Goal: Information Seeking & Learning: Compare options

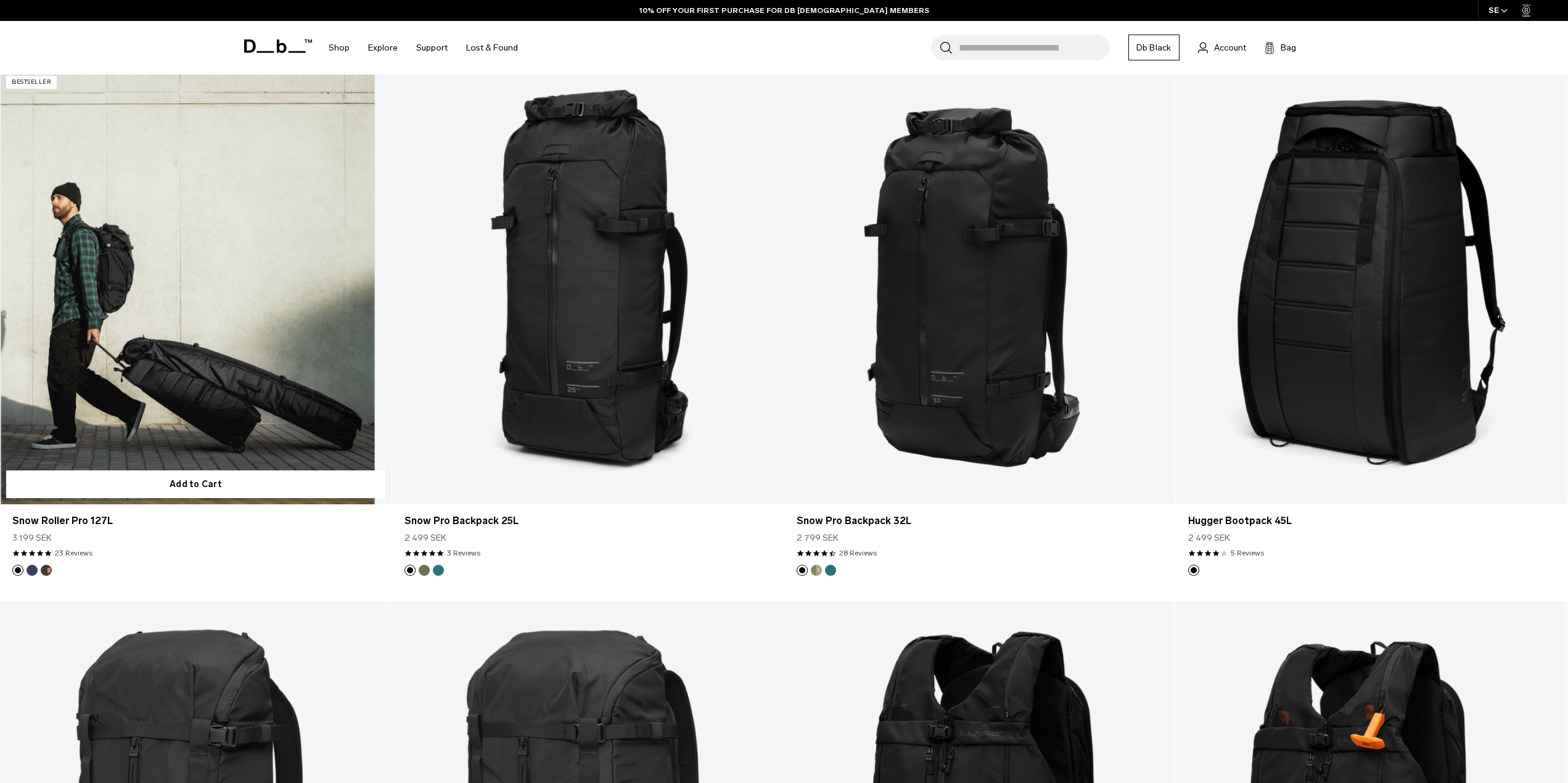
click at [198, 405] on link "Snow Roller Pro 127L" at bounding box center [196, 287] width 392 height 435
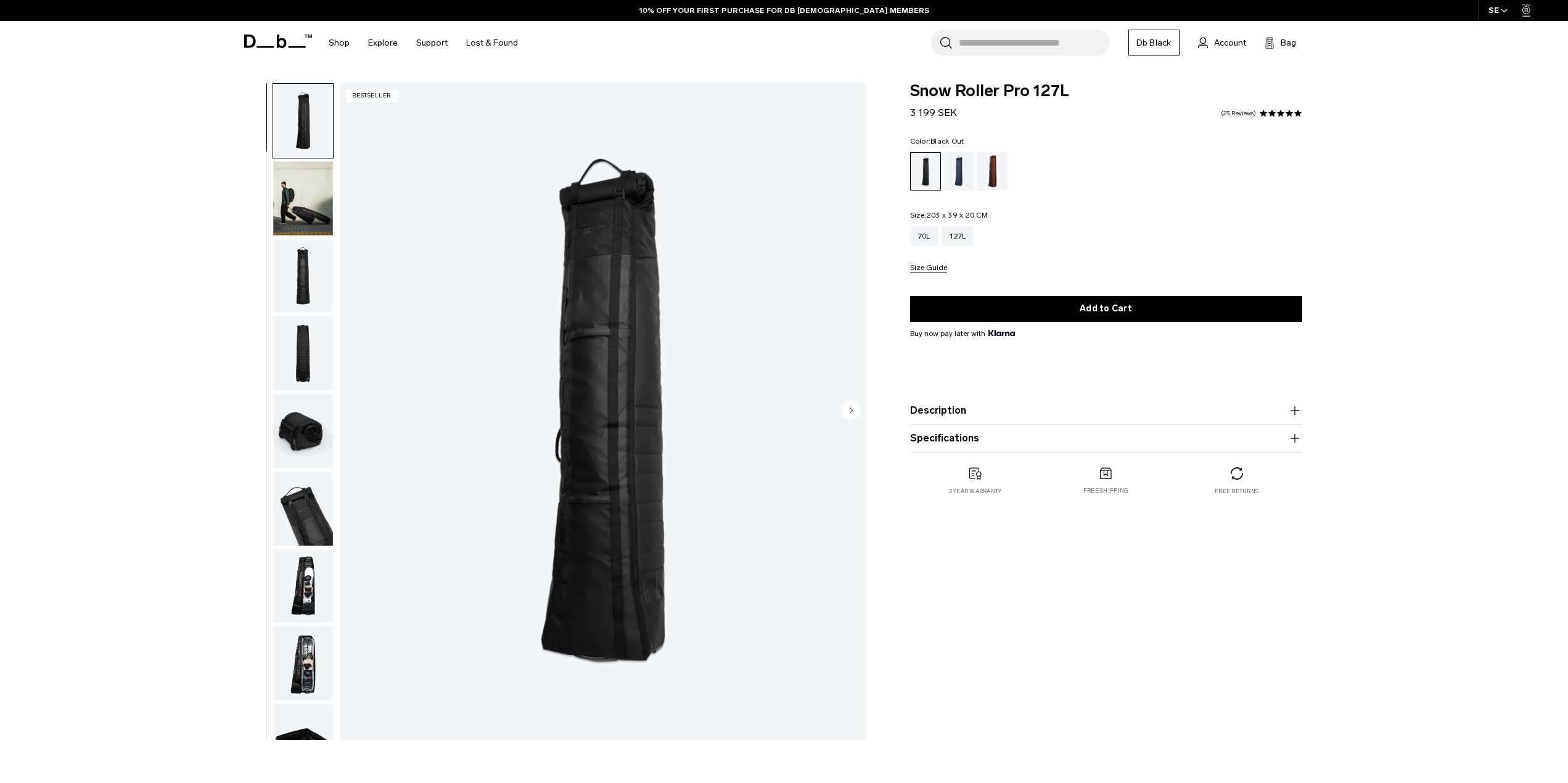
click at [315, 604] on img "button" at bounding box center [303, 586] width 60 height 74
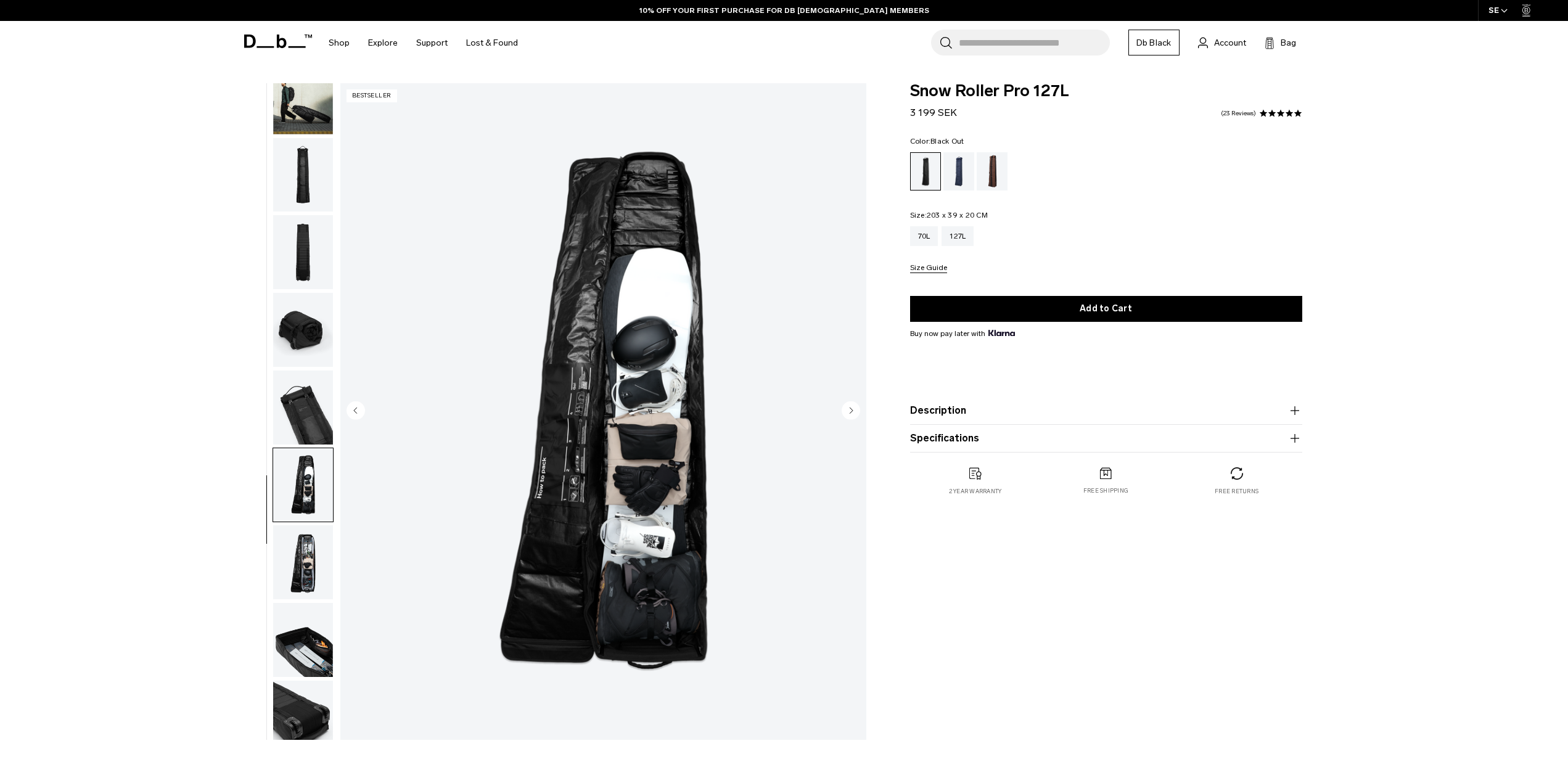
scroll to position [116, 0]
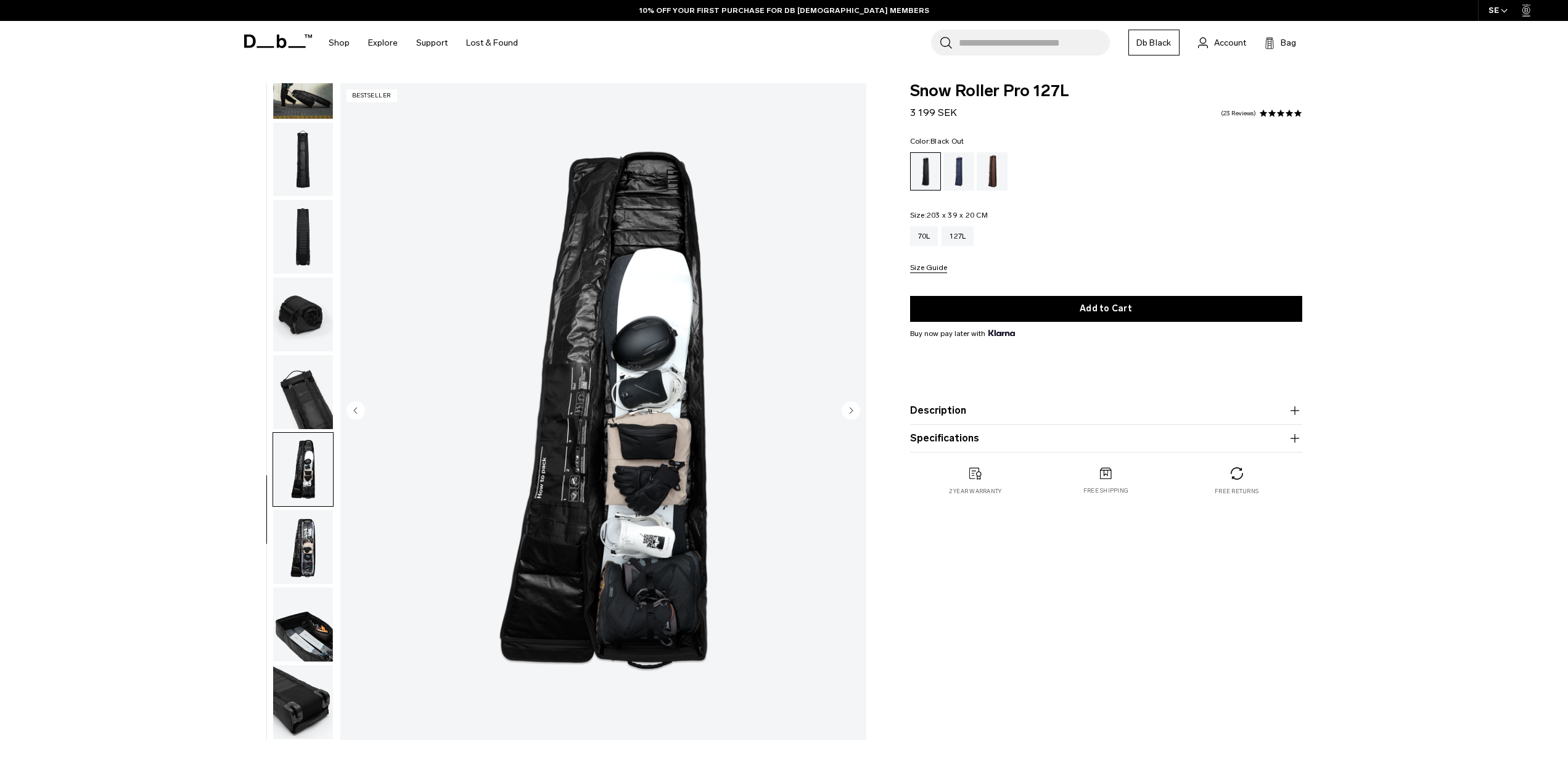
click at [309, 553] on img "button" at bounding box center [303, 547] width 60 height 74
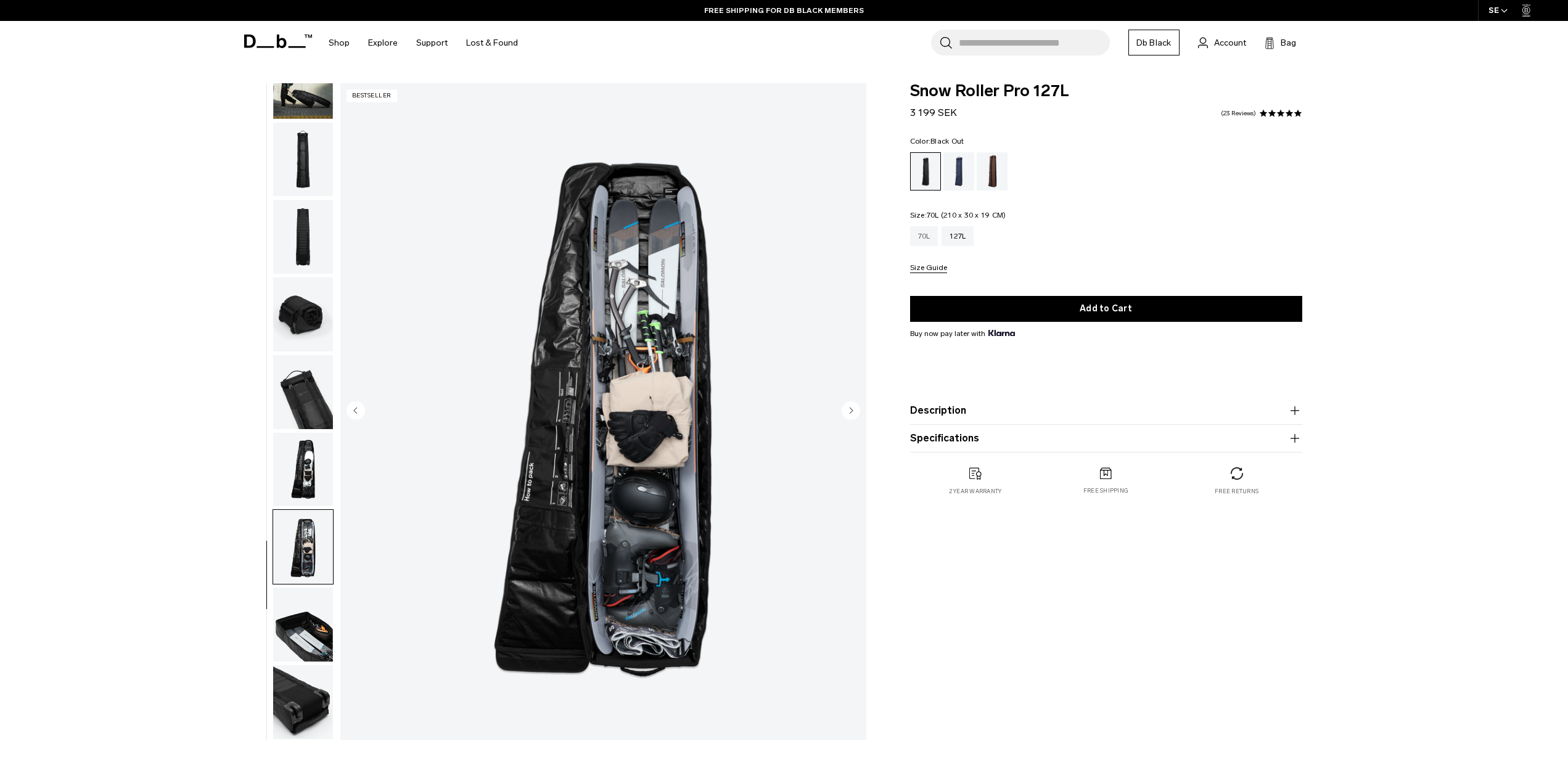
click at [918, 236] on div "70L" at bounding box center [924, 235] width 28 height 20
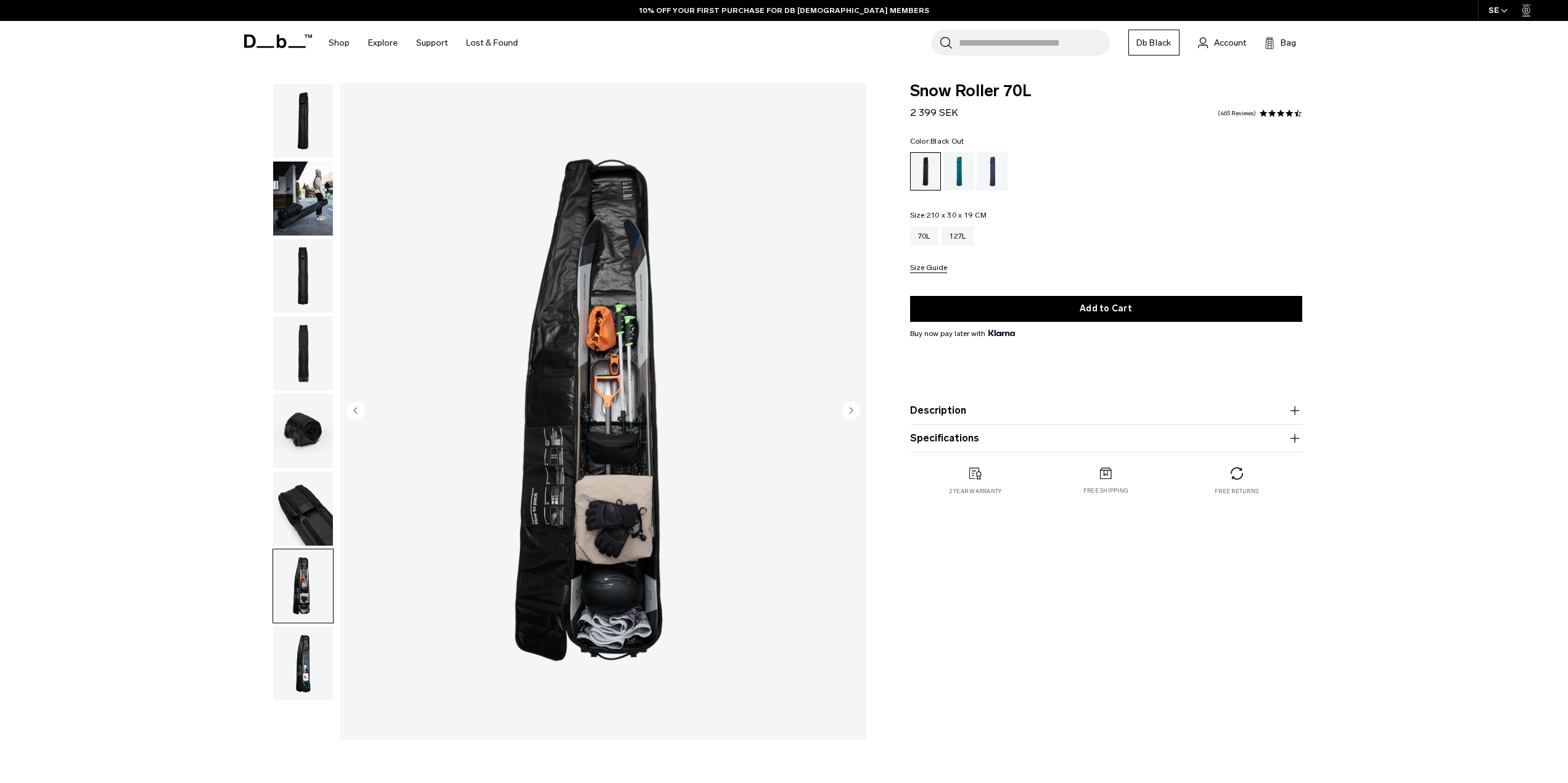
click at [291, 691] on img "button" at bounding box center [303, 663] width 60 height 74
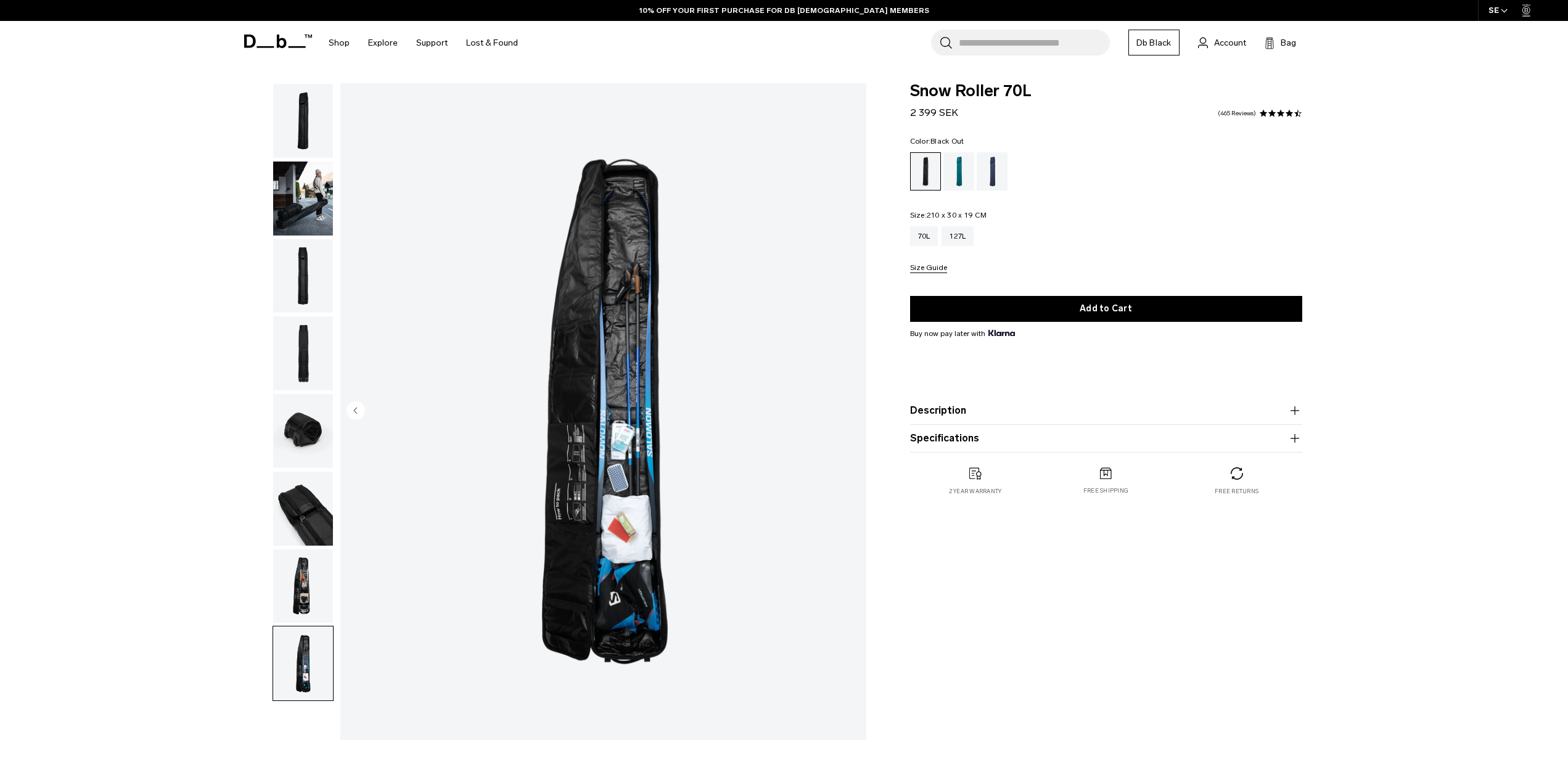
click at [978, 238] on div "70L 127L" at bounding box center [1106, 235] width 392 height 20
click at [965, 238] on div "127L" at bounding box center [957, 235] width 32 height 20
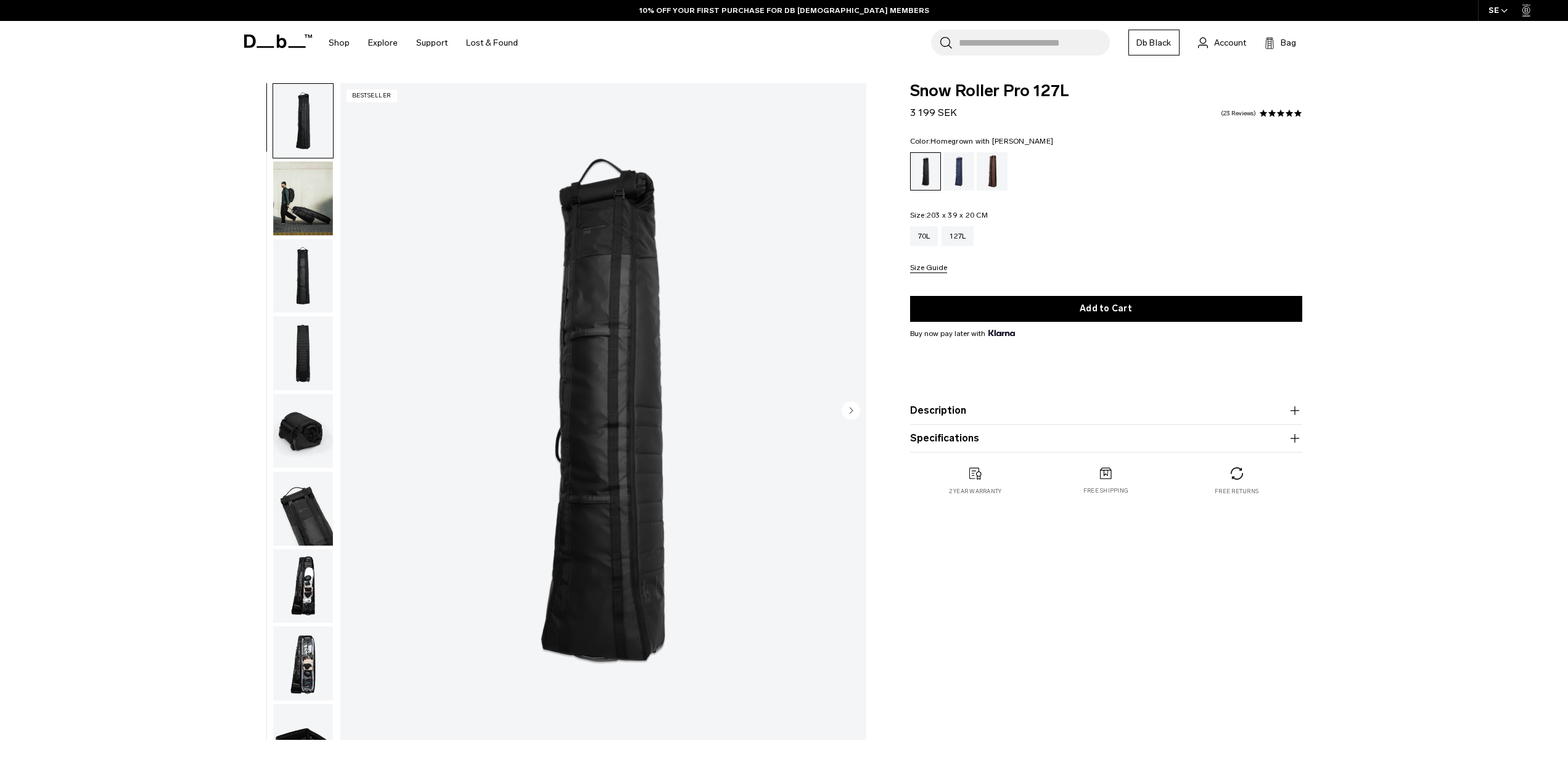
drag, startPoint x: 0, startPoint y: 0, endPoint x: 998, endPoint y: 179, distance: 1013.9
click at [998, 179] on div "Homegrown with Lu" at bounding box center [993, 171] width 32 height 38
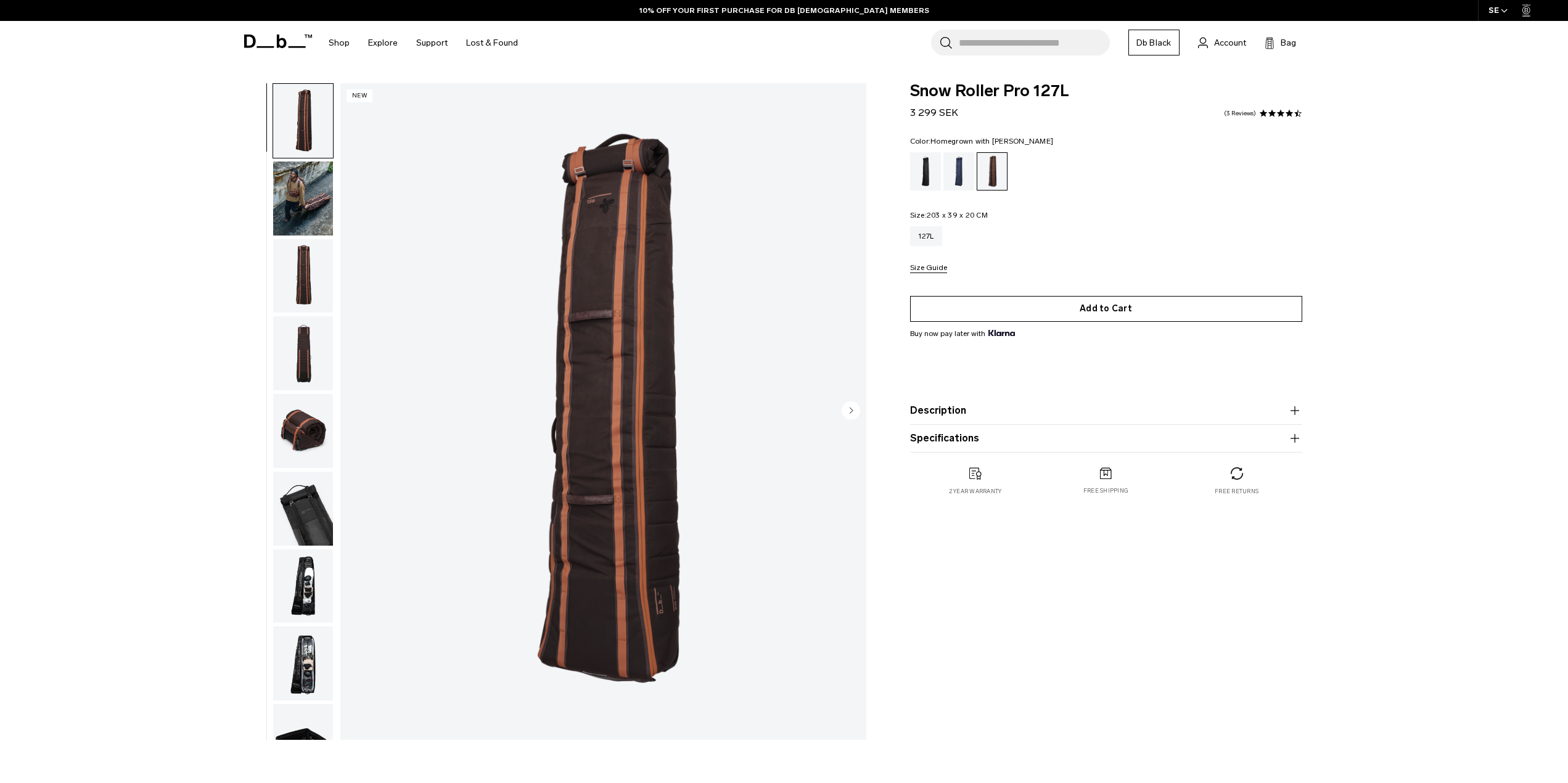
click at [1059, 313] on button "Add to Cart" at bounding box center [1106, 309] width 392 height 26
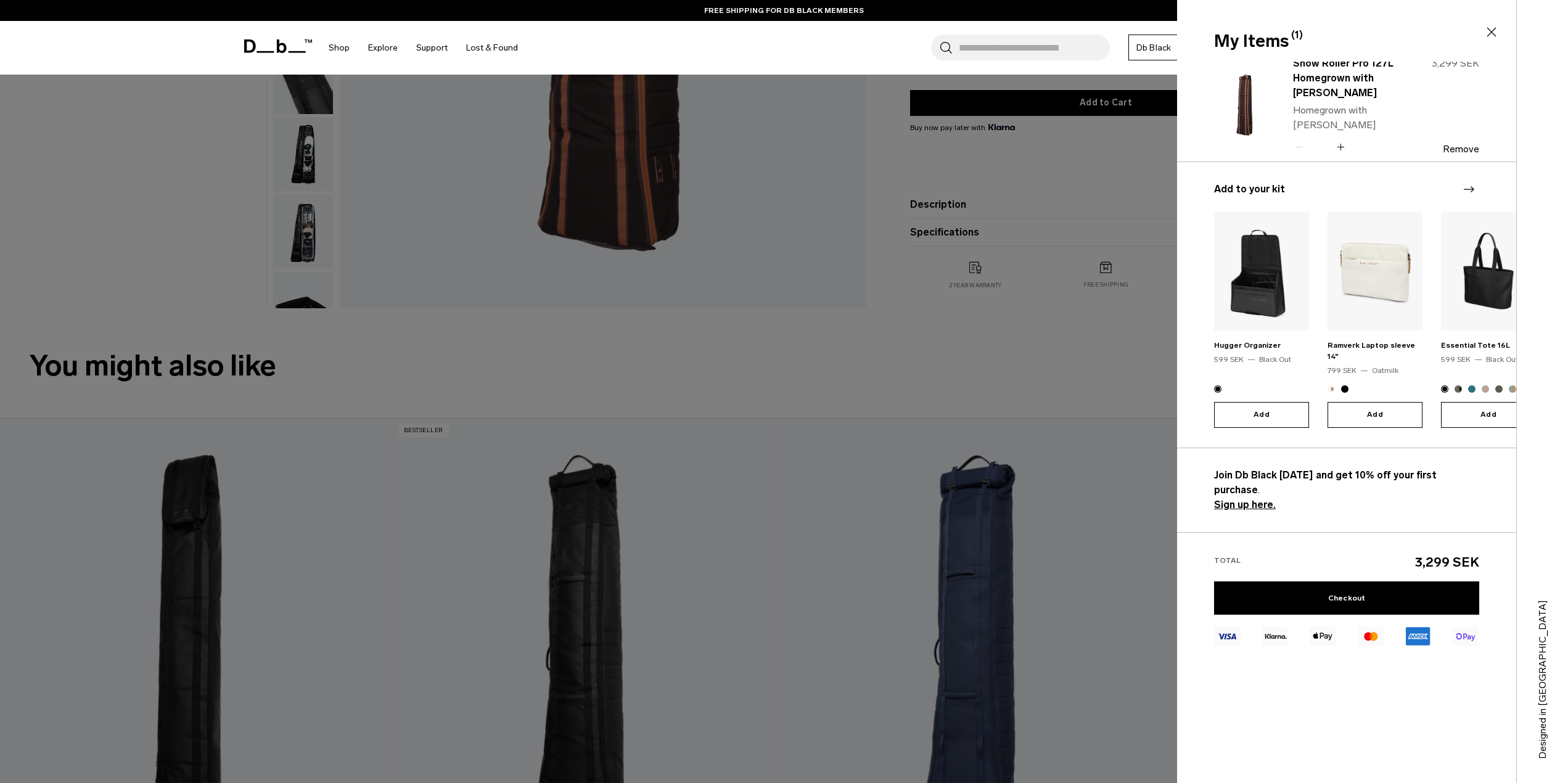
click at [1008, 353] on div at bounding box center [784, 392] width 1568 height 783
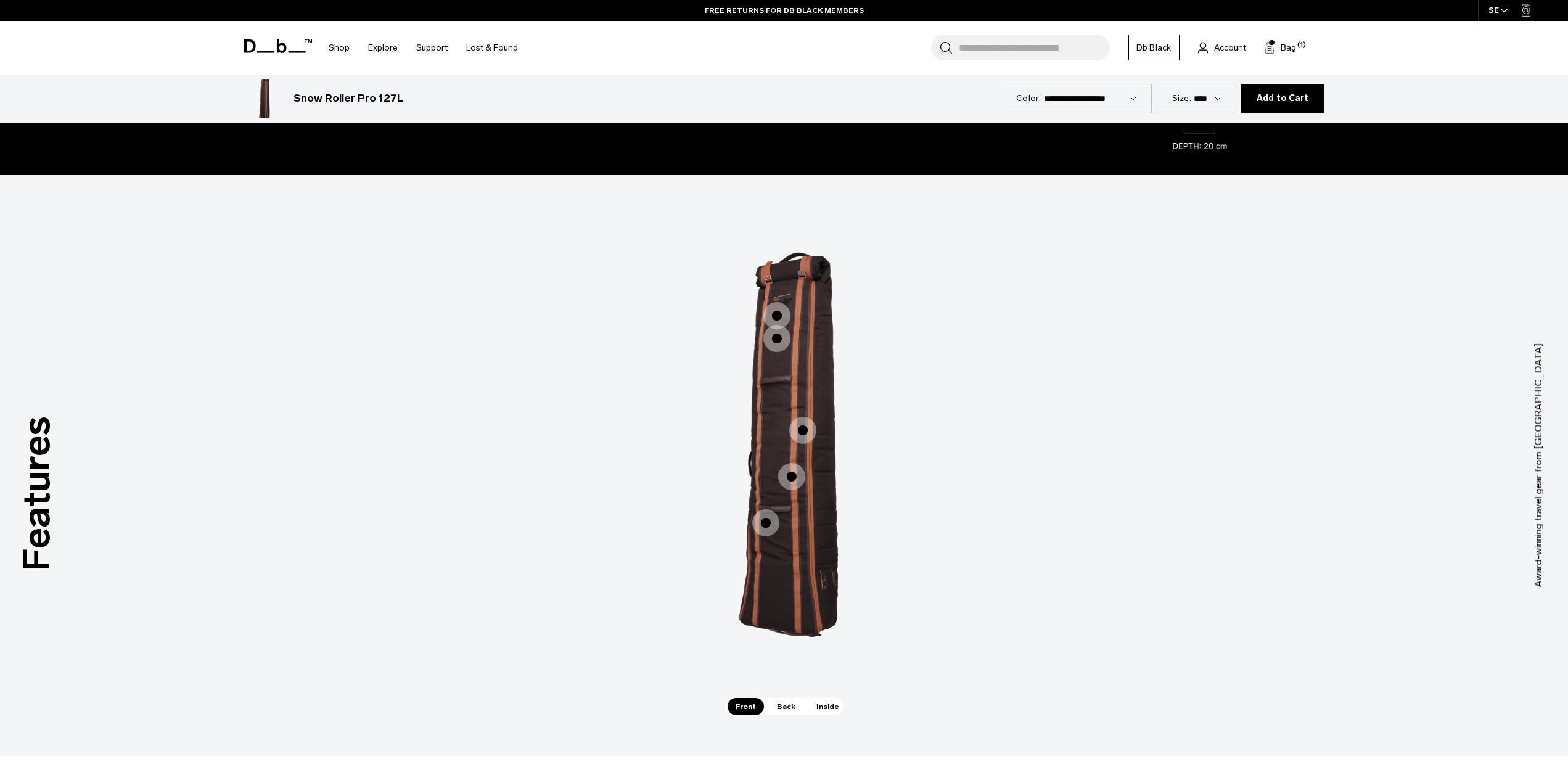
scroll to position [2651, 0]
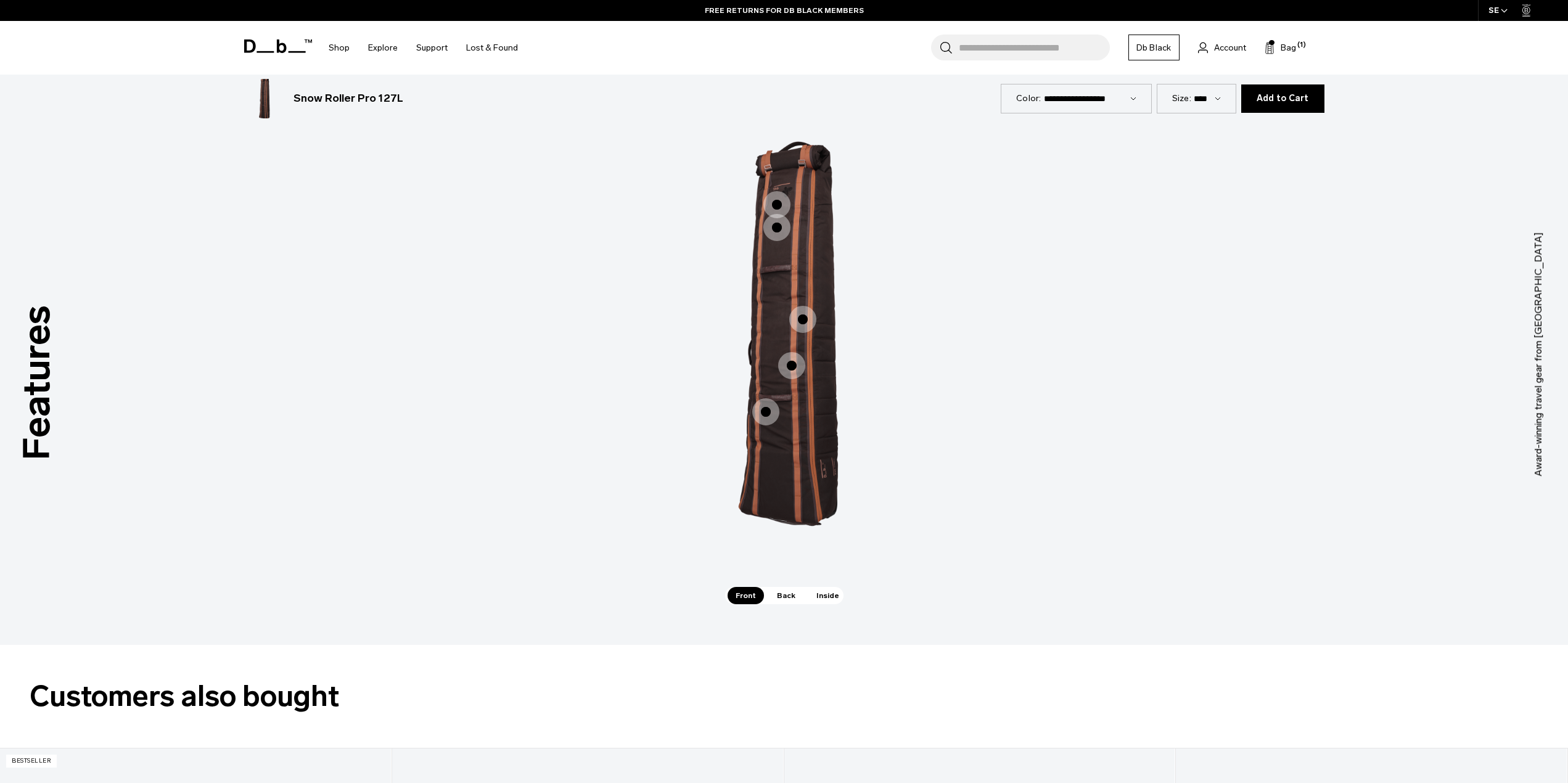
click at [772, 204] on div "Fully Compressible" at bounding box center [761, 212] width 27 height 27
click at [778, 203] on span "1 / 3" at bounding box center [777, 205] width 27 height 27
click at [783, 201] on span "1 / 3" at bounding box center [777, 205] width 27 height 27
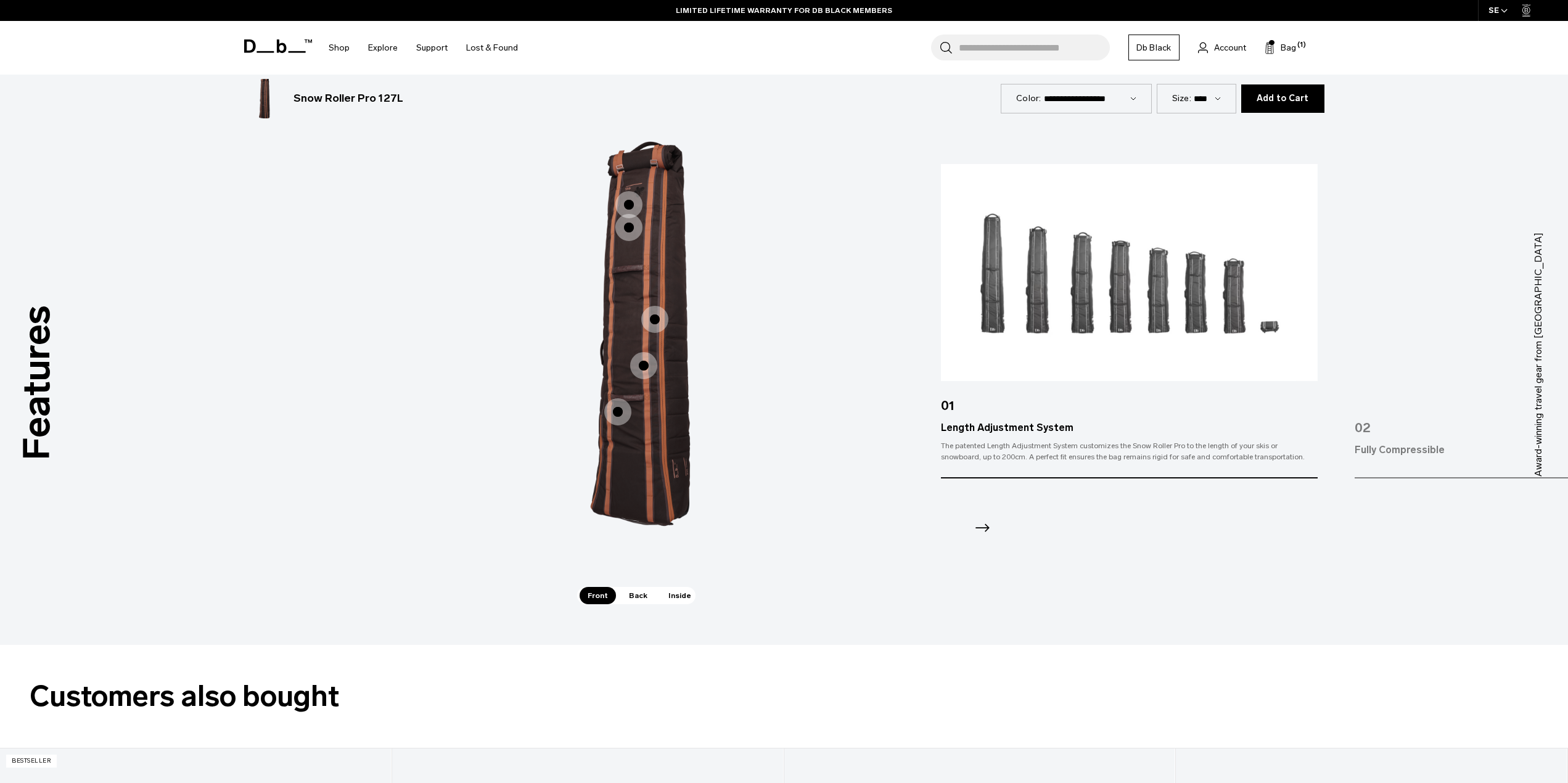
click at [632, 227] on span "1 / 3" at bounding box center [629, 228] width 27 height 27
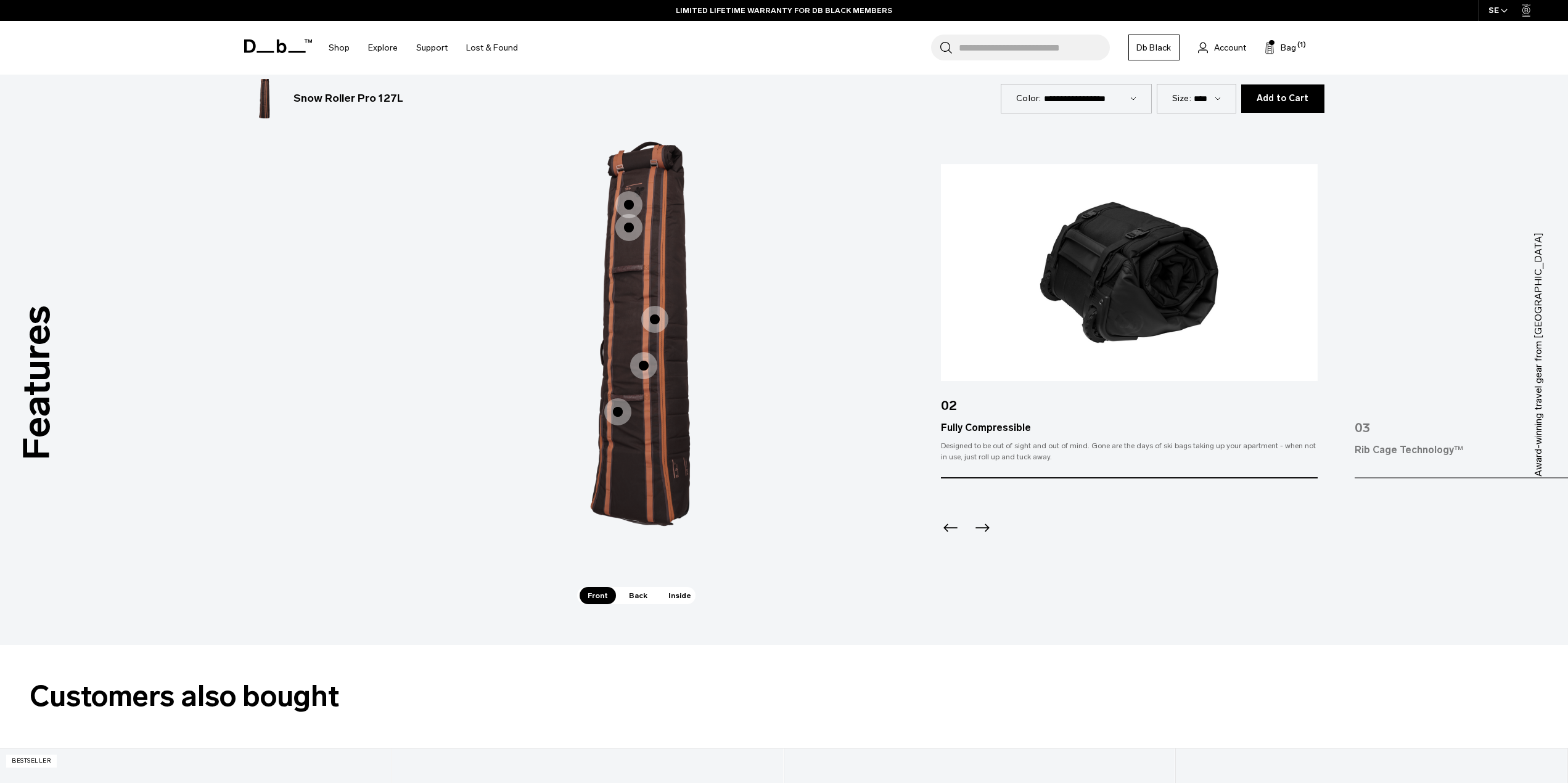
click at [658, 318] on span "1 / 3" at bounding box center [655, 319] width 27 height 27
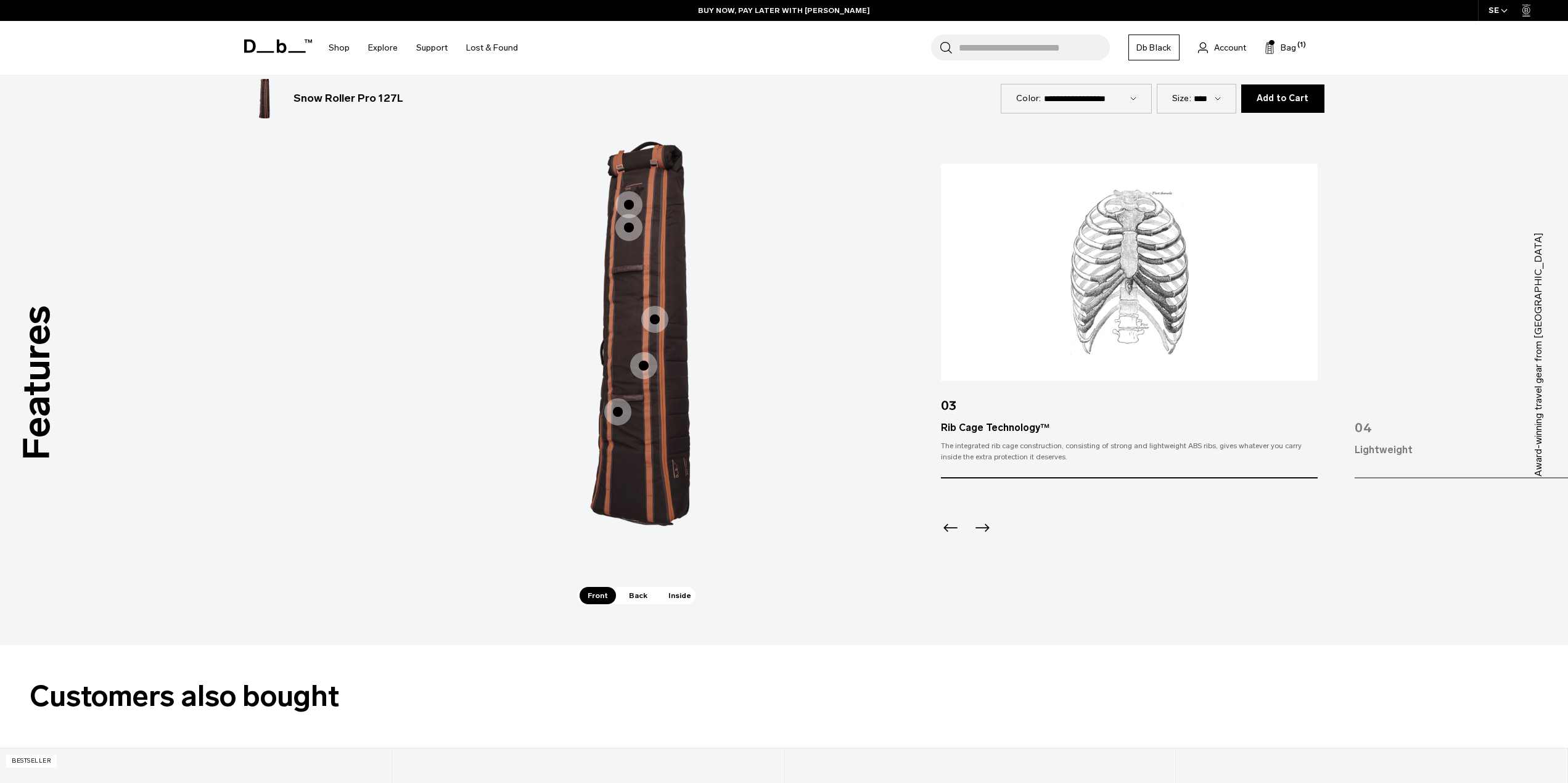
click at [651, 365] on span "1 / 3" at bounding box center [644, 365] width 27 height 27
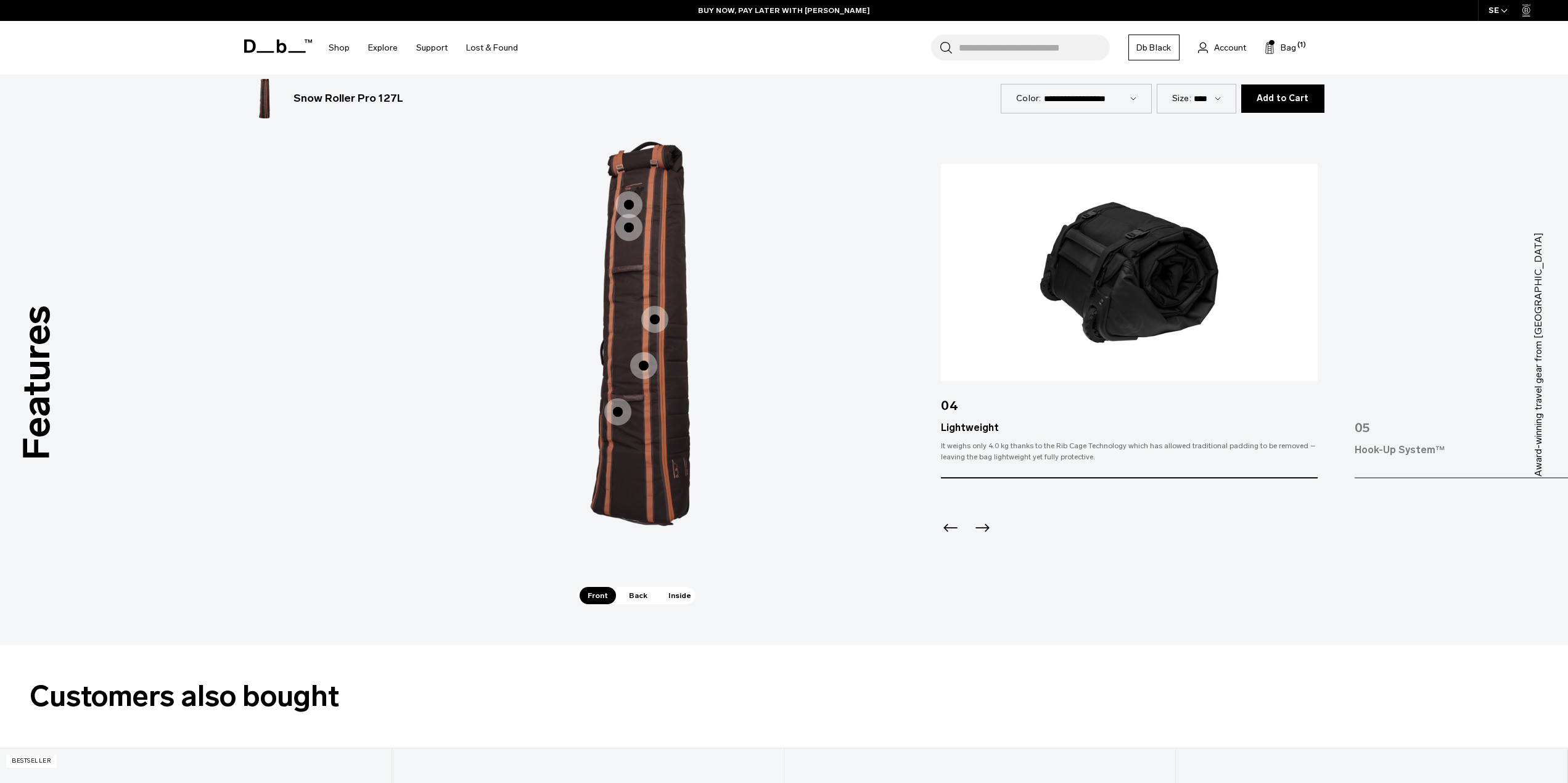
click at [623, 406] on span "1 / 3" at bounding box center [618, 412] width 27 height 27
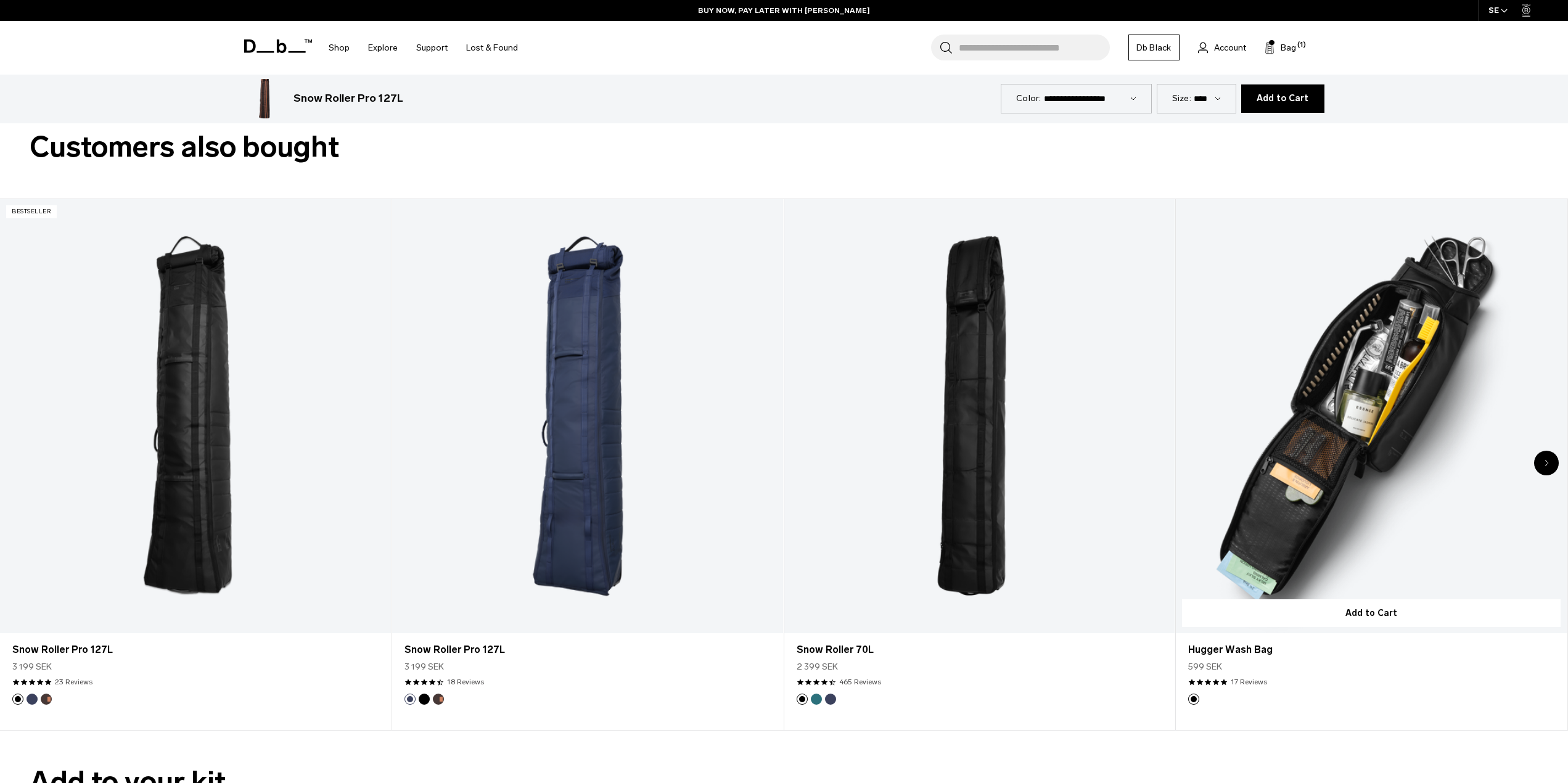
scroll to position [3206, 0]
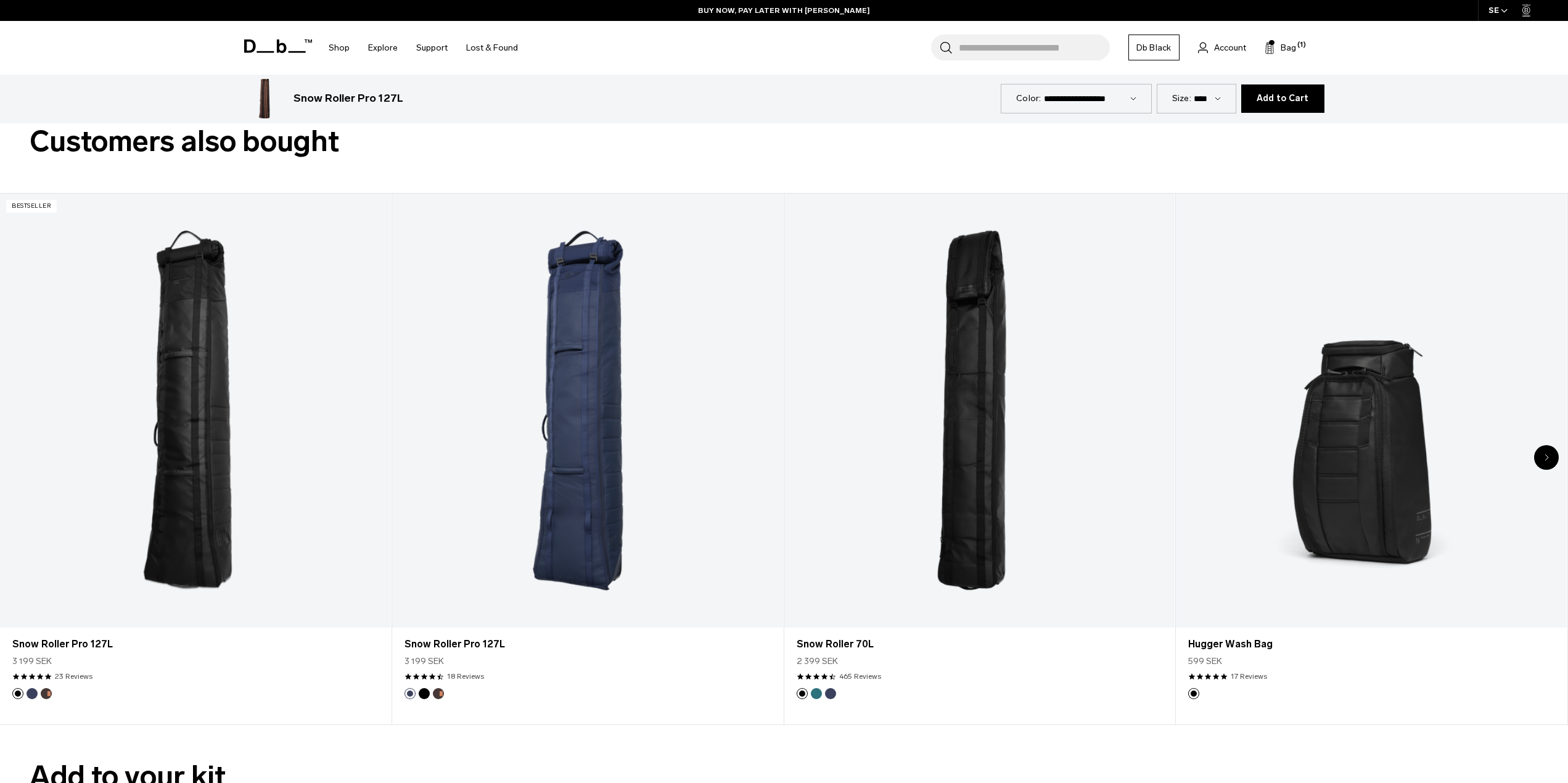
click at [1556, 457] on div "Next slide" at bounding box center [1547, 457] width 25 height 25
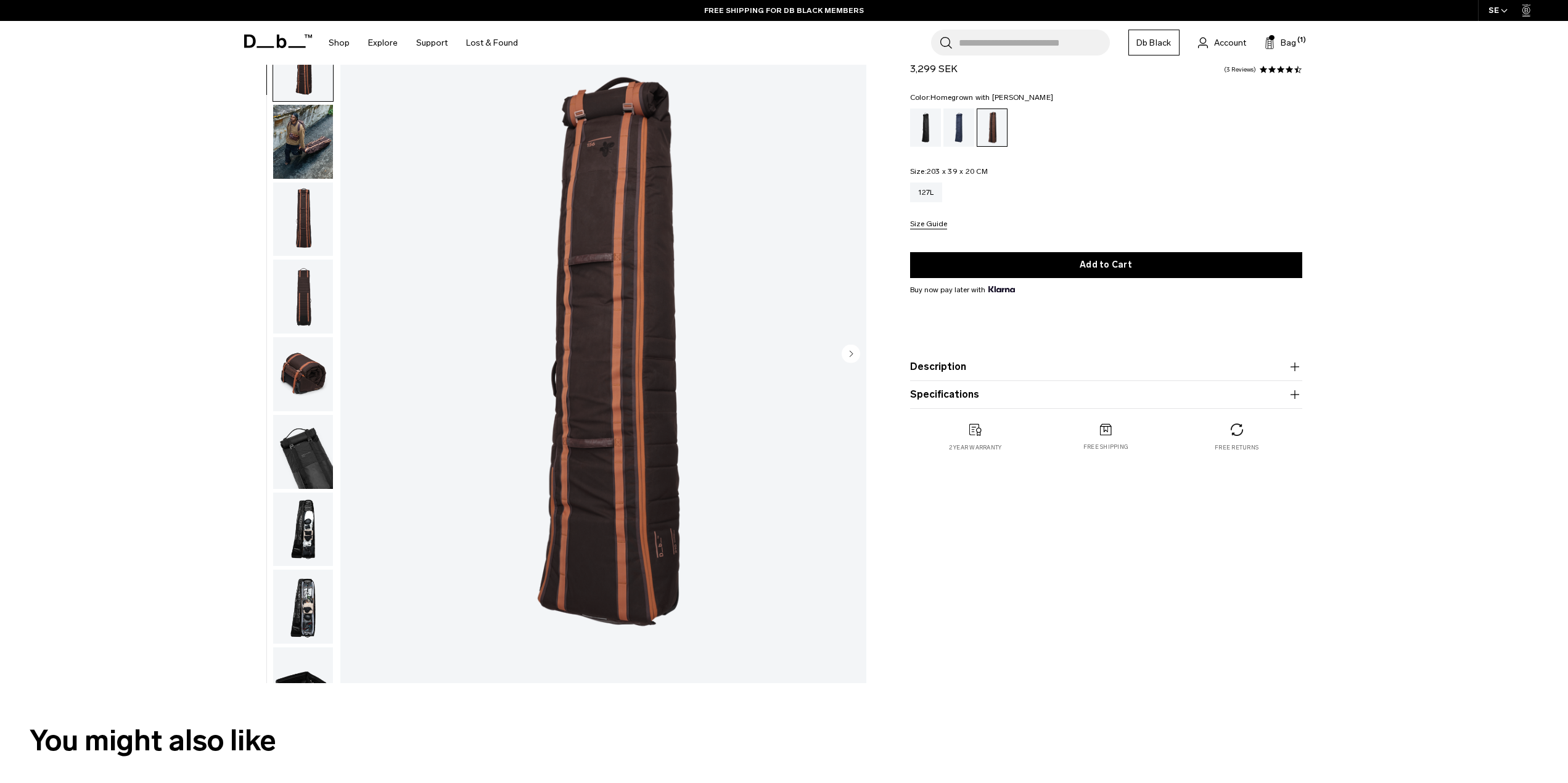
scroll to position [0, 0]
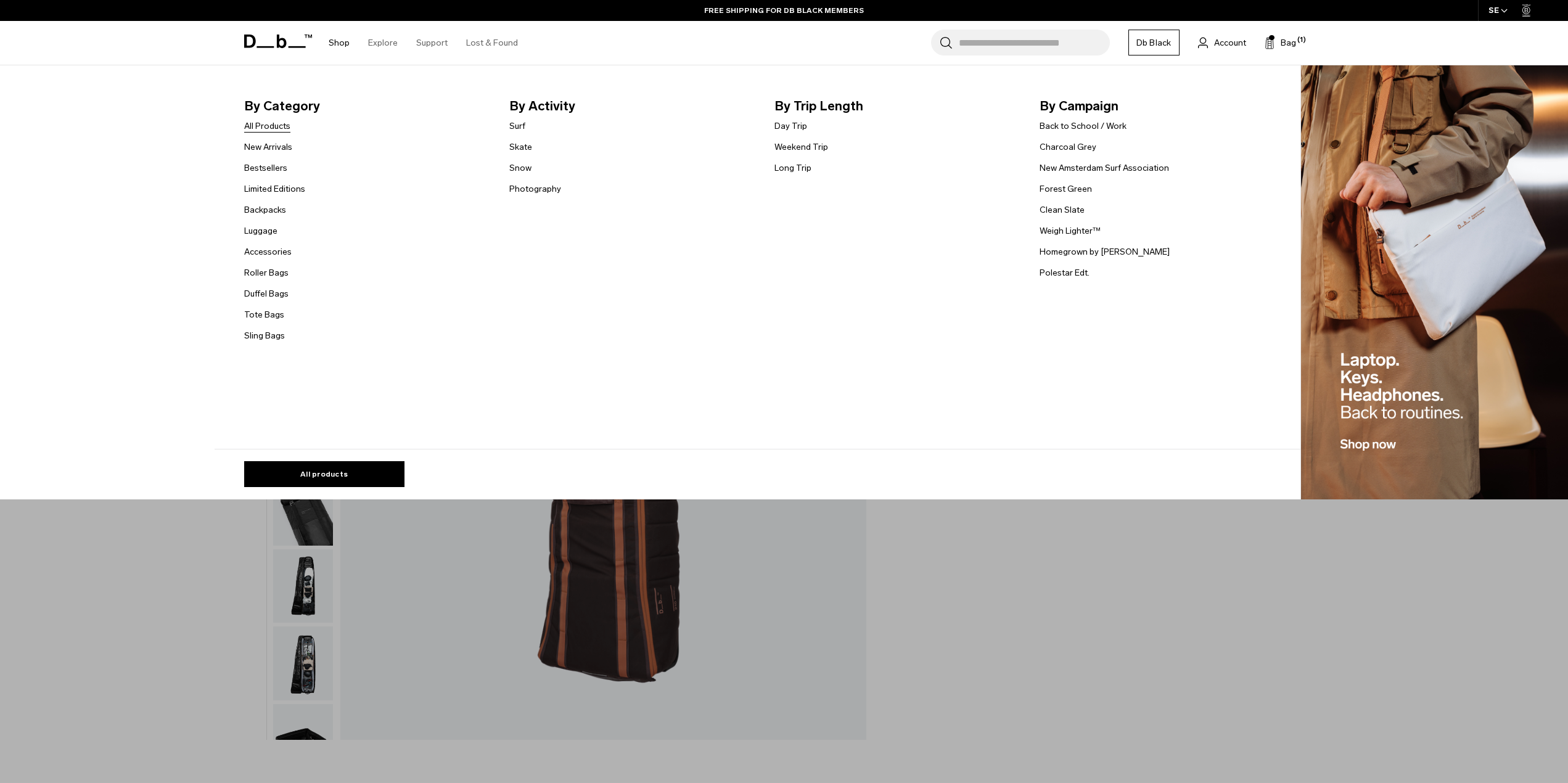
click at [281, 127] on link "All Products" at bounding box center [267, 126] width 46 height 13
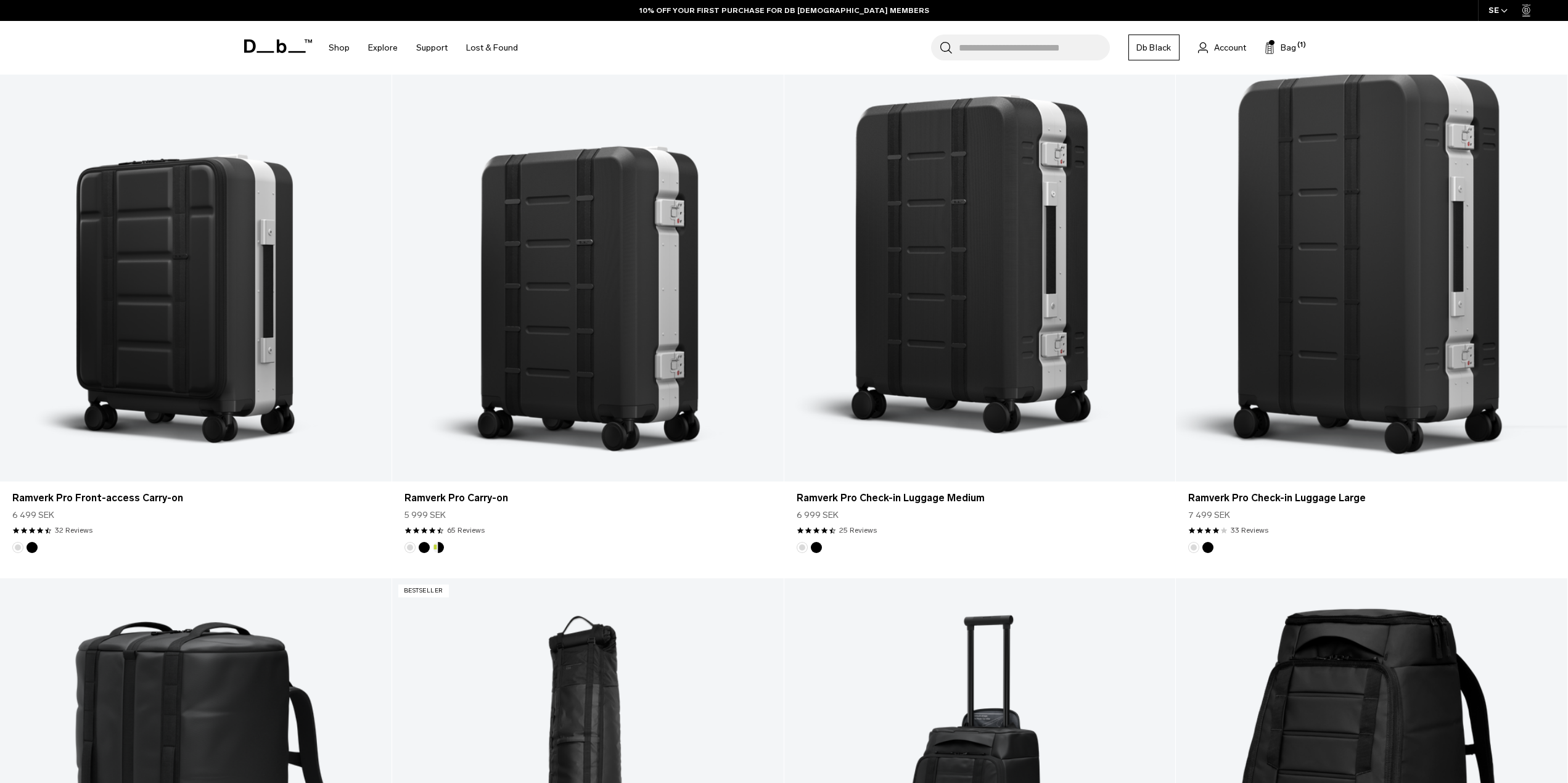
scroll to position [1357, 0]
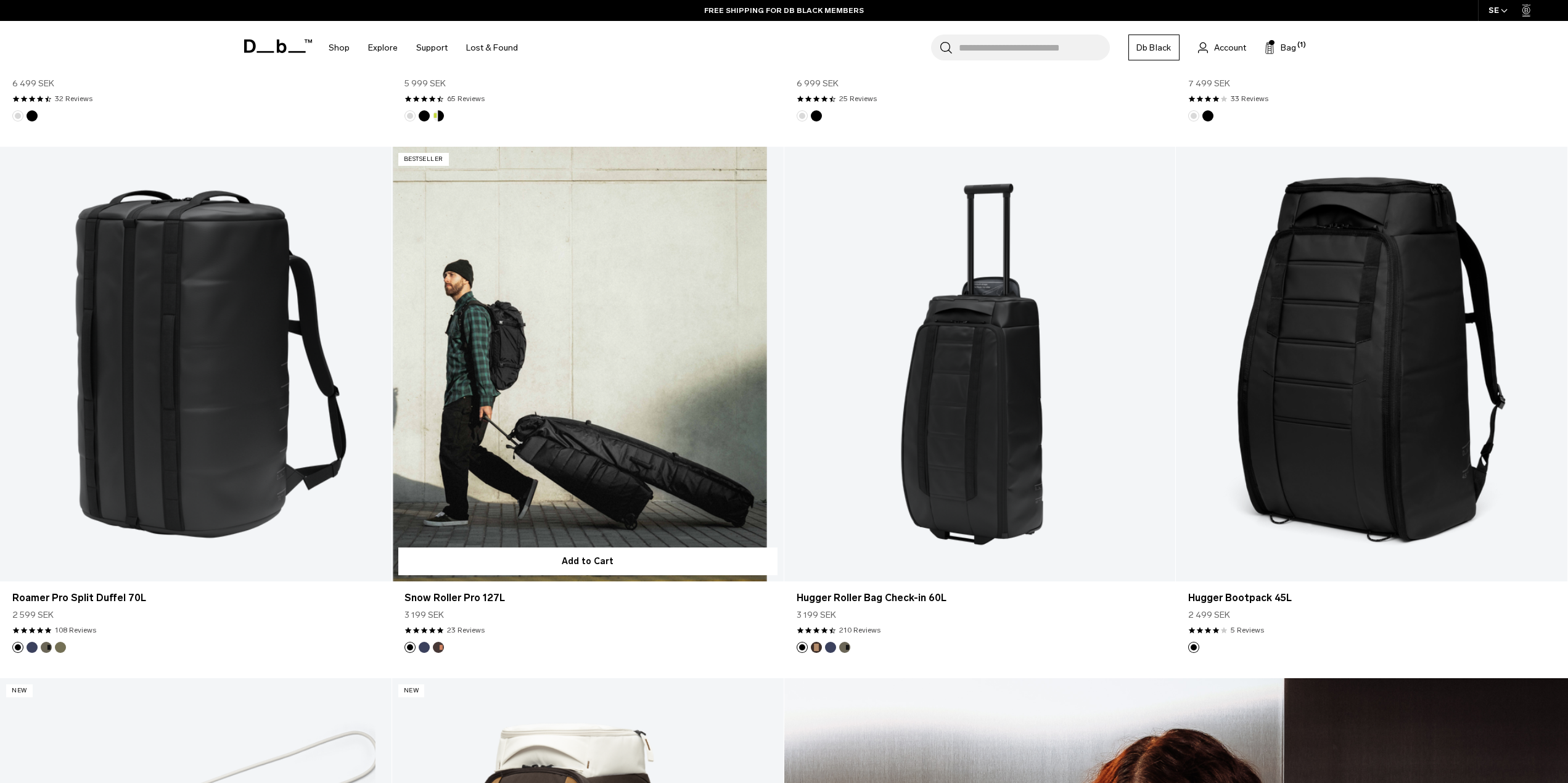
click at [535, 454] on link "Snow Roller Pro 127L" at bounding box center [588, 364] width 392 height 435
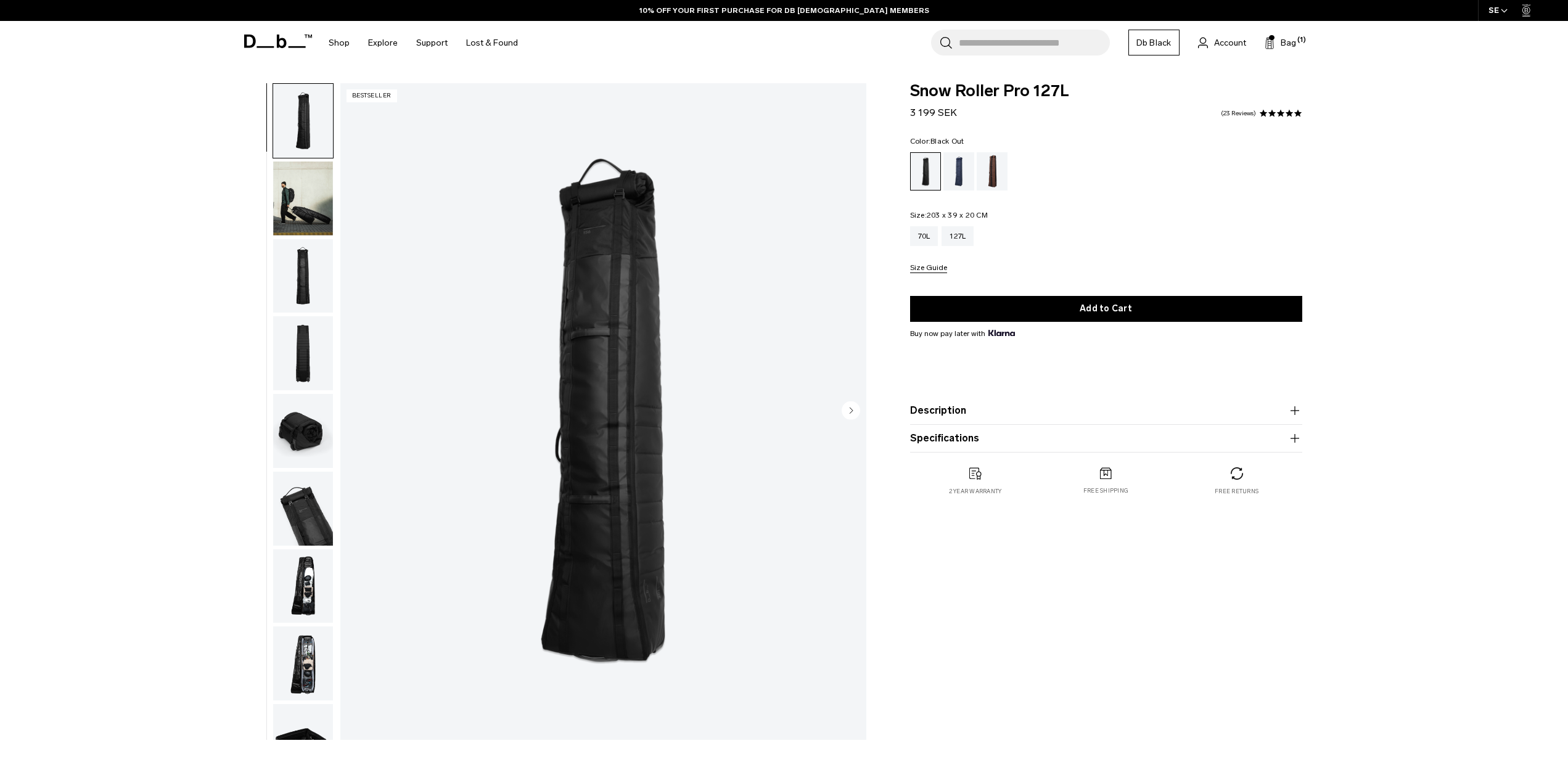
click at [275, 230] on img "button" at bounding box center [303, 199] width 60 height 74
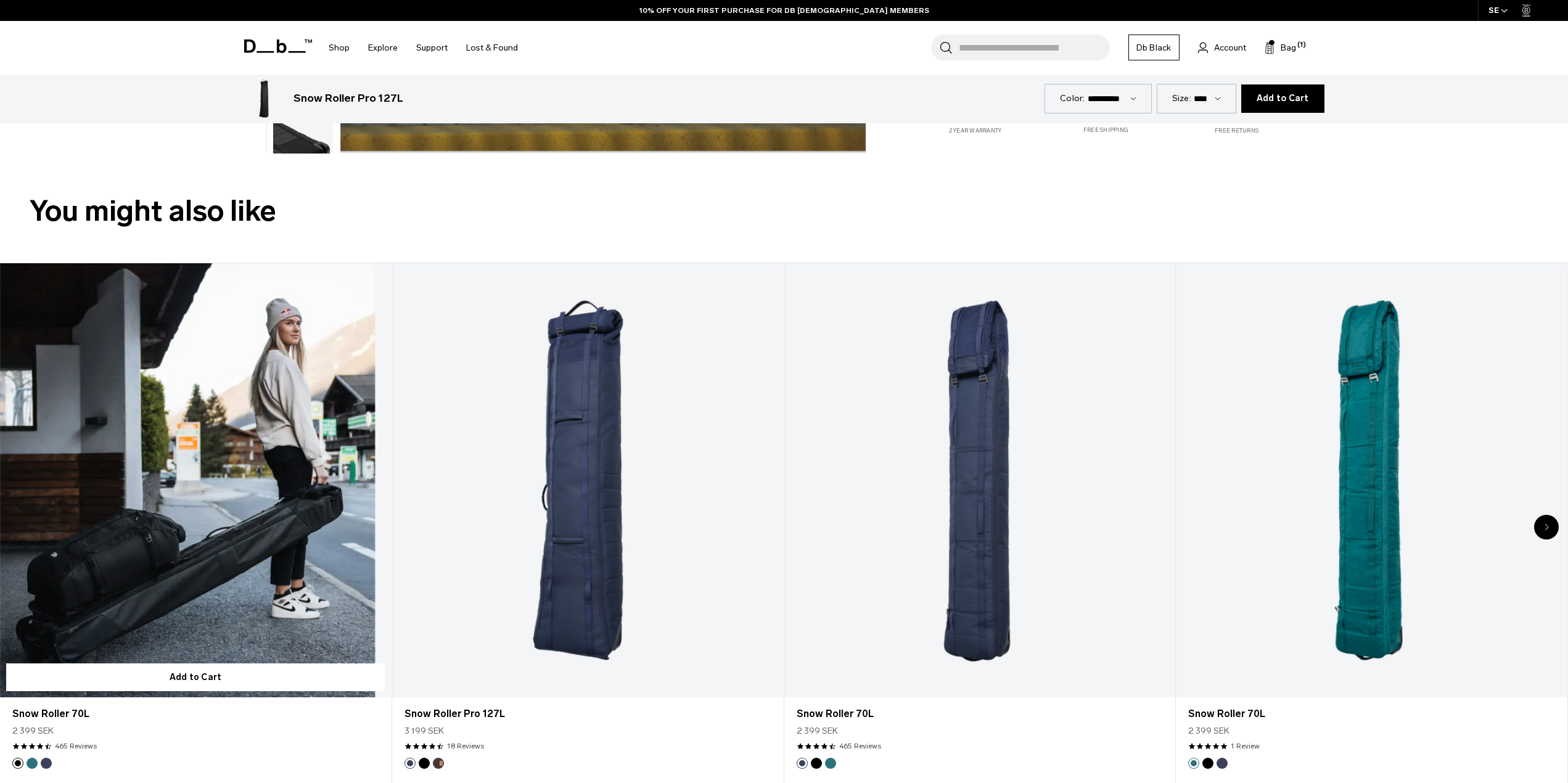
scroll to position [678, 0]
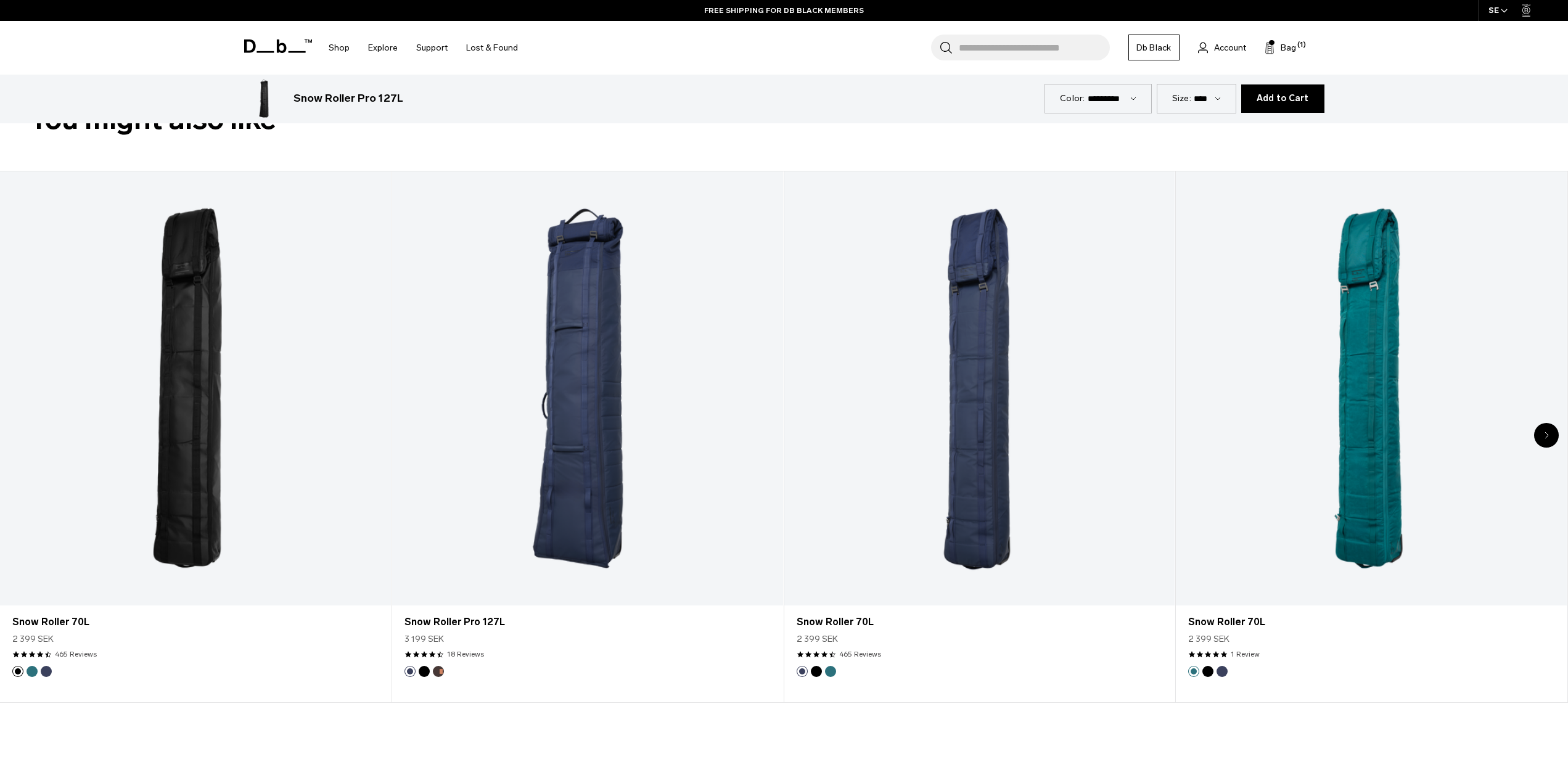
click at [1543, 439] on div "Next slide" at bounding box center [1547, 436] width 25 height 25
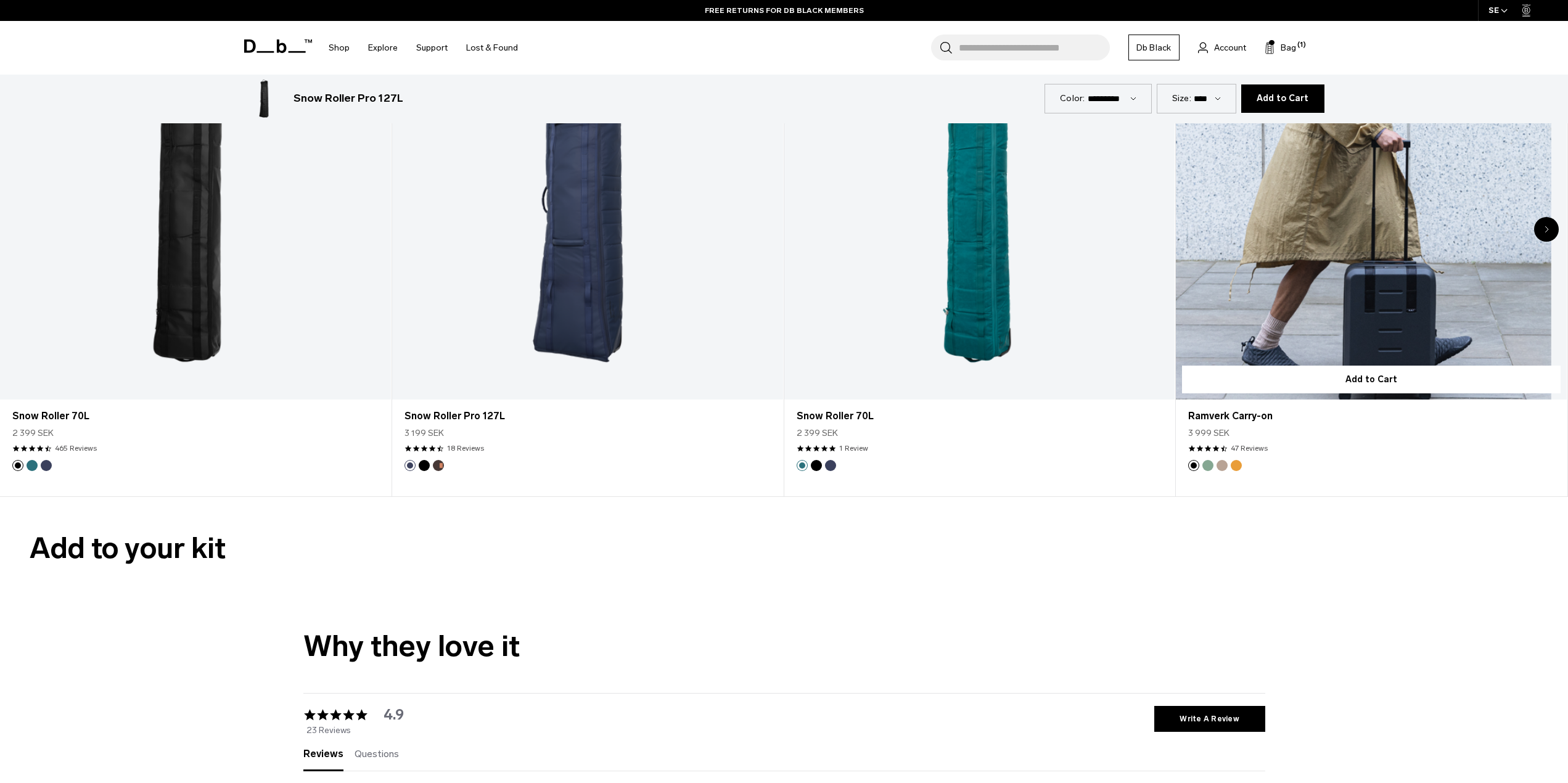
scroll to position [3268, 0]
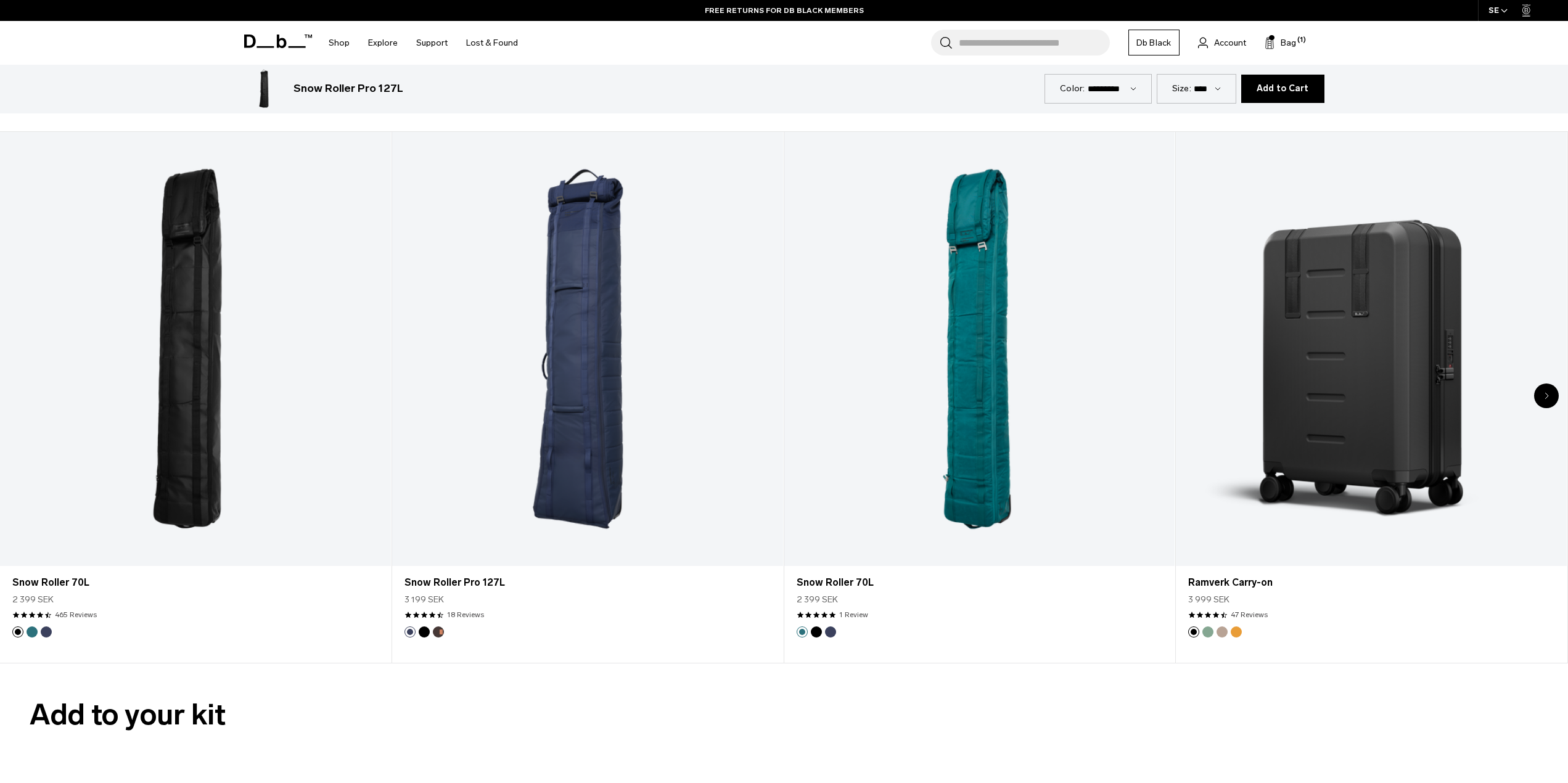
click at [1543, 396] on div "Next slide" at bounding box center [1547, 396] width 25 height 25
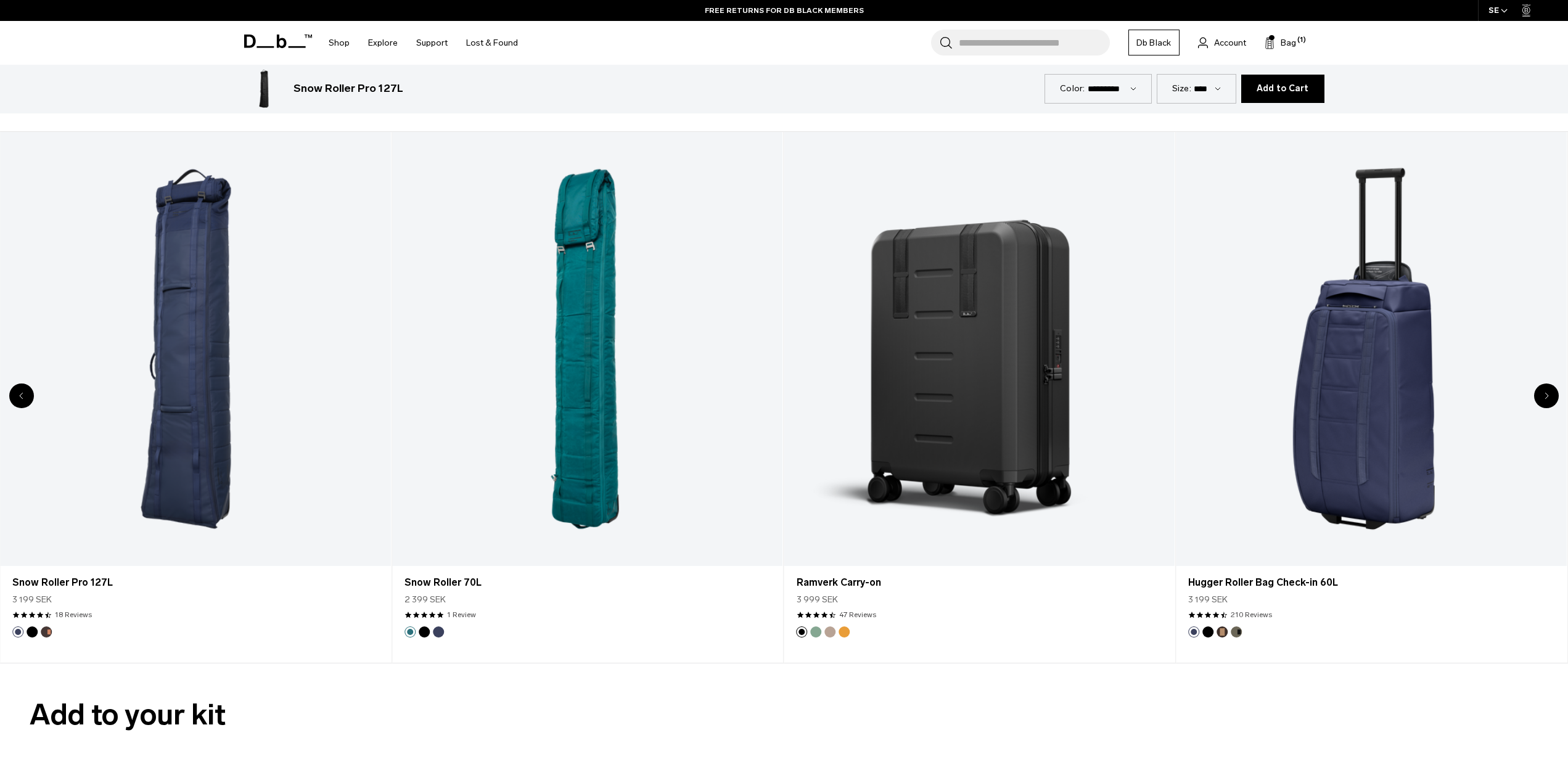
click at [1543, 396] on div "Next slide" at bounding box center [1547, 396] width 25 height 25
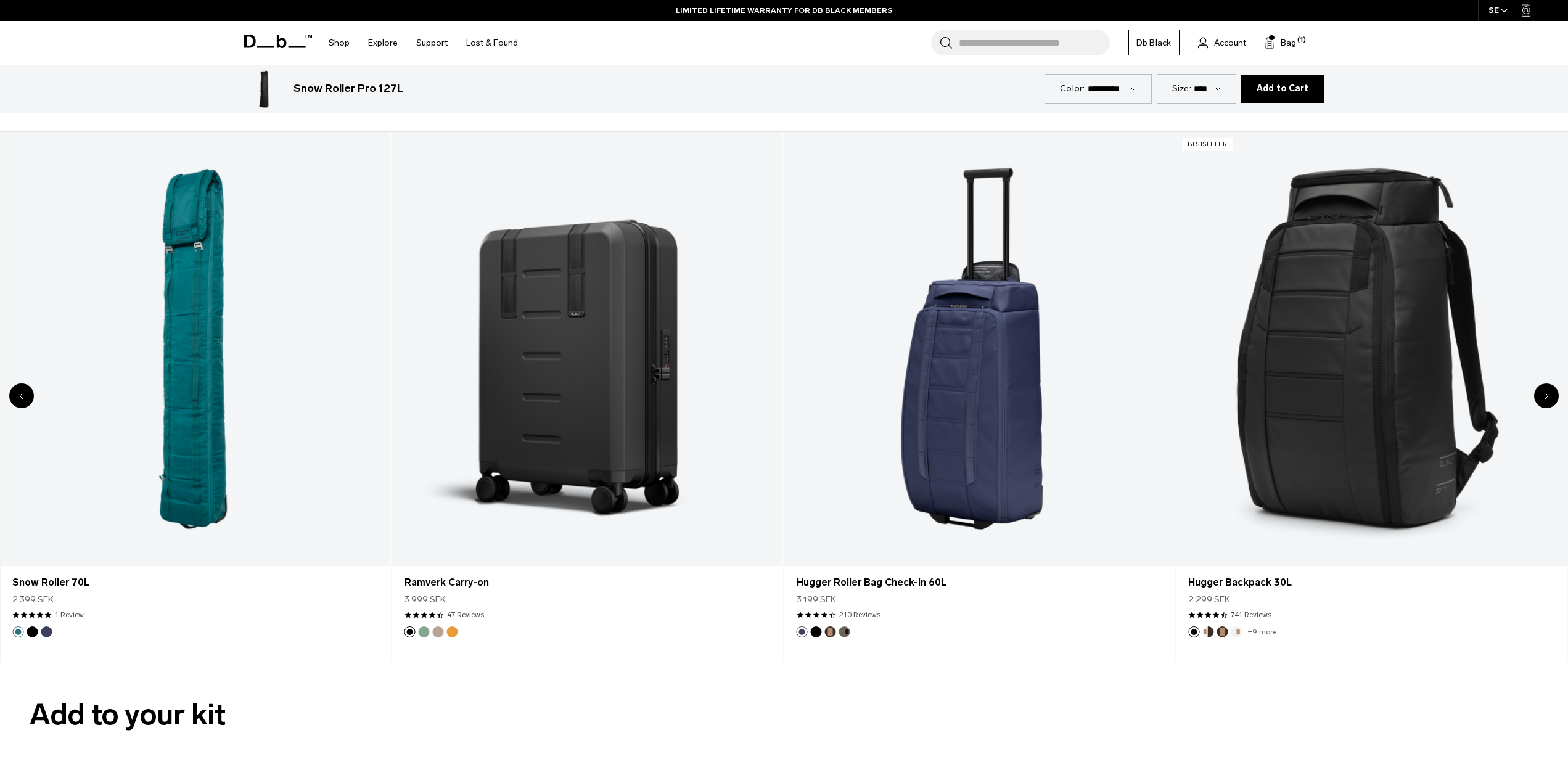
click at [1543, 396] on div "Next slide" at bounding box center [1547, 396] width 25 height 25
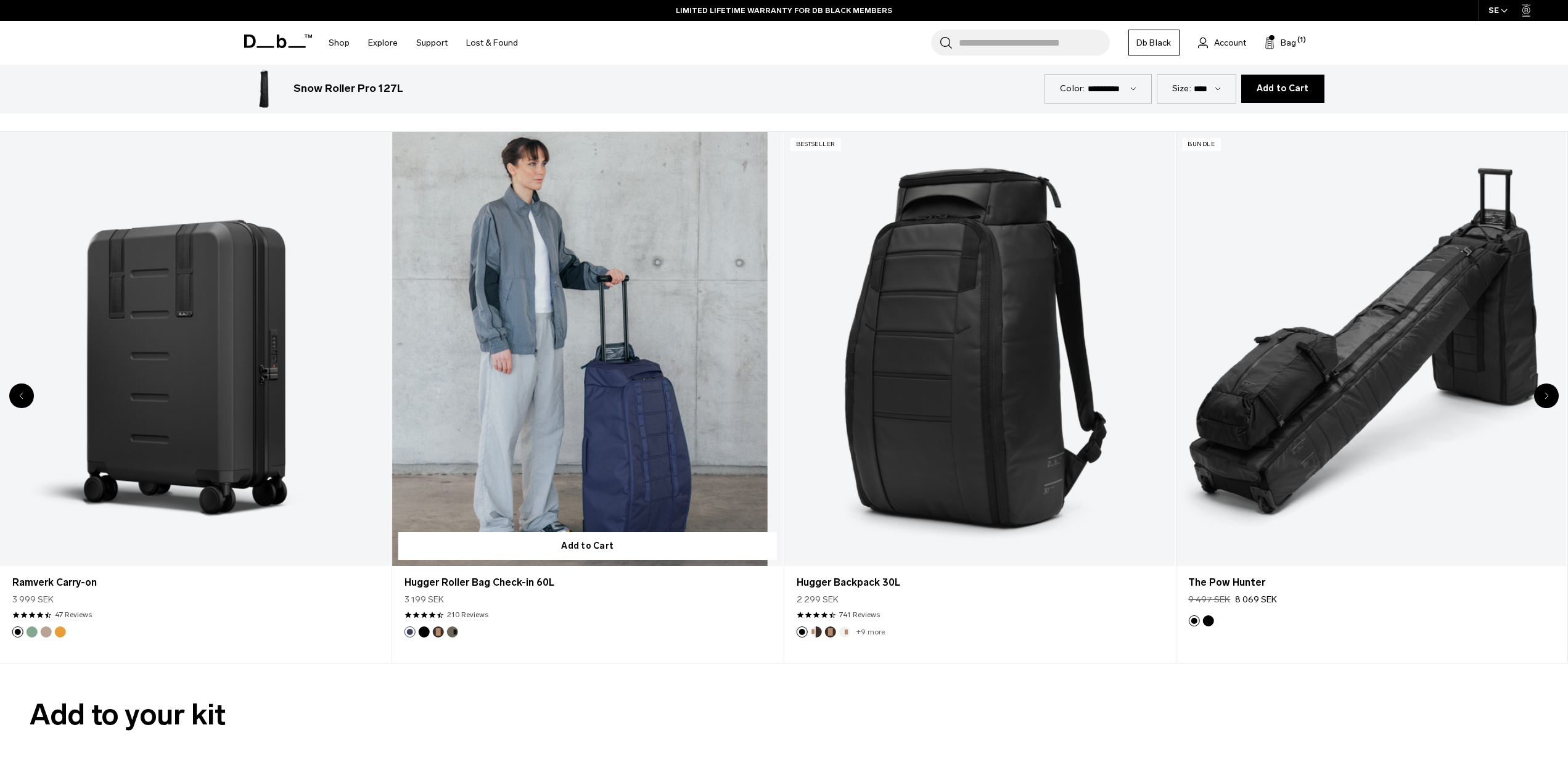
click at [588, 406] on link "Hugger Roller Bag Check-in 60L" at bounding box center [587, 349] width 391 height 434
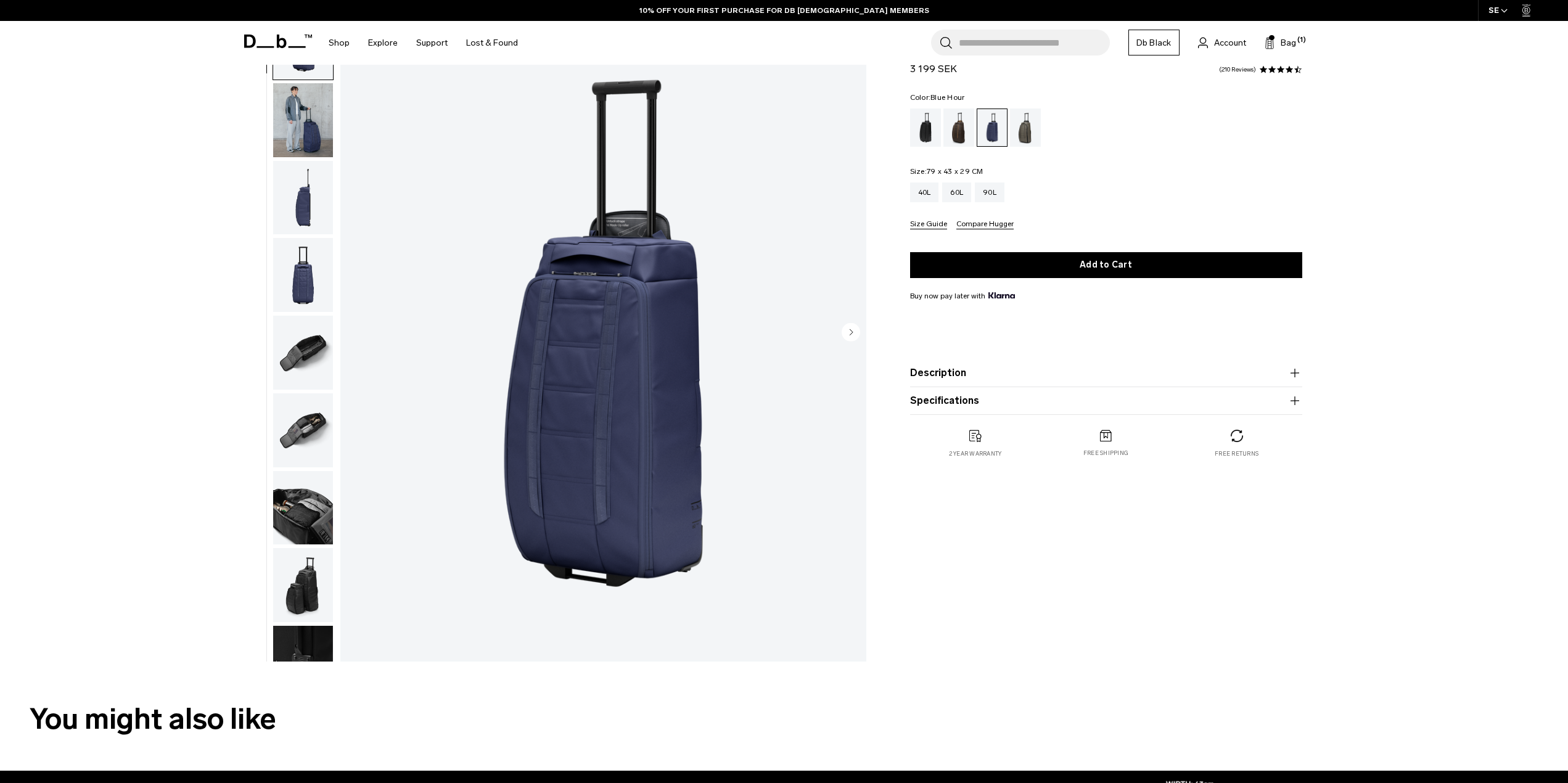
scroll to position [185, 0]
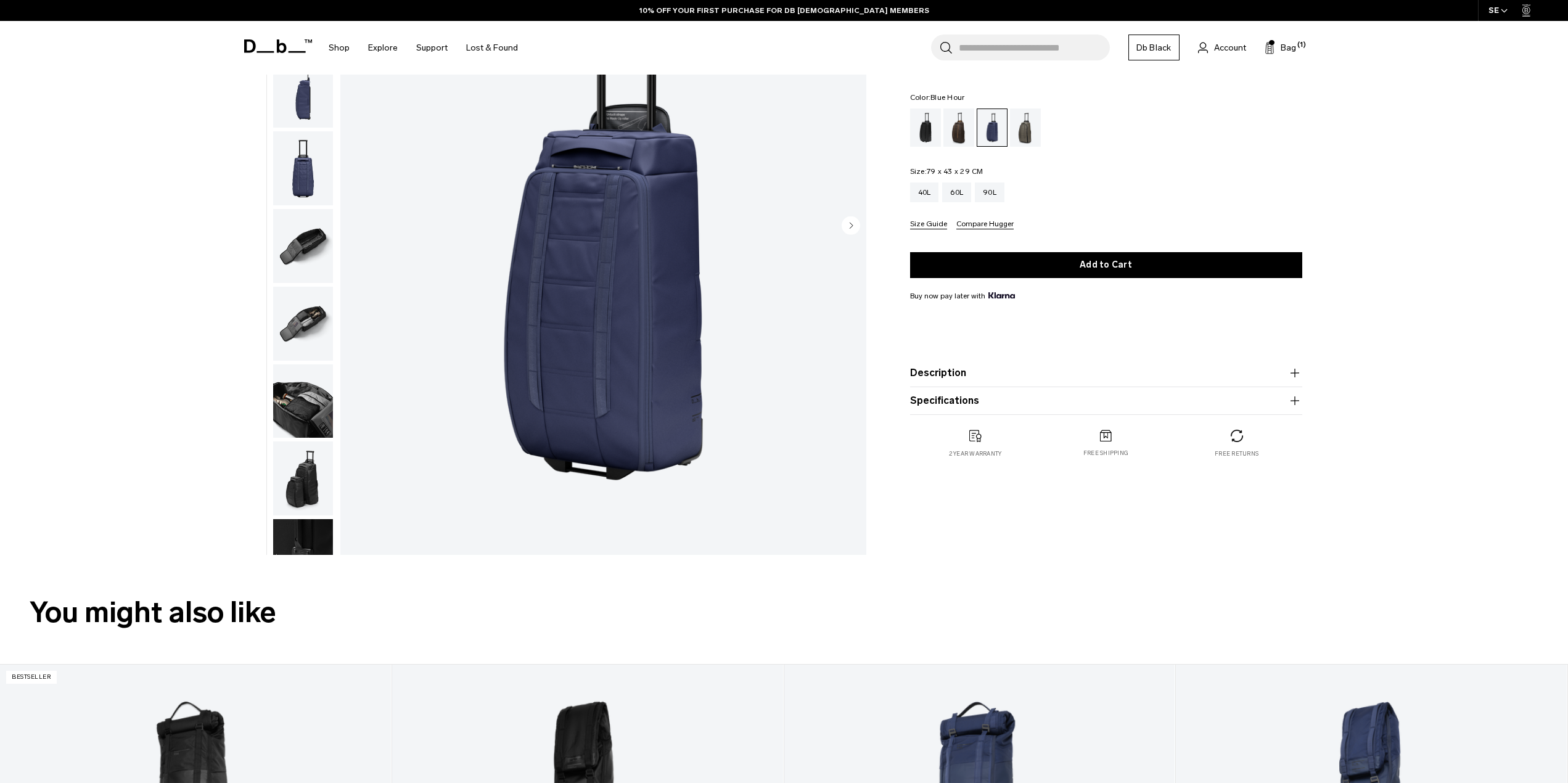
drag, startPoint x: 215, startPoint y: 342, endPoint x: 202, endPoint y: 347, distance: 13.9
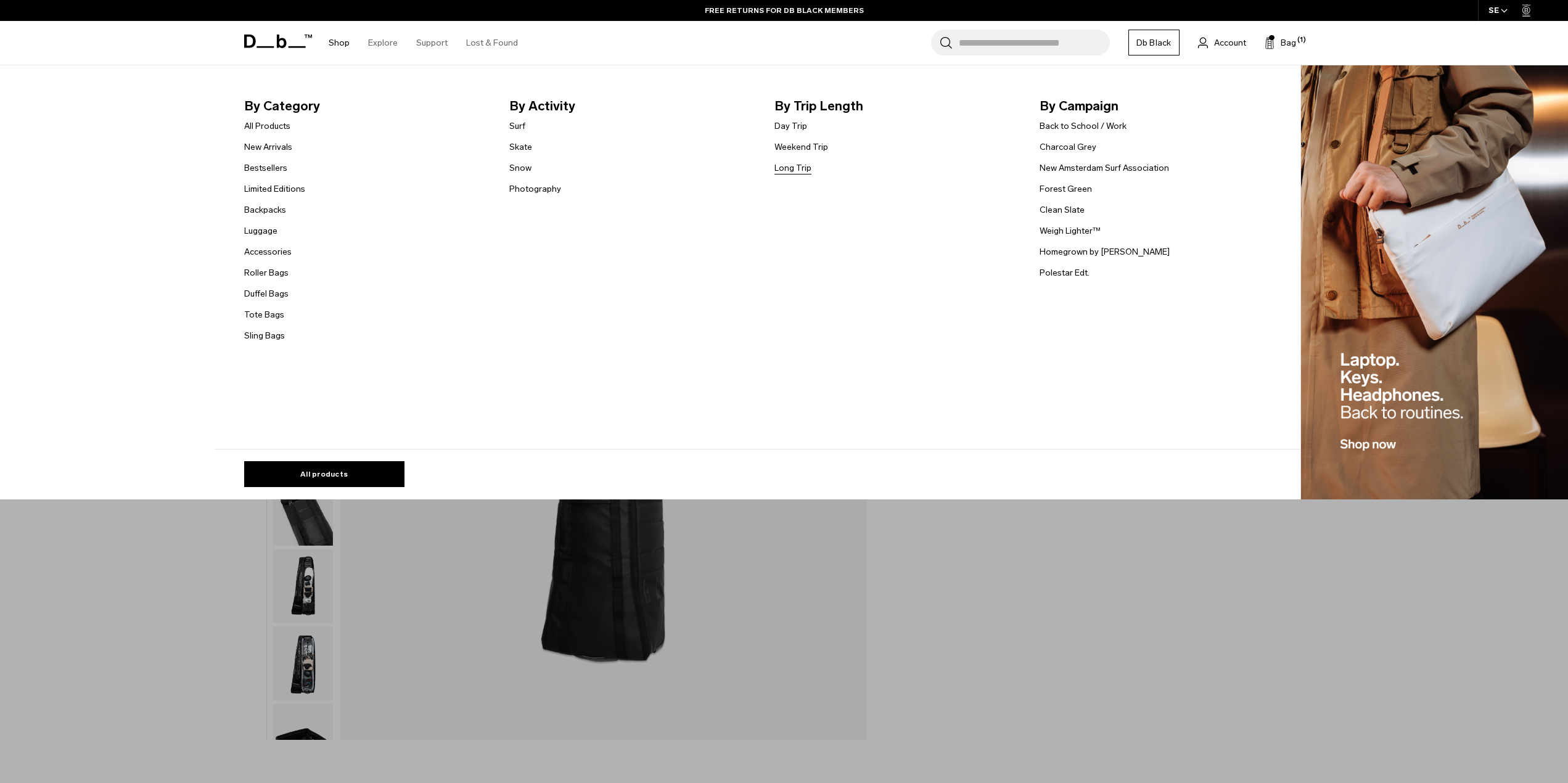
click at [804, 168] on link "Long Trip" at bounding box center [793, 168] width 37 height 13
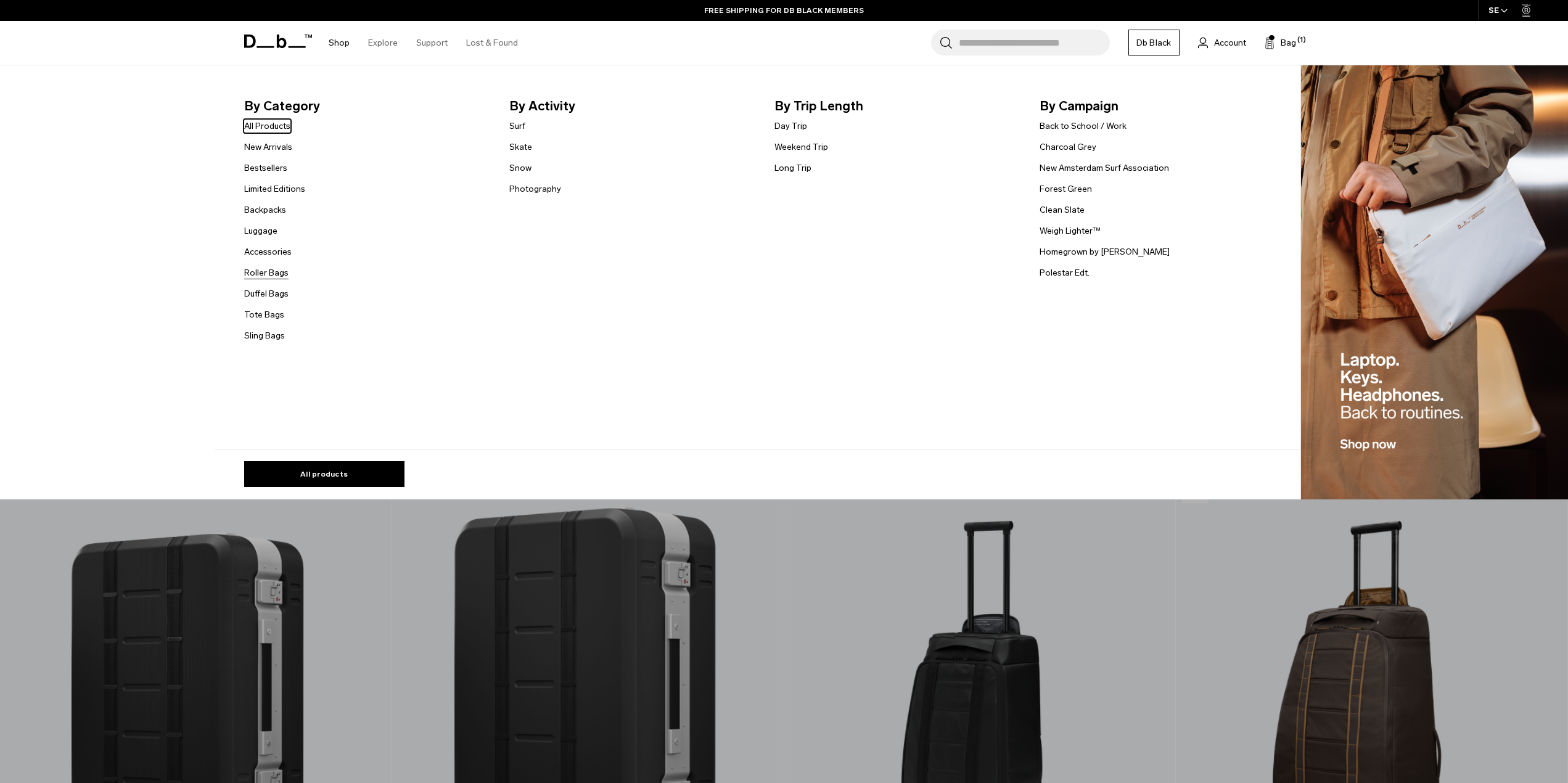
click at [276, 270] on link "Roller Bags" at bounding box center [266, 273] width 44 height 13
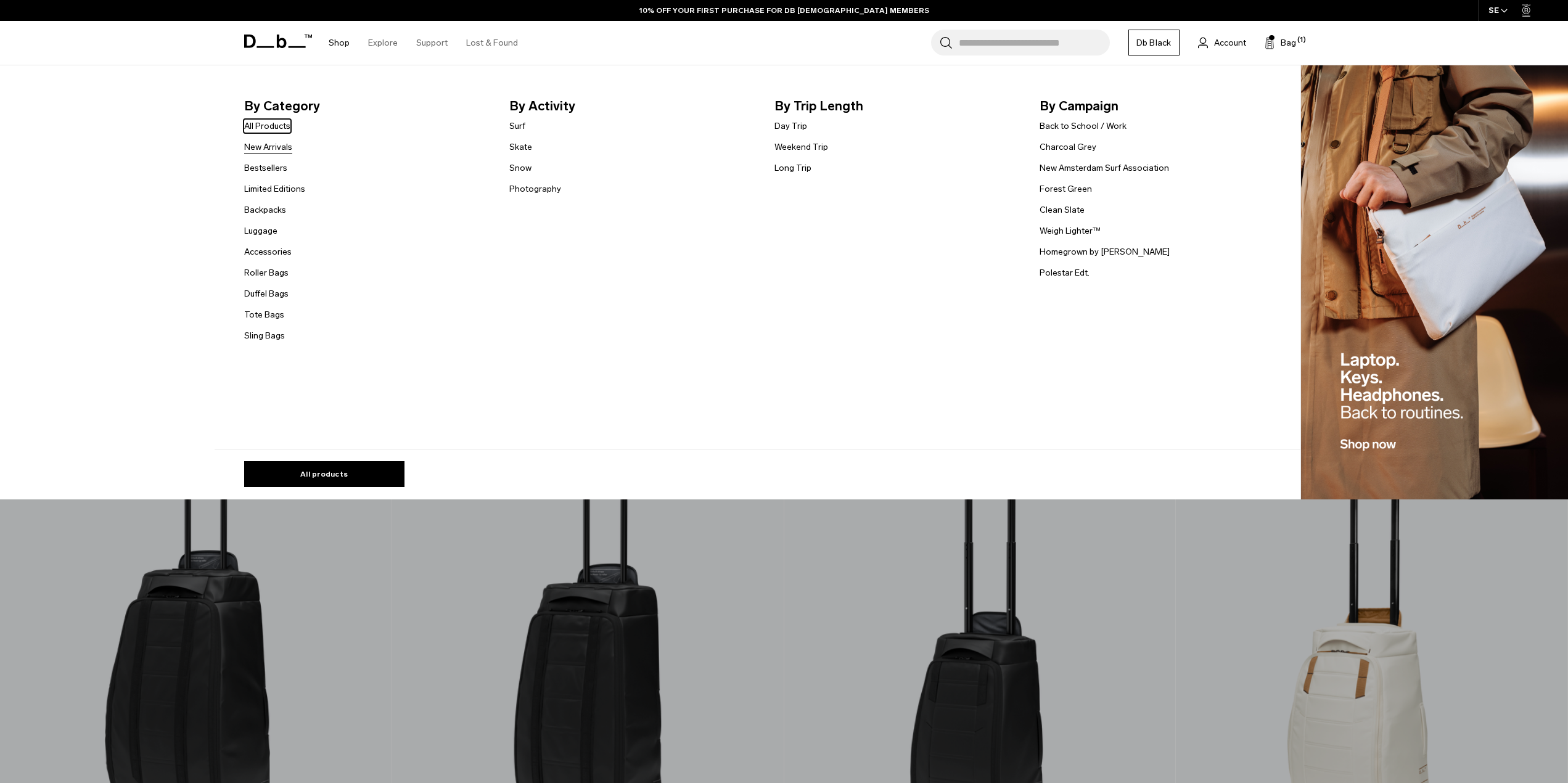
click at [285, 147] on link "New Arrivals" at bounding box center [268, 147] width 48 height 13
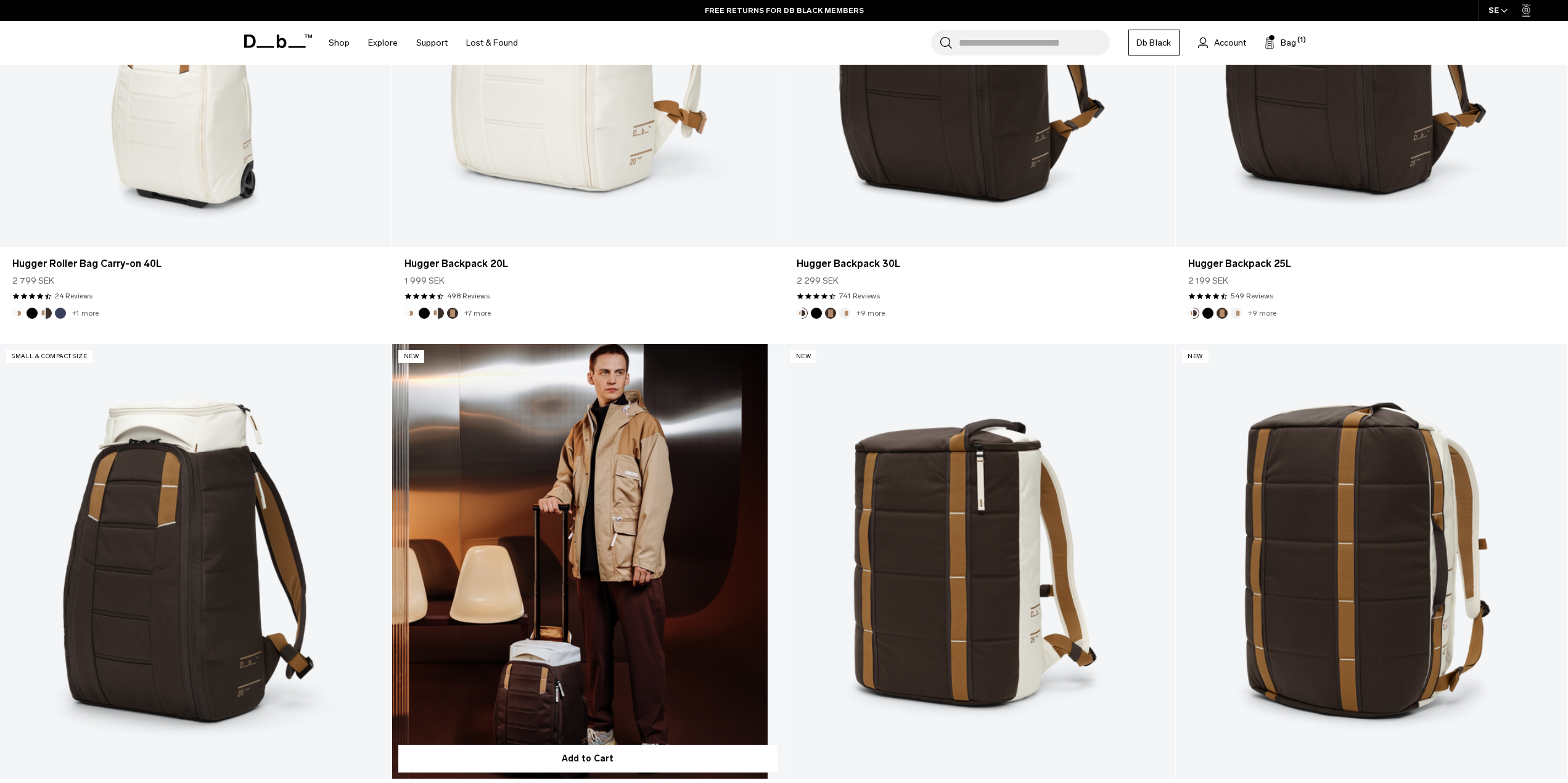
scroll to position [1664, 0]
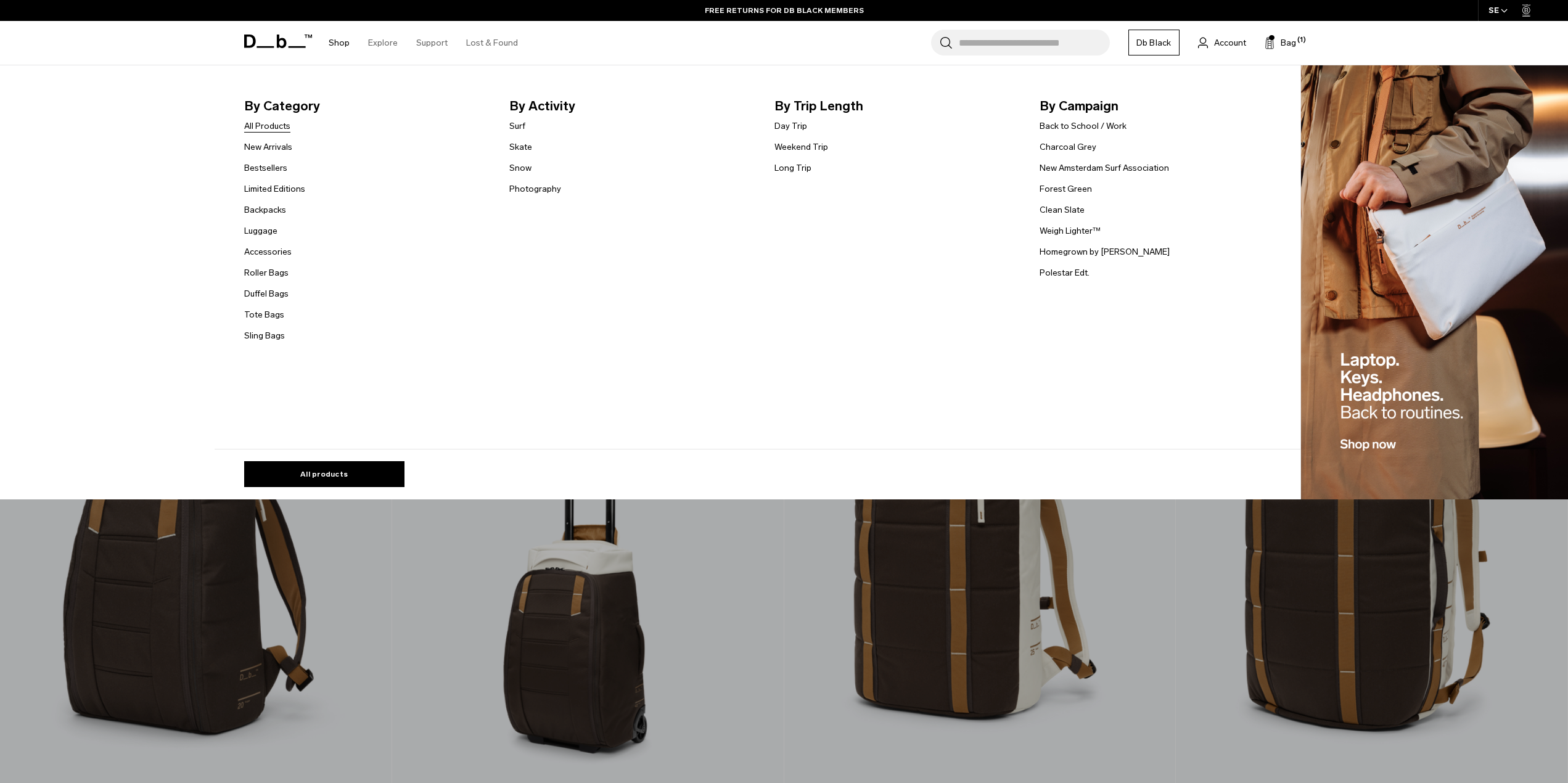
click at [275, 123] on link "All Products" at bounding box center [267, 126] width 46 height 13
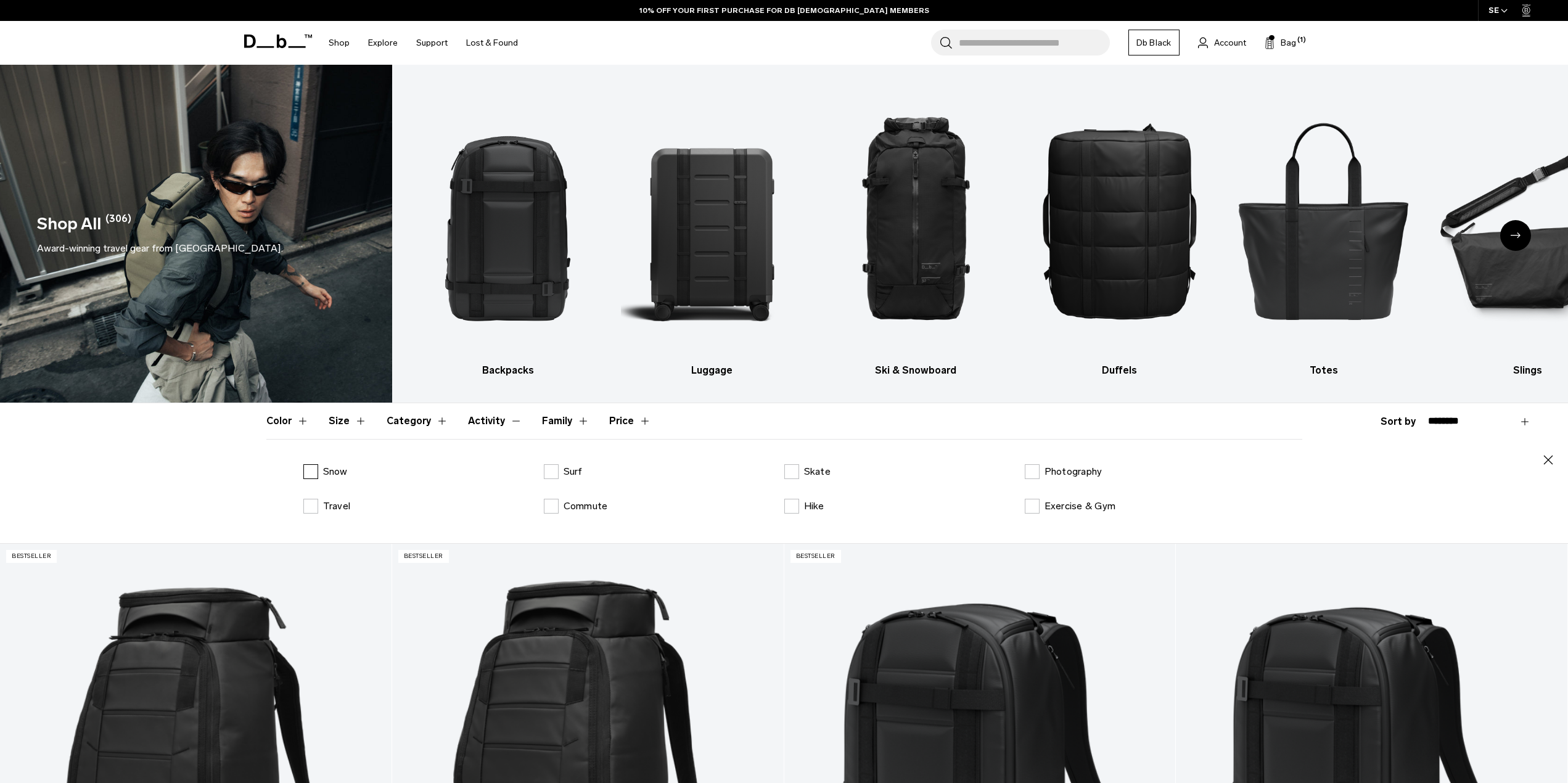
click at [335, 475] on p "Snow" at bounding box center [335, 472] width 25 height 14
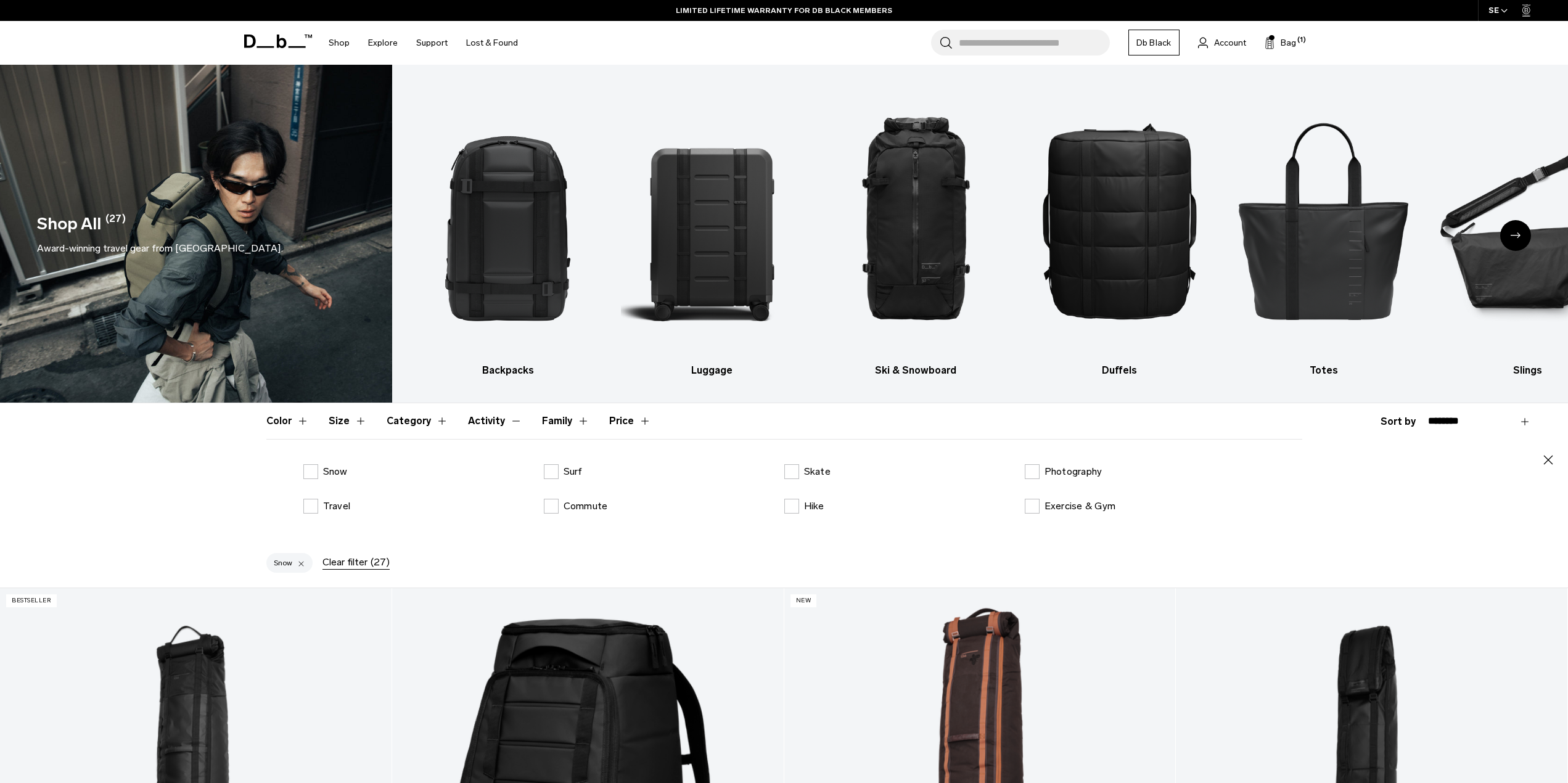
click at [285, 45] on icon at bounding box center [281, 41] width 10 height 14
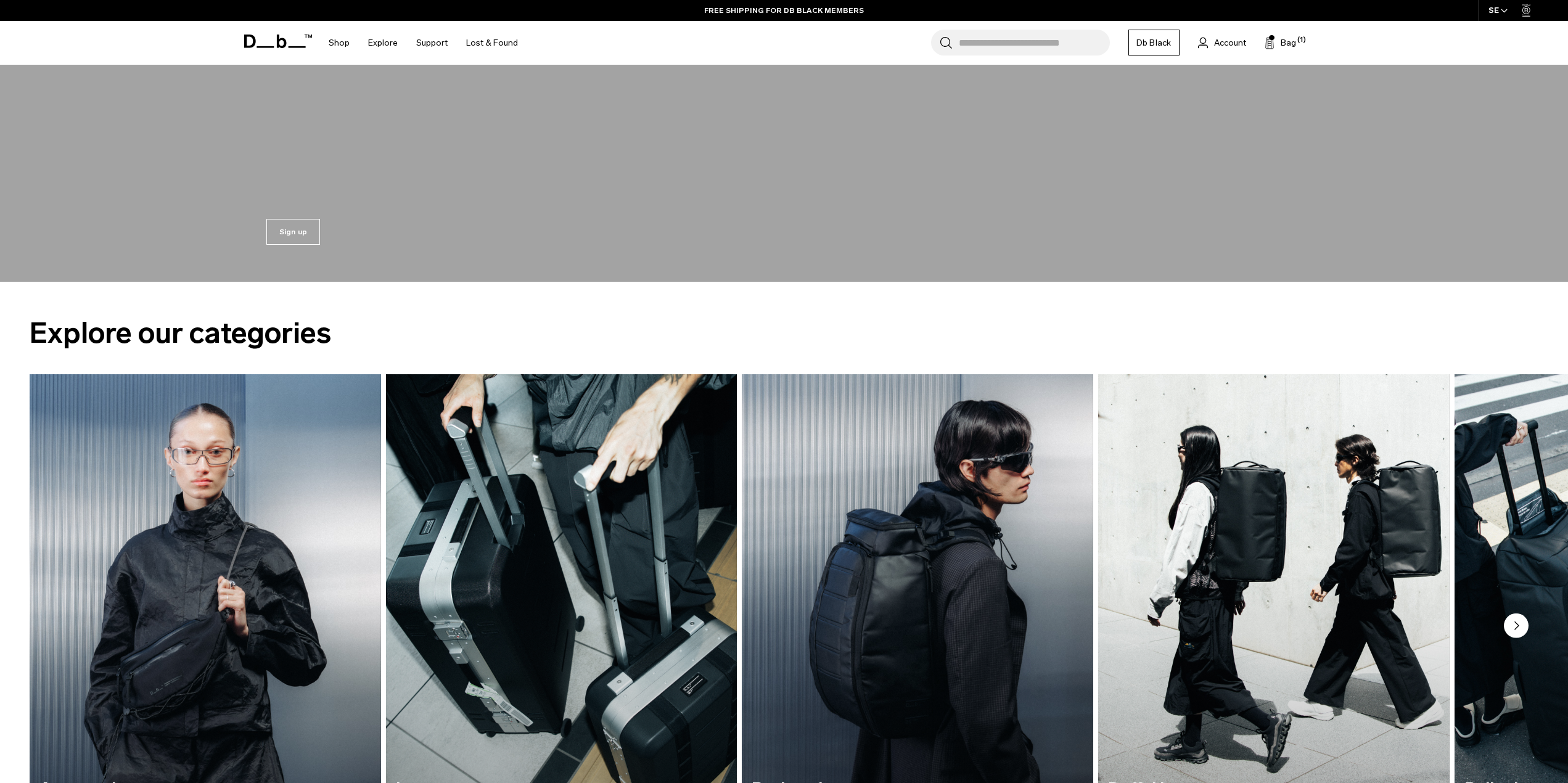
scroll to position [740, 0]
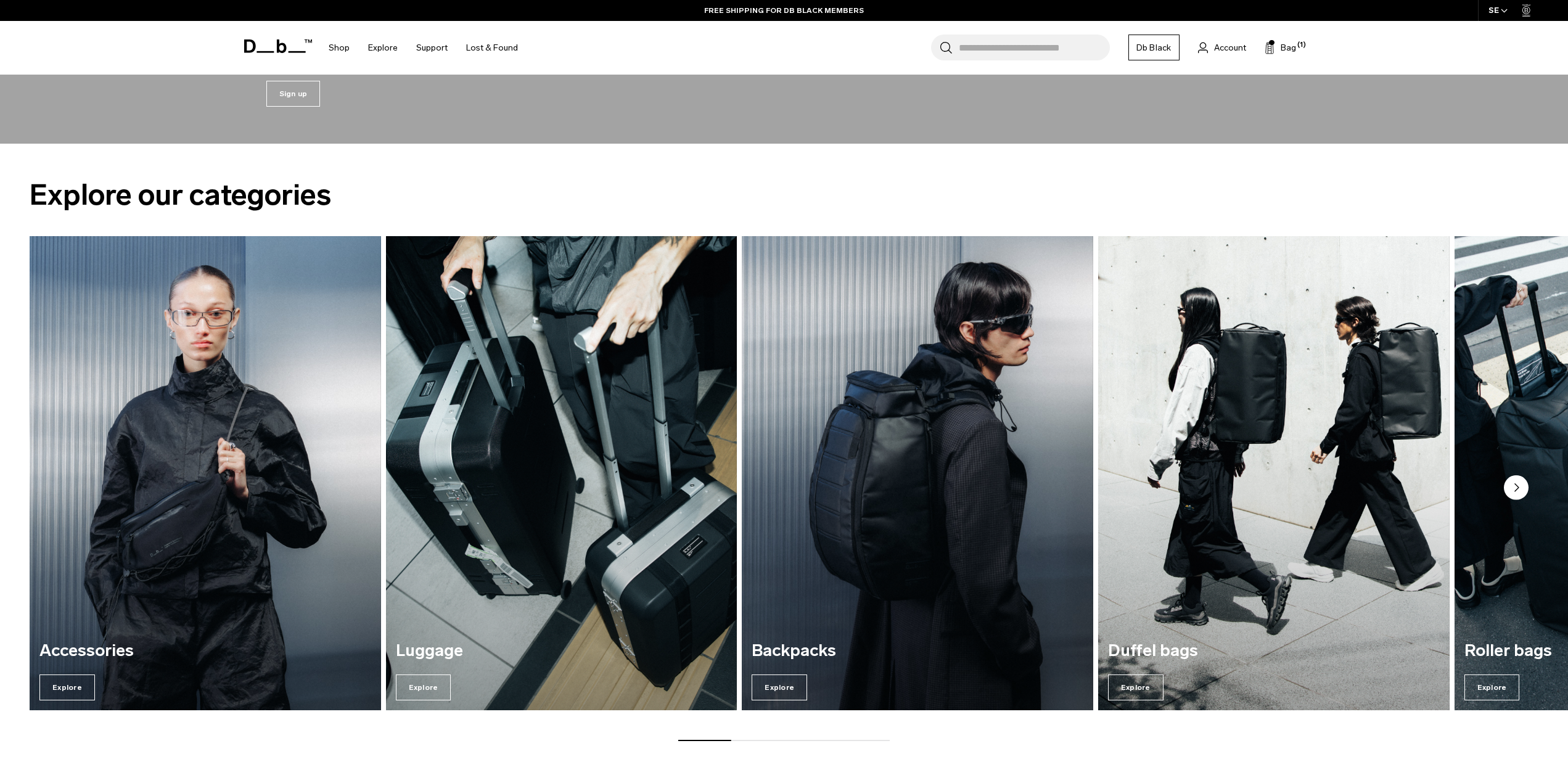
click at [1514, 490] on circle "Next slide" at bounding box center [1517, 488] width 25 height 25
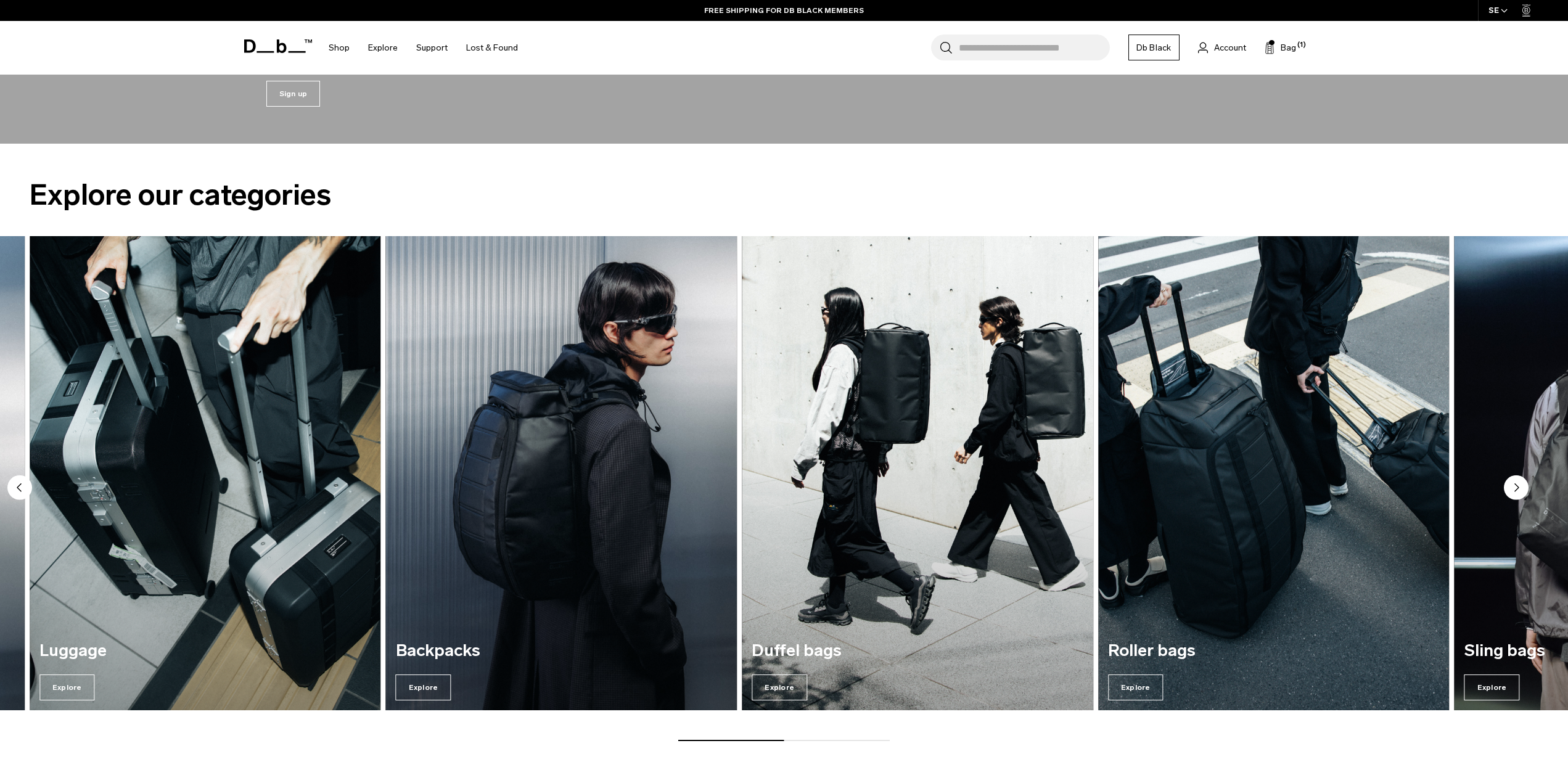
click at [1514, 490] on circle "Next slide" at bounding box center [1517, 488] width 25 height 25
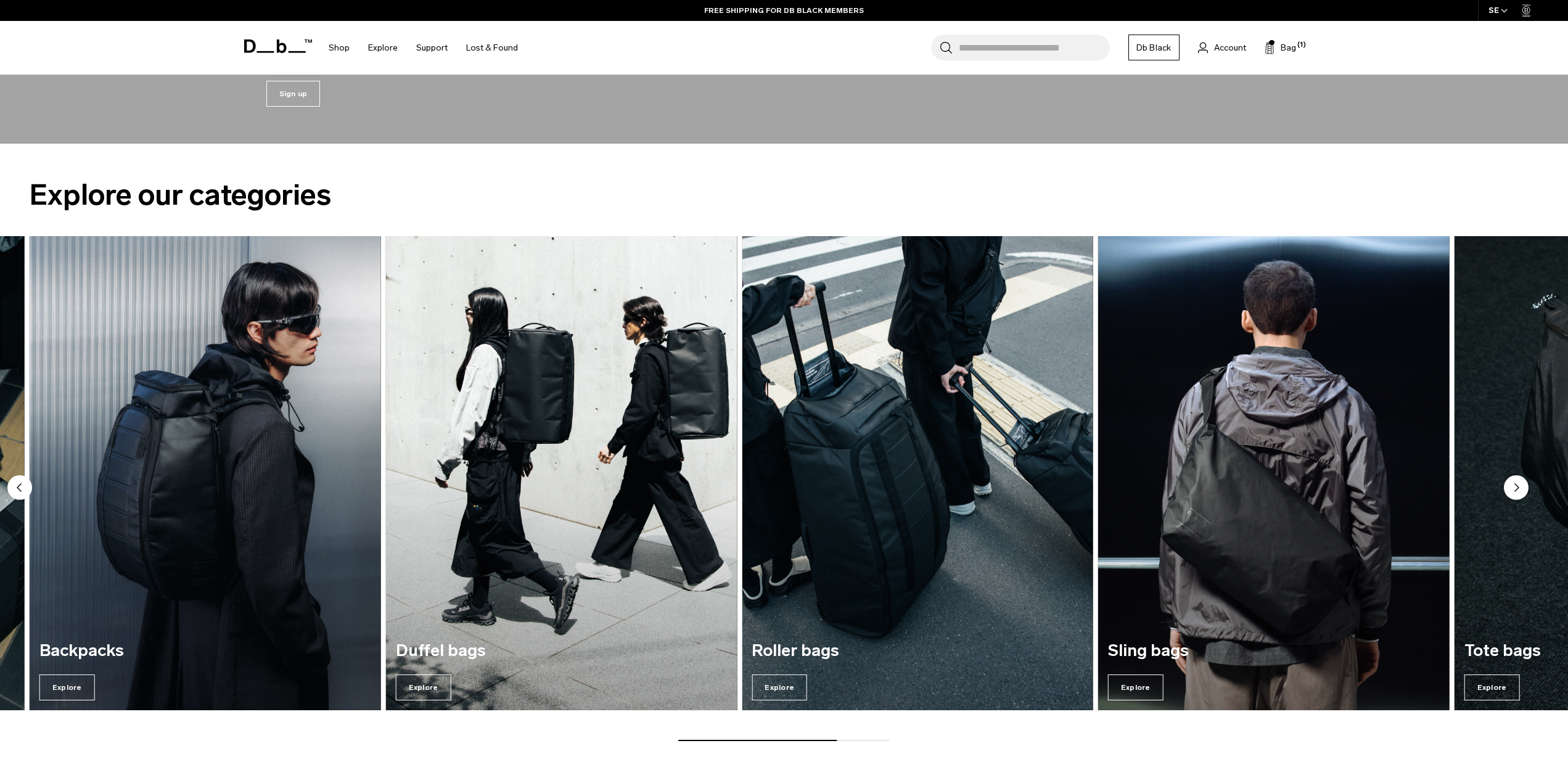
click at [1514, 490] on circle "Next slide" at bounding box center [1517, 488] width 25 height 25
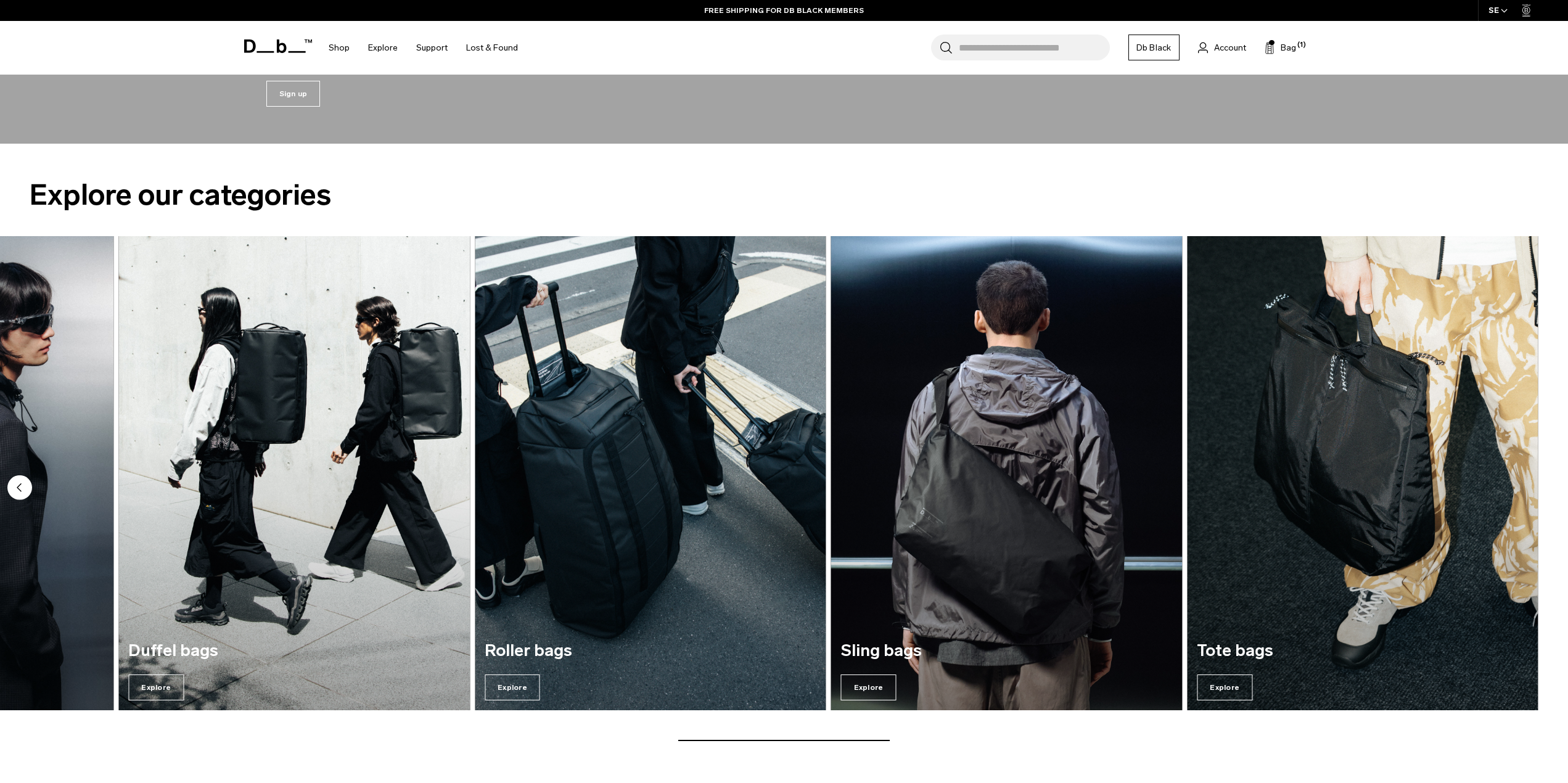
click at [1514, 490] on img "7 / 7" at bounding box center [1363, 473] width 352 height 474
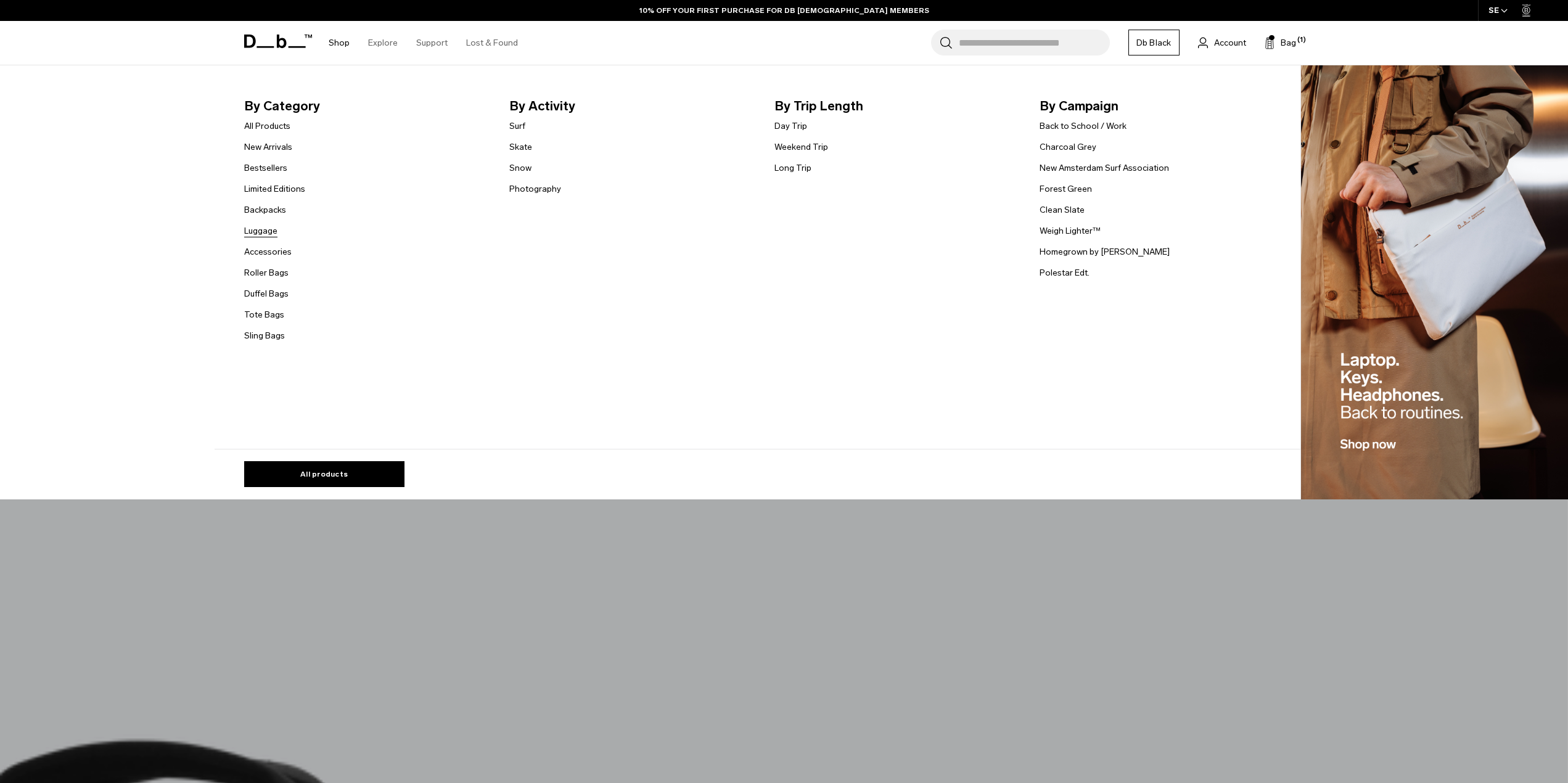
click at [270, 235] on link "Luggage" at bounding box center [261, 231] width 33 height 13
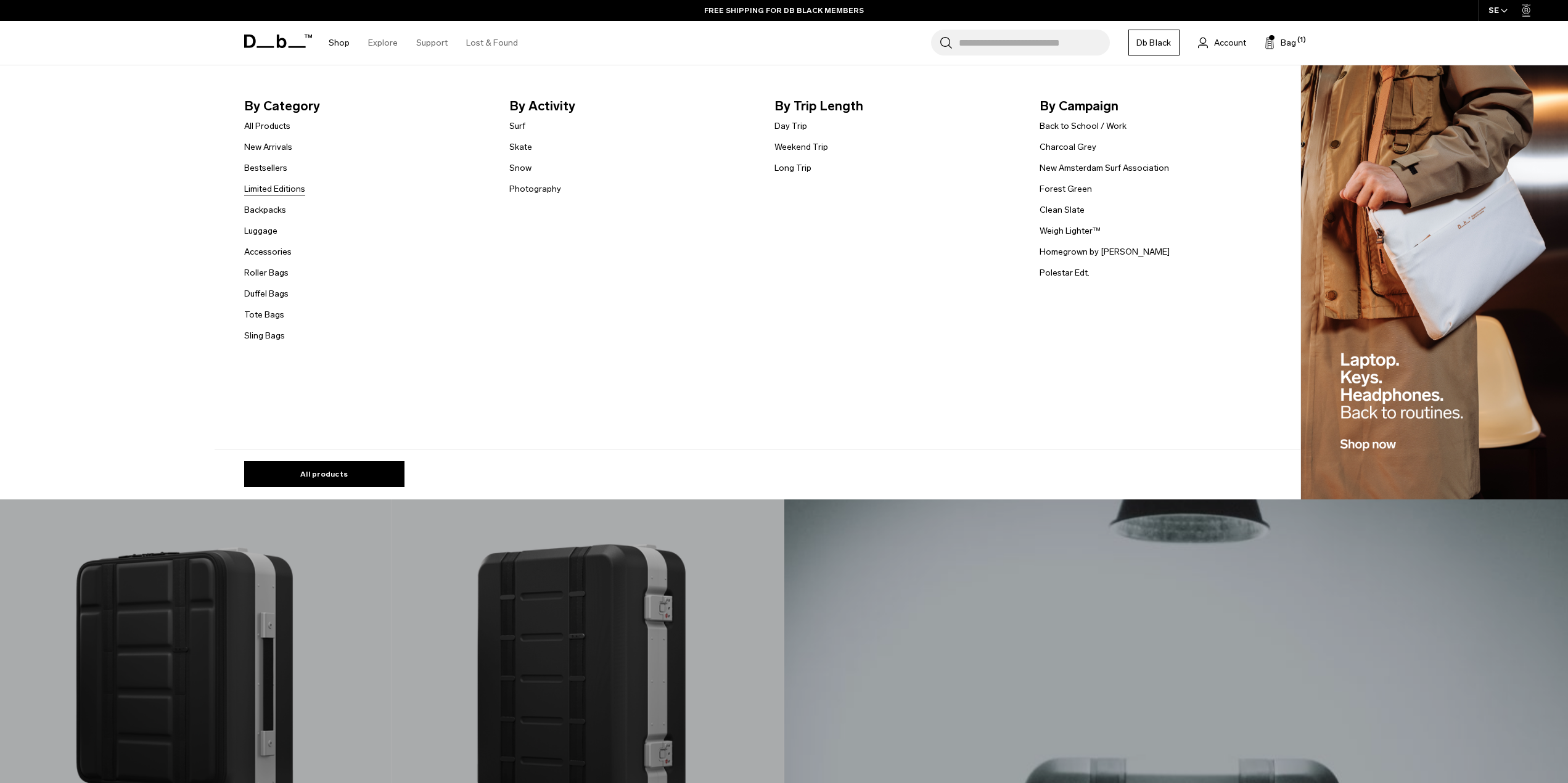
click at [262, 187] on link "Limited Editions" at bounding box center [275, 189] width 61 height 13
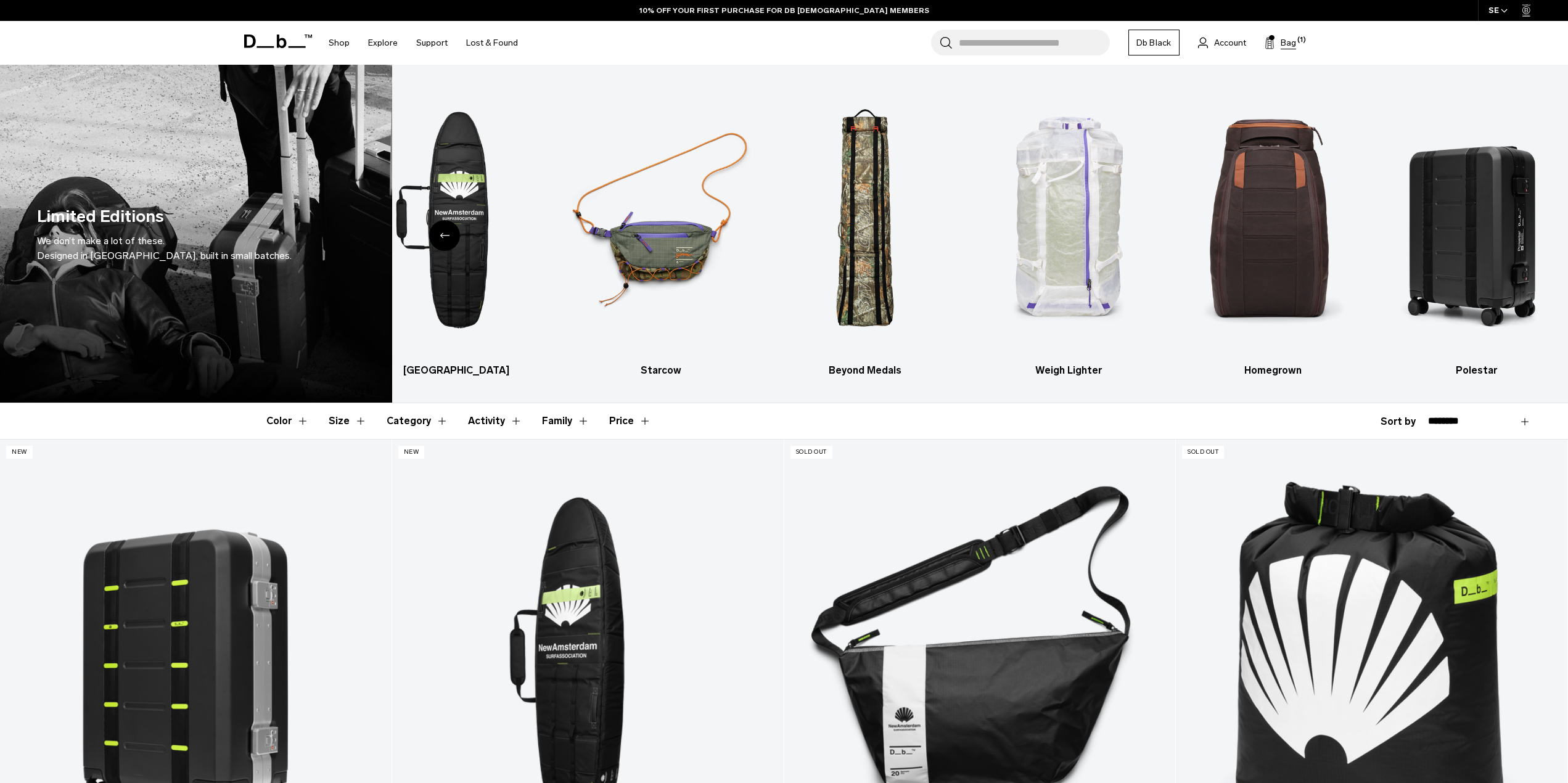
click at [1305, 40] on span "(1)" at bounding box center [1302, 40] width 9 height 11
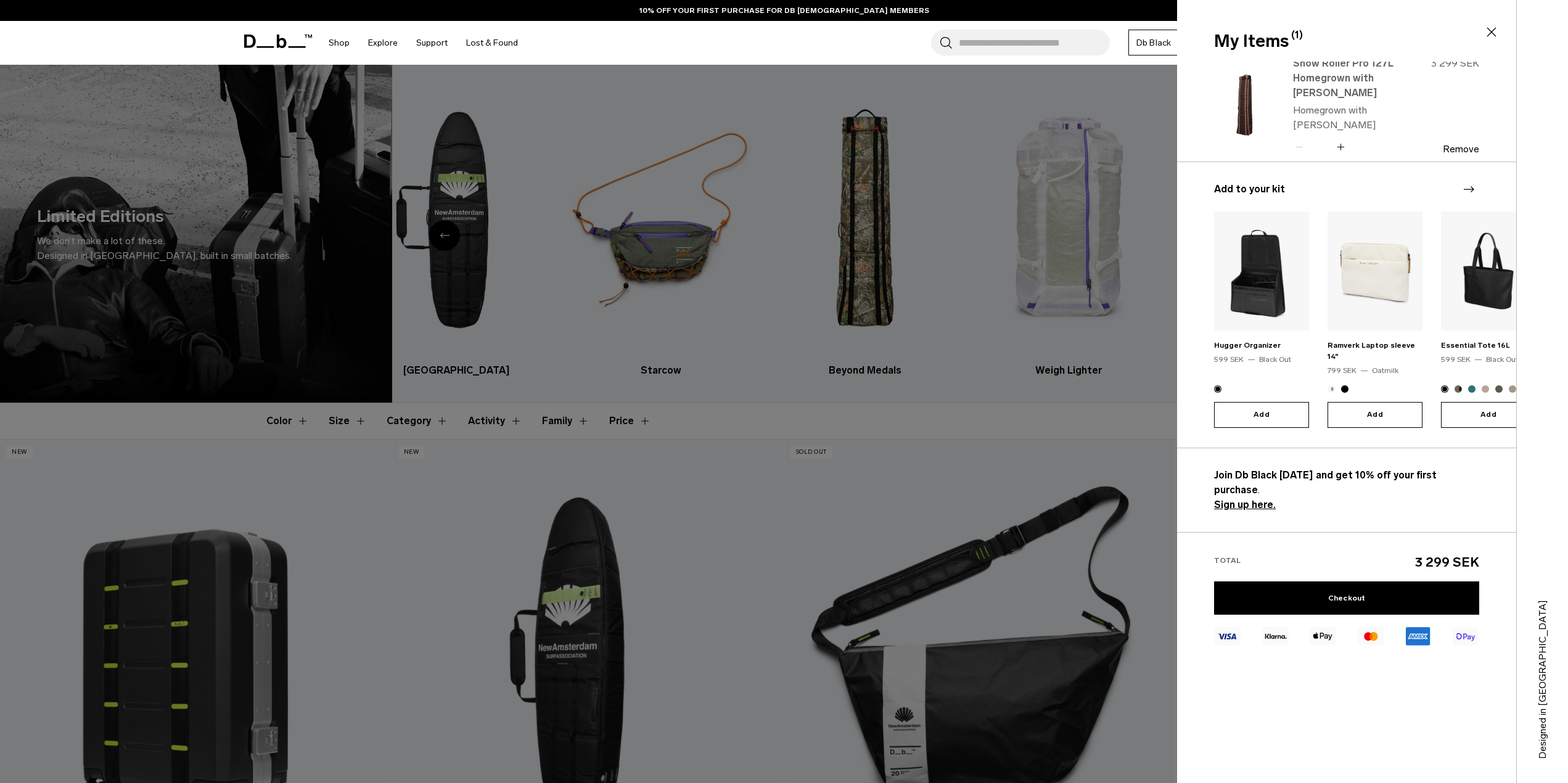
click at [1304, 93] on link "Snow Roller Pro 127L Homegrown with [PERSON_NAME]" at bounding box center [1348, 78] width 108 height 44
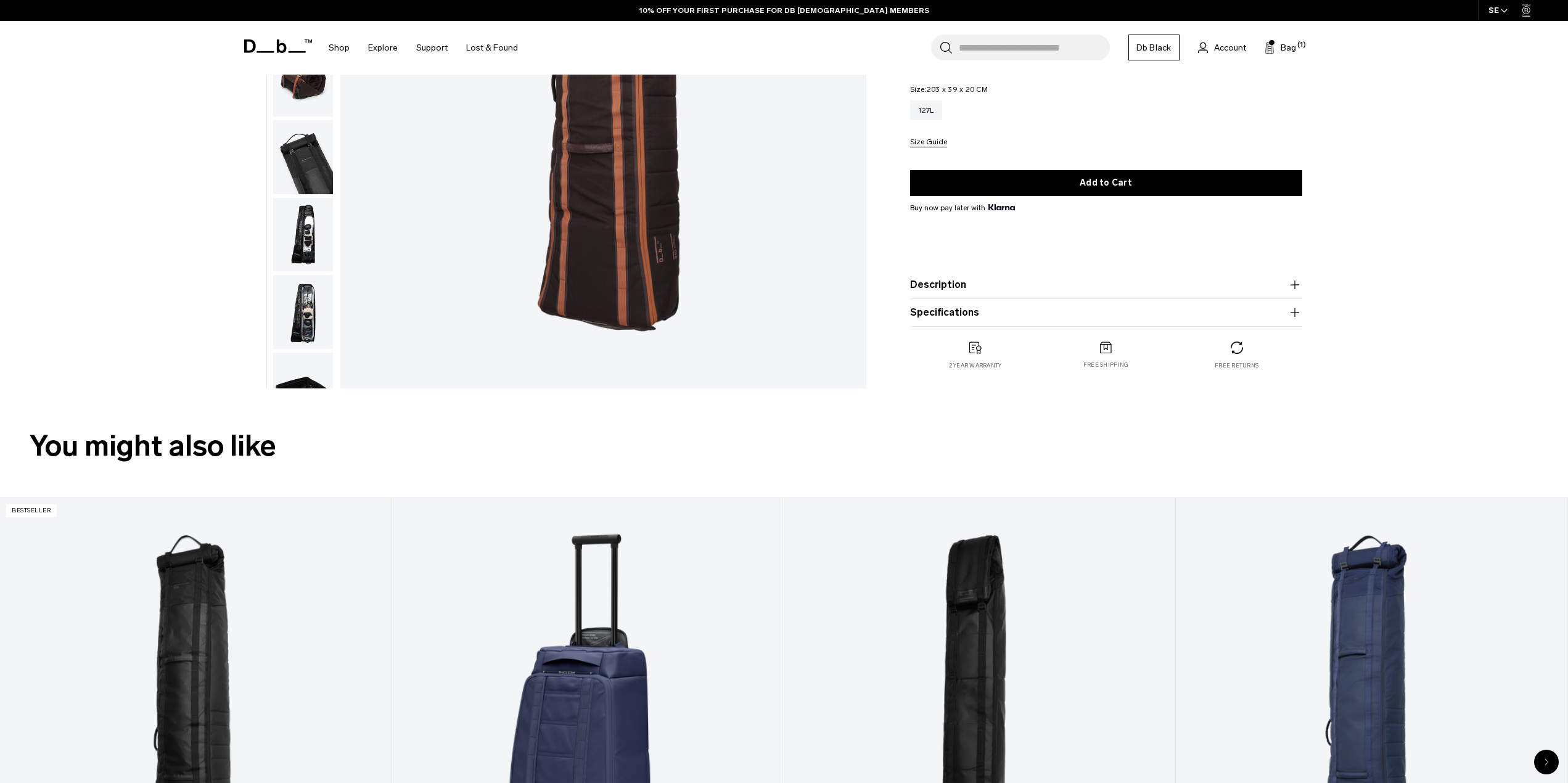
scroll to position [370, 0]
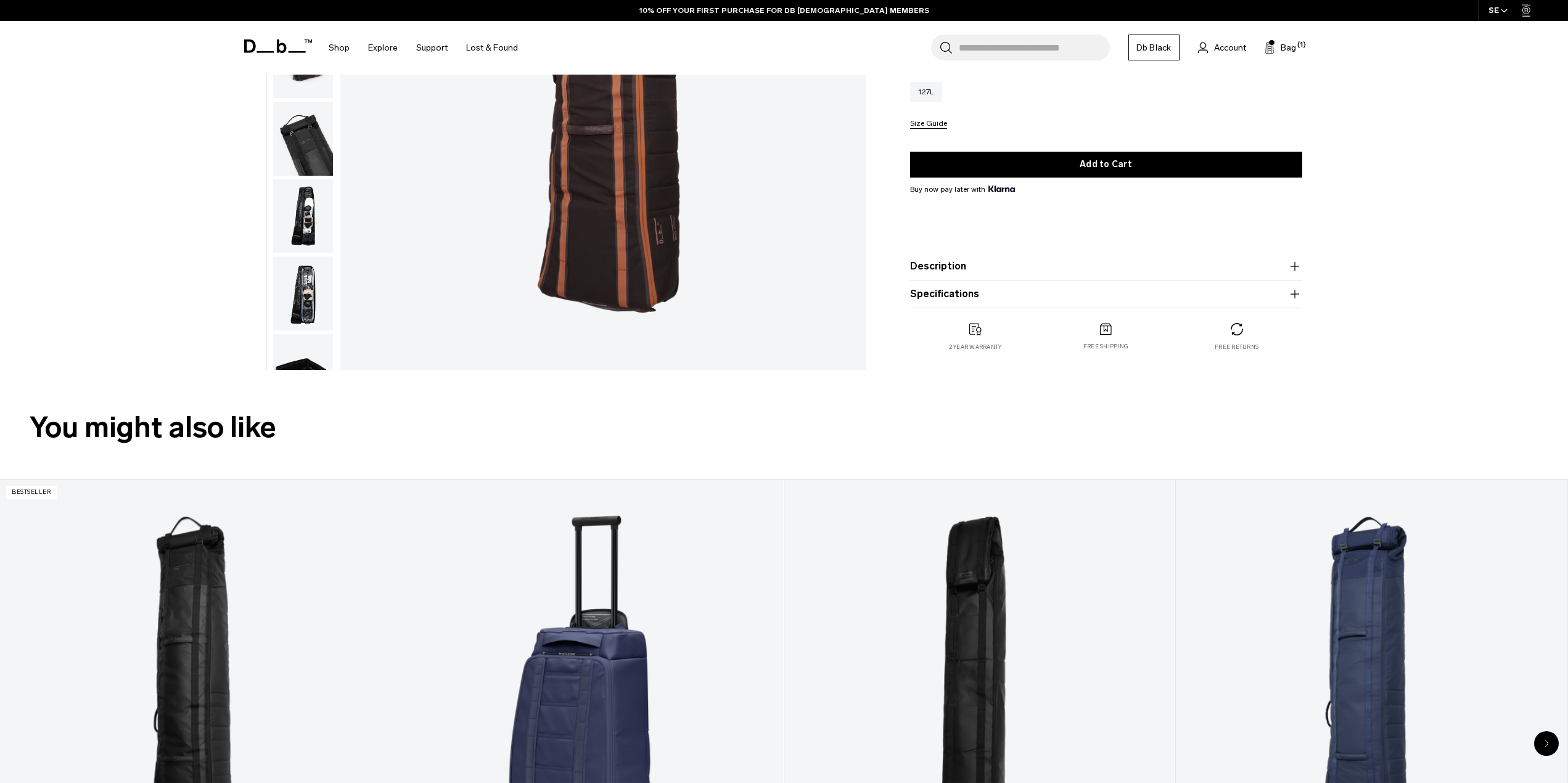
click at [925, 272] on button "Description" at bounding box center [1106, 266] width 392 height 14
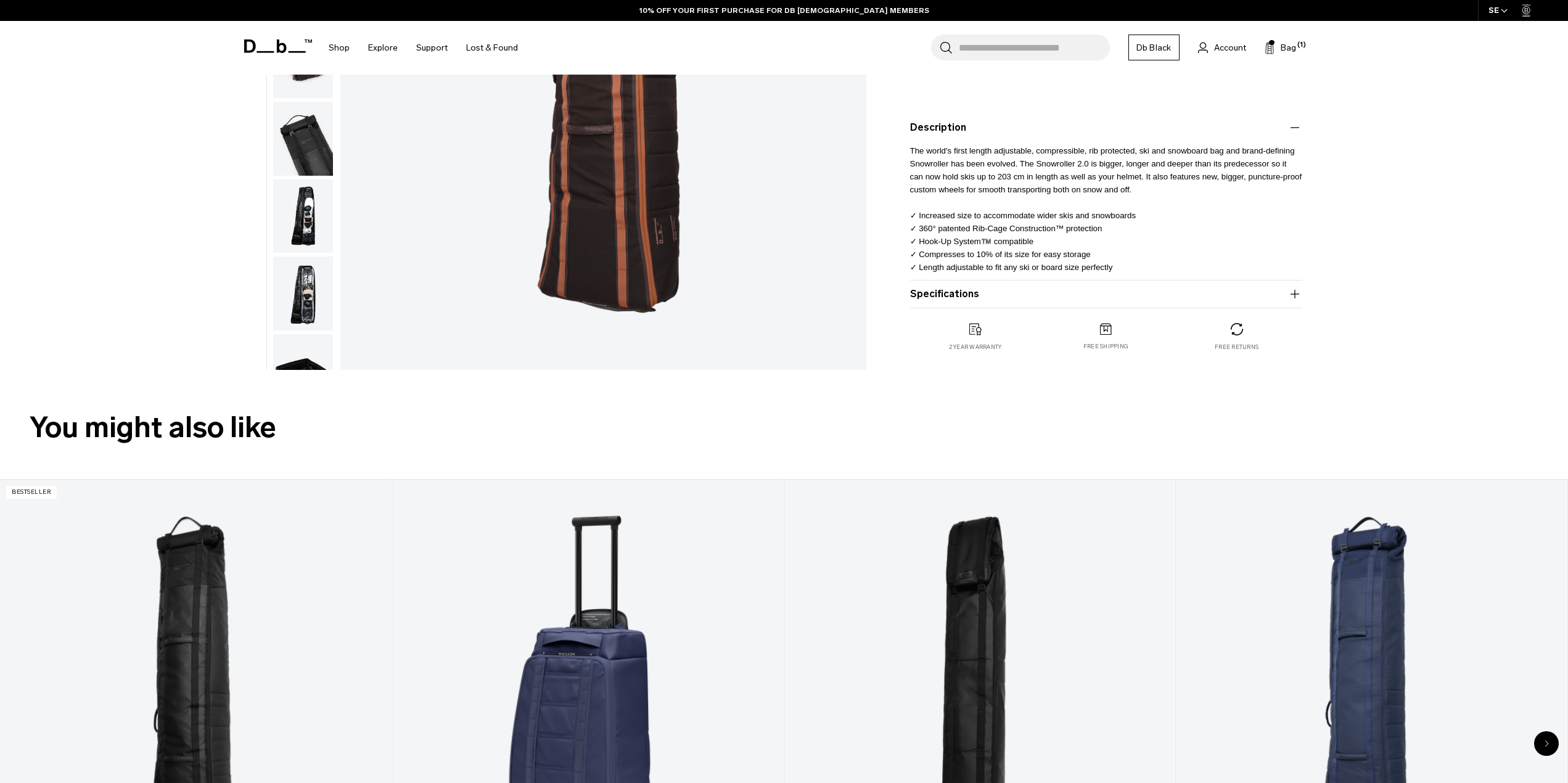
click at [934, 290] on button "Specifications" at bounding box center [1106, 294] width 392 height 14
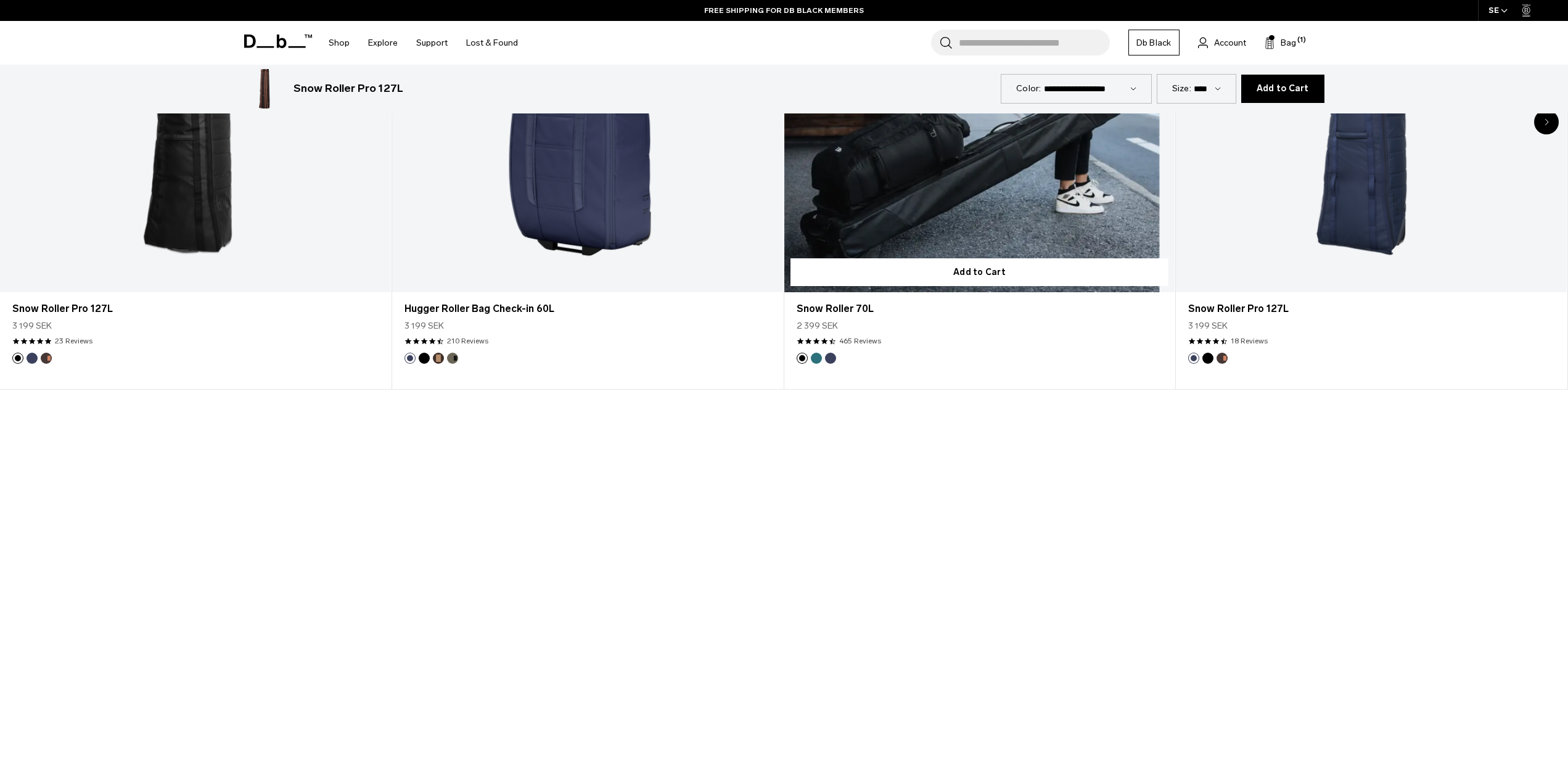
scroll to position [802, 0]
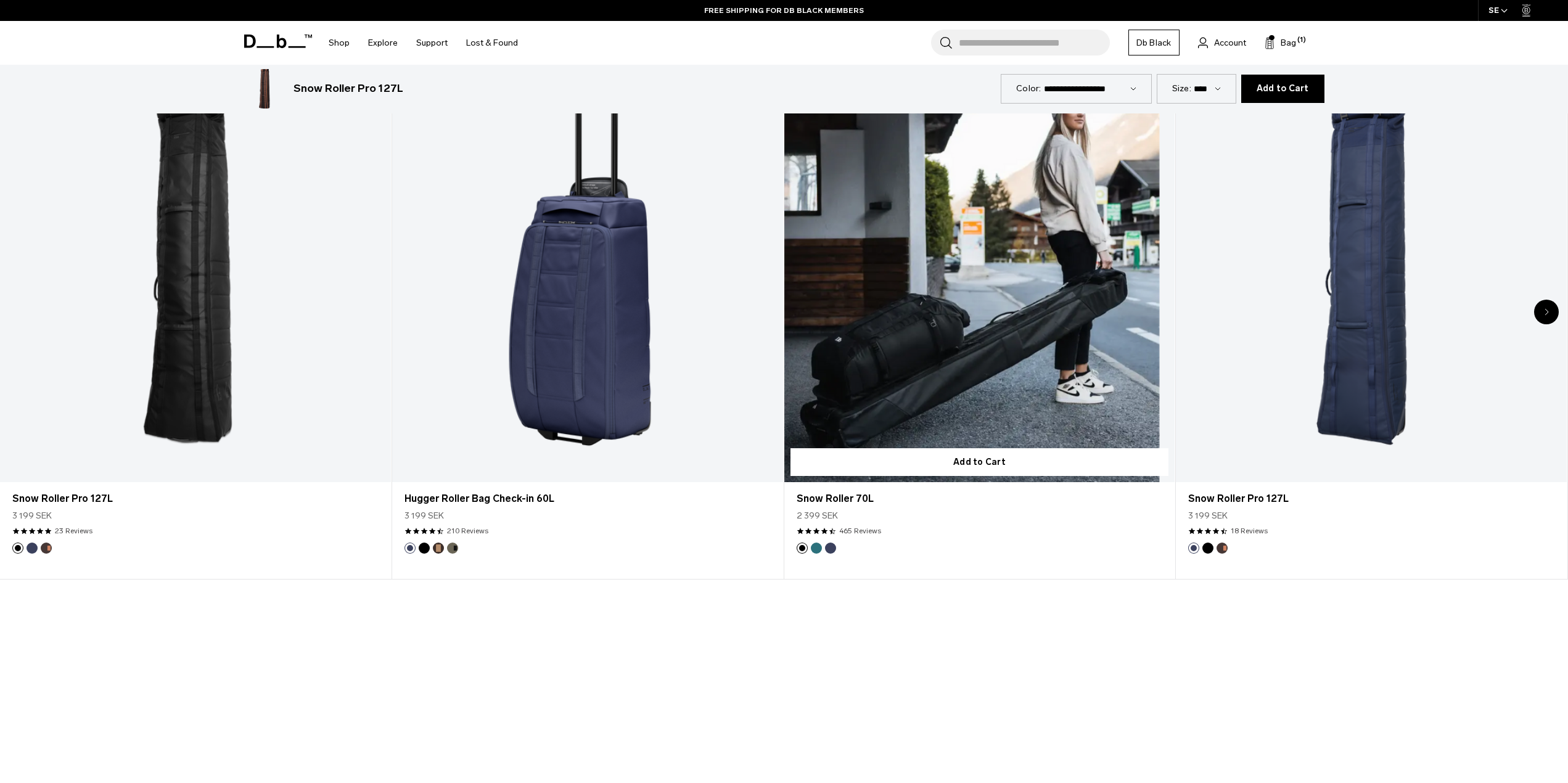
click at [920, 390] on link "Snow Roller 70L" at bounding box center [980, 265] width 391 height 434
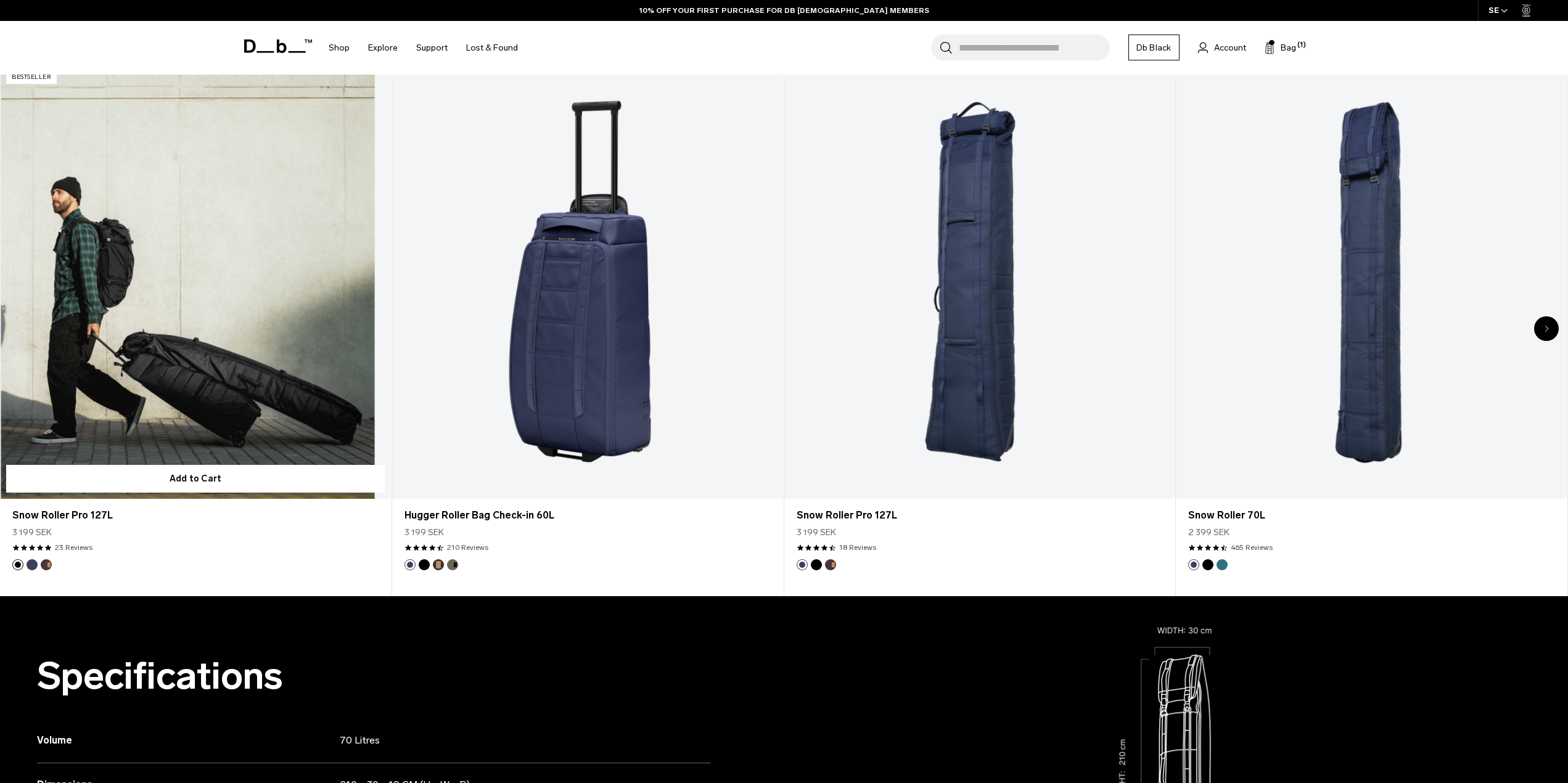
scroll to position [802, 0]
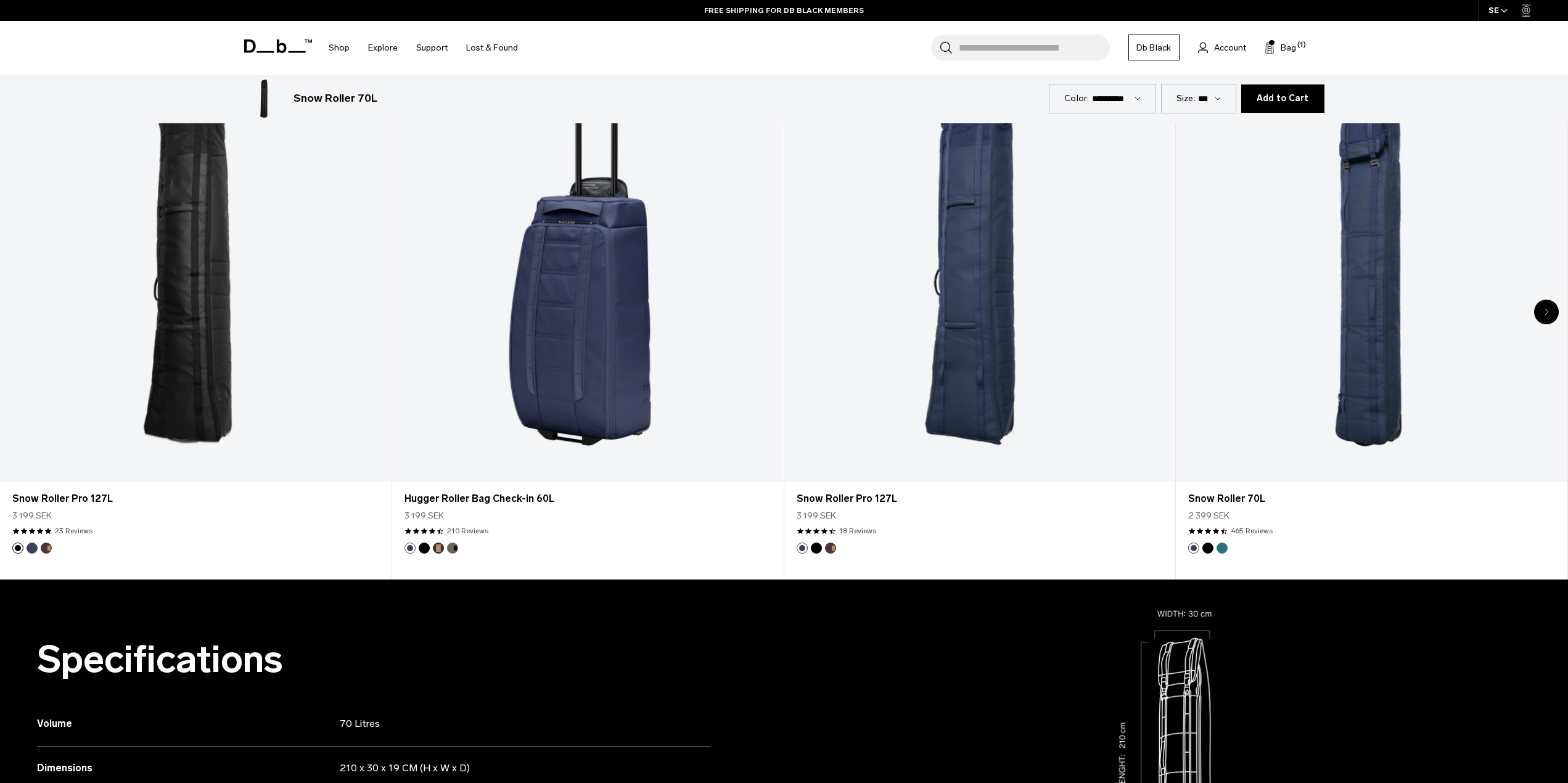
click at [1552, 308] on div "Next slide" at bounding box center [1547, 312] width 25 height 25
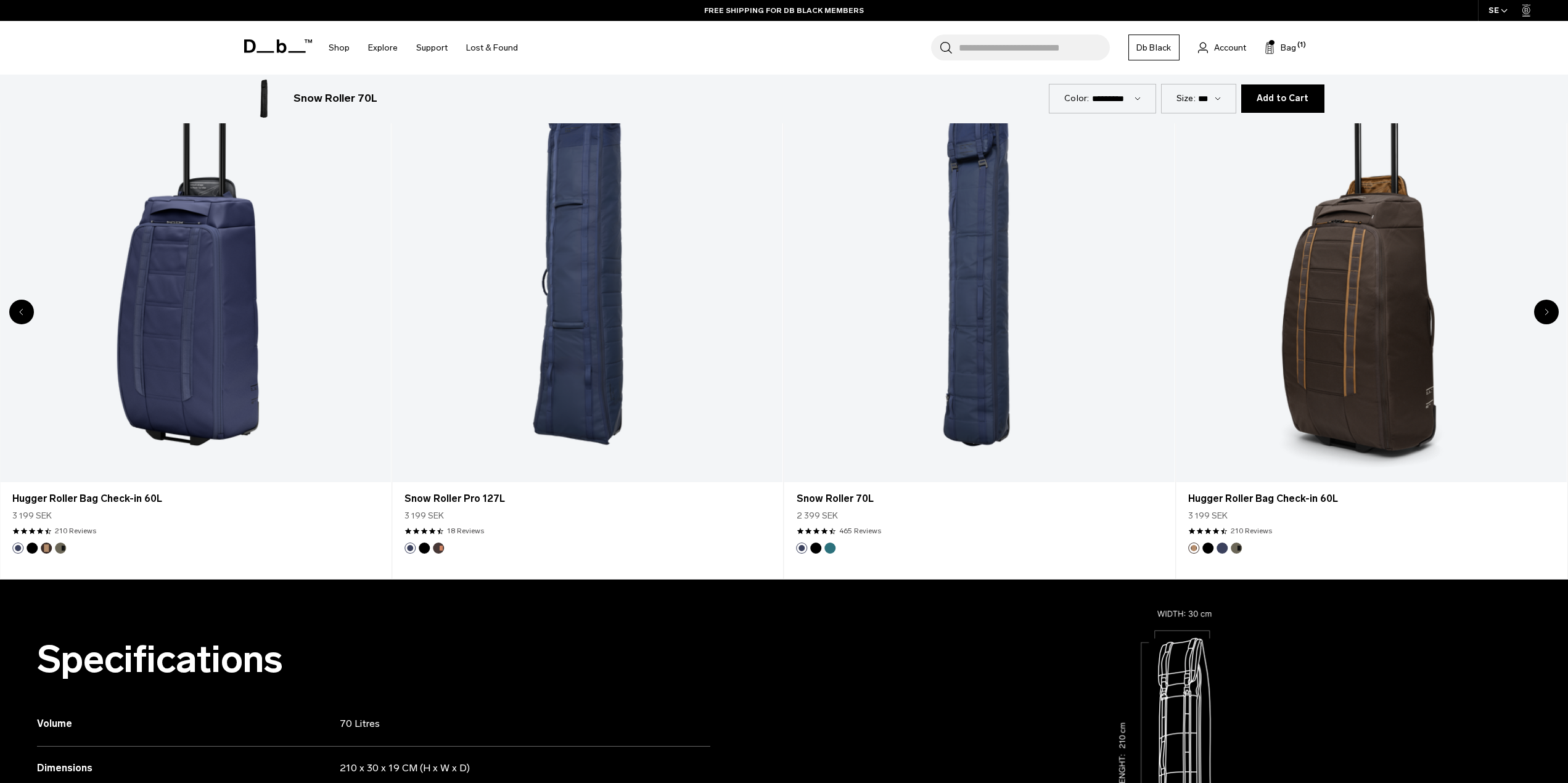
click at [1552, 308] on div "Next slide" at bounding box center [1547, 312] width 25 height 25
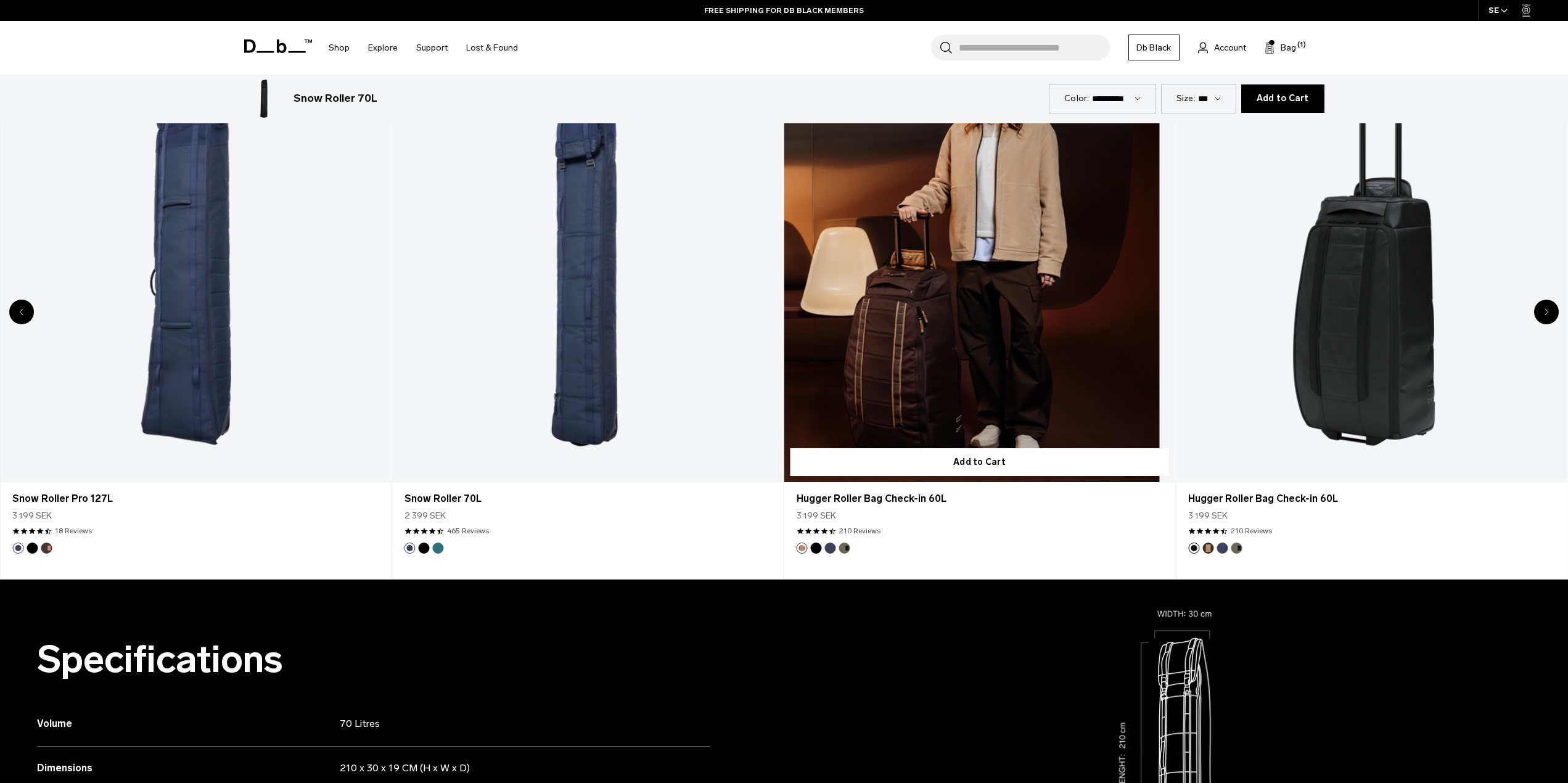
click at [882, 340] on link "Hugger Roller Bag Check-in 60L" at bounding box center [980, 265] width 391 height 434
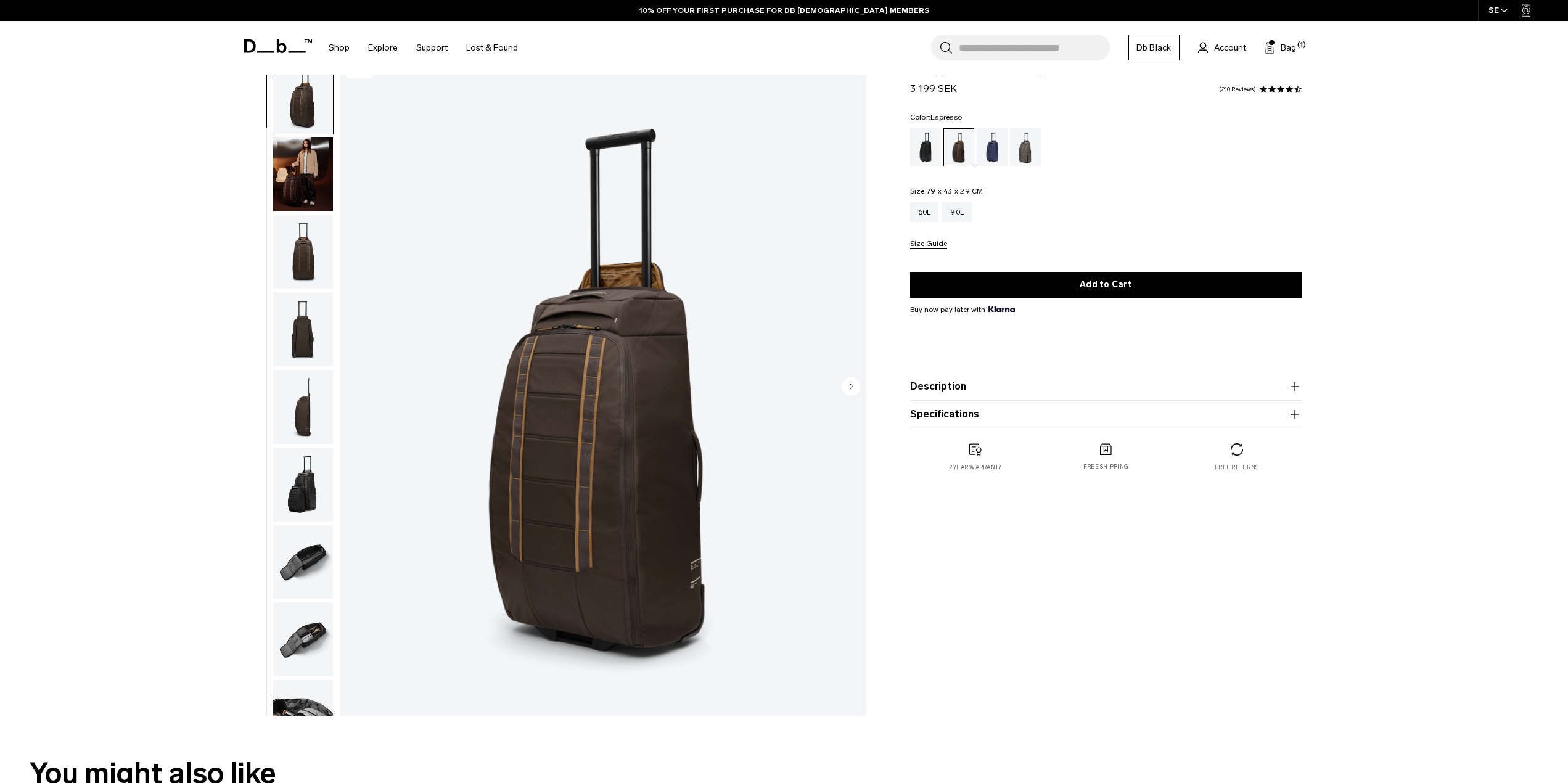
scroll to position [61, 0]
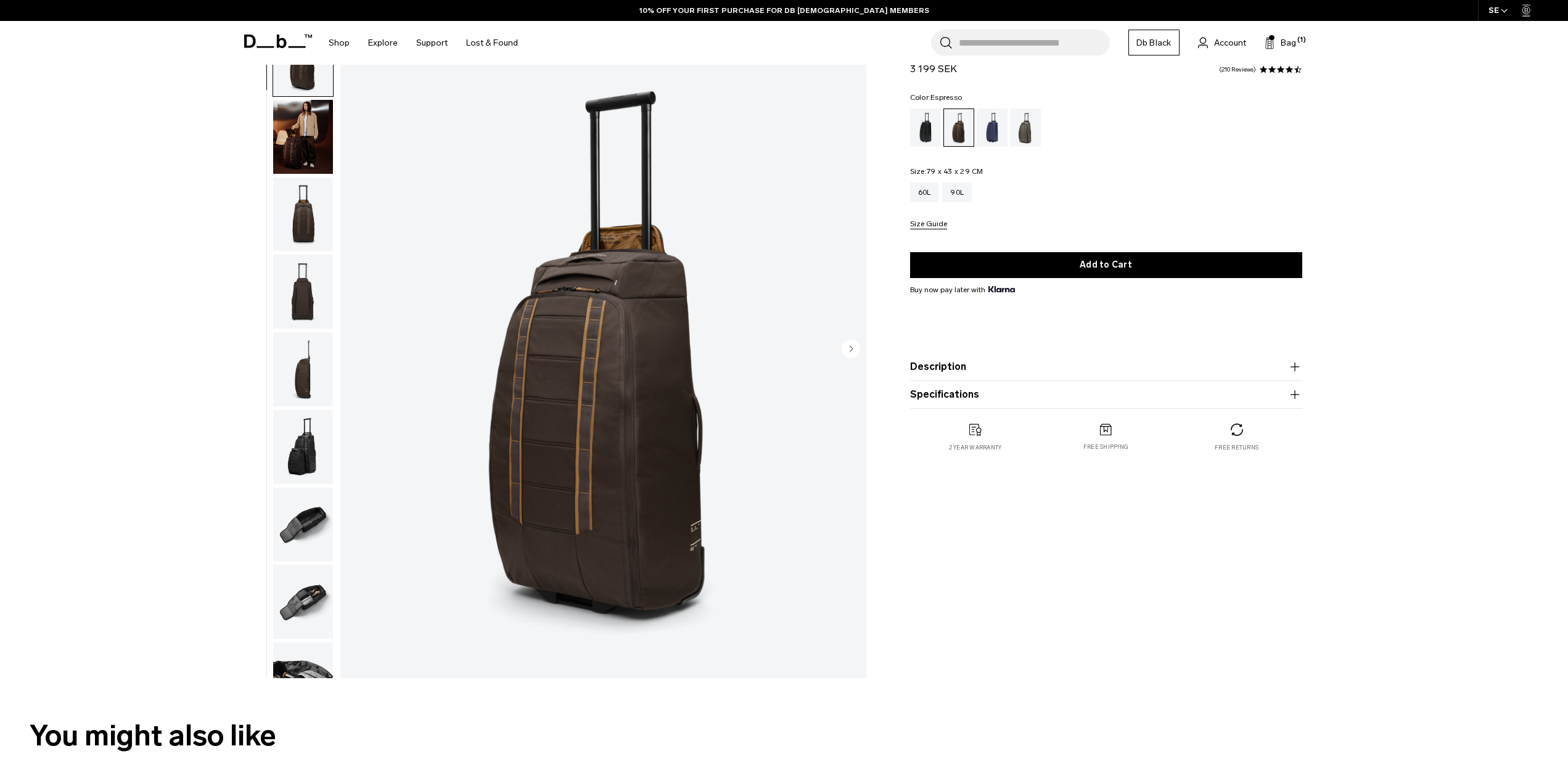
click at [305, 531] on img "button" at bounding box center [303, 524] width 60 height 74
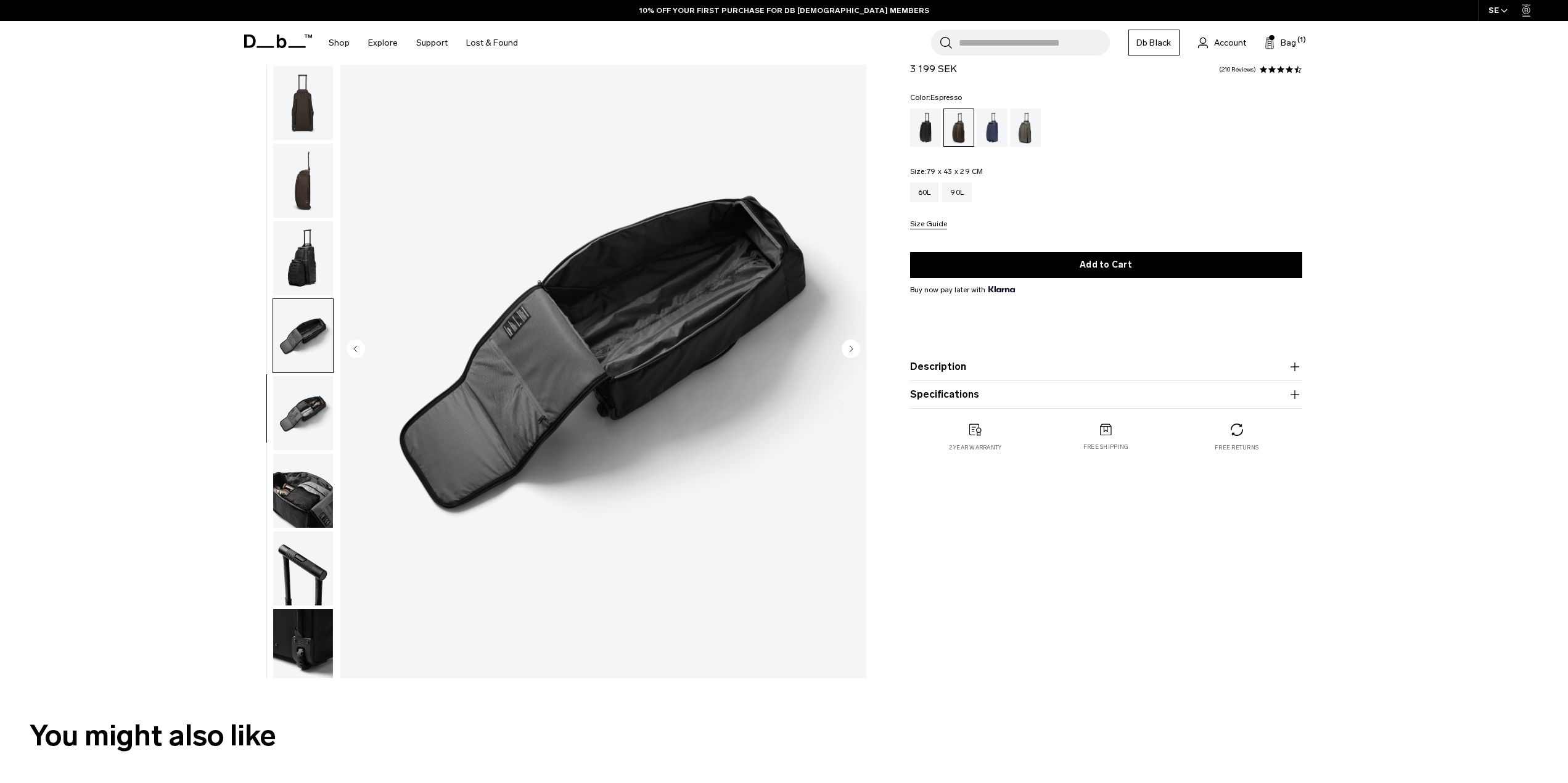
scroll to position [194, 0]
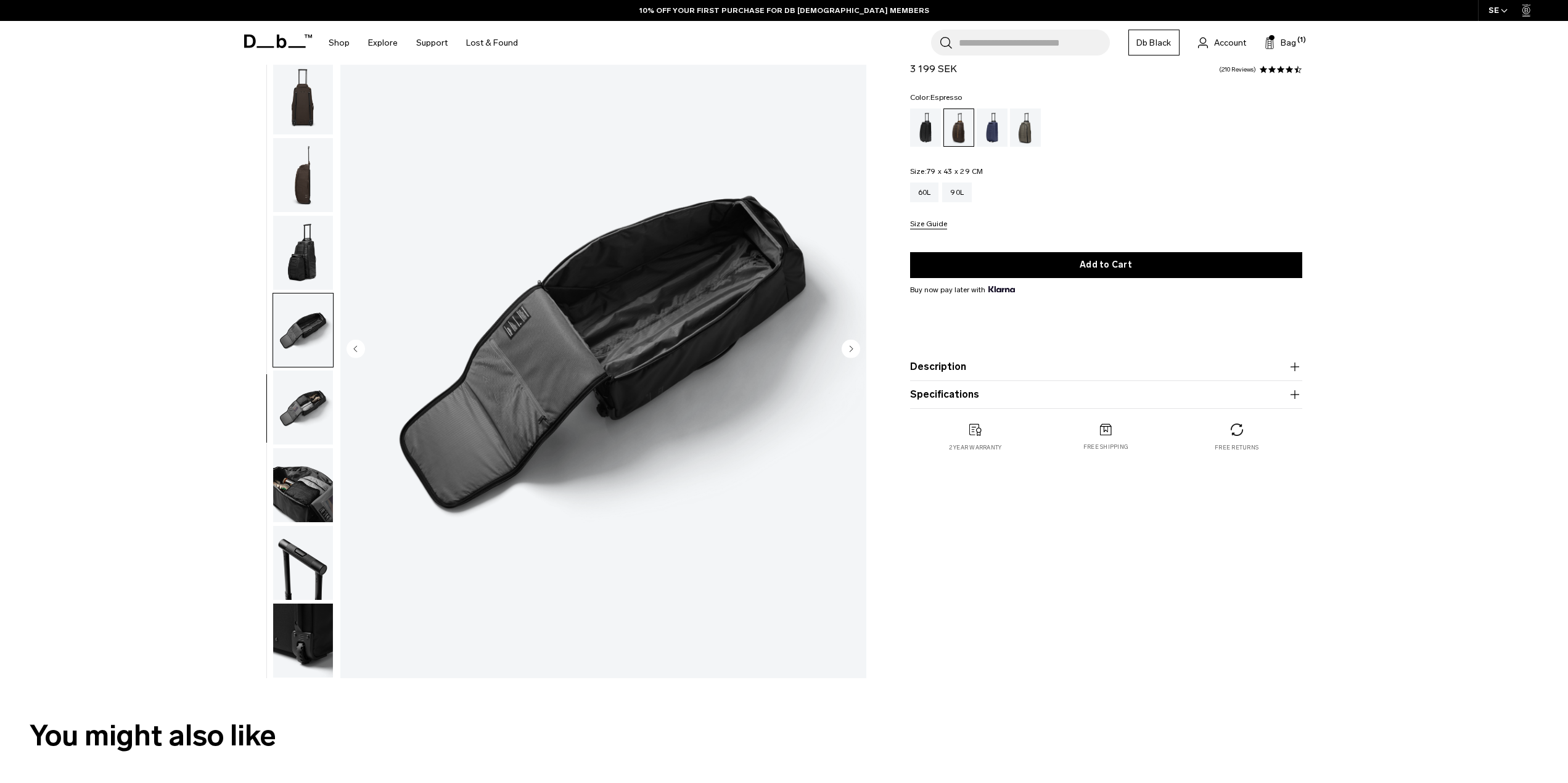
click at [308, 570] on img "button" at bounding box center [303, 563] width 60 height 74
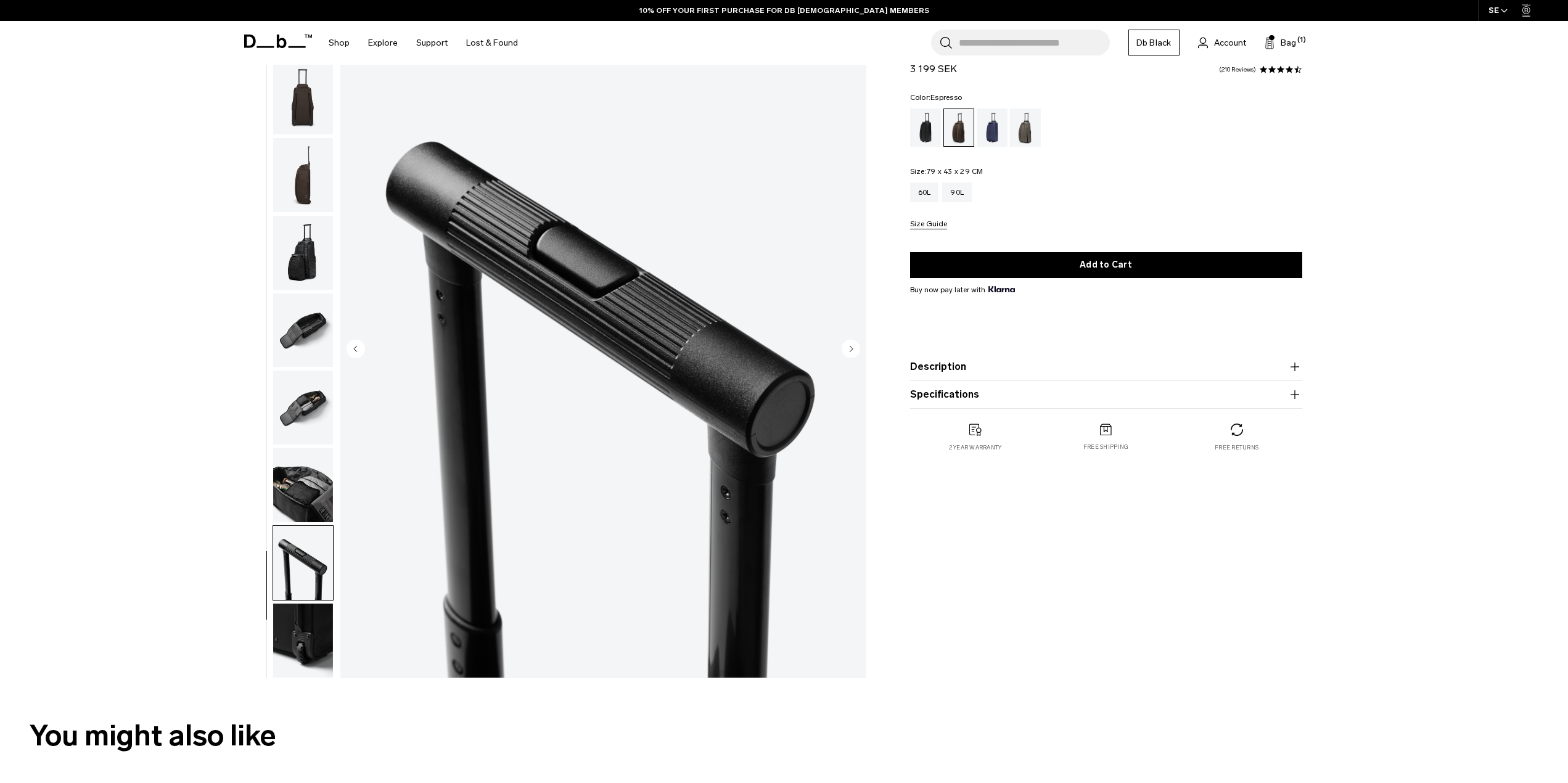
click at [310, 499] on img "button" at bounding box center [303, 485] width 60 height 74
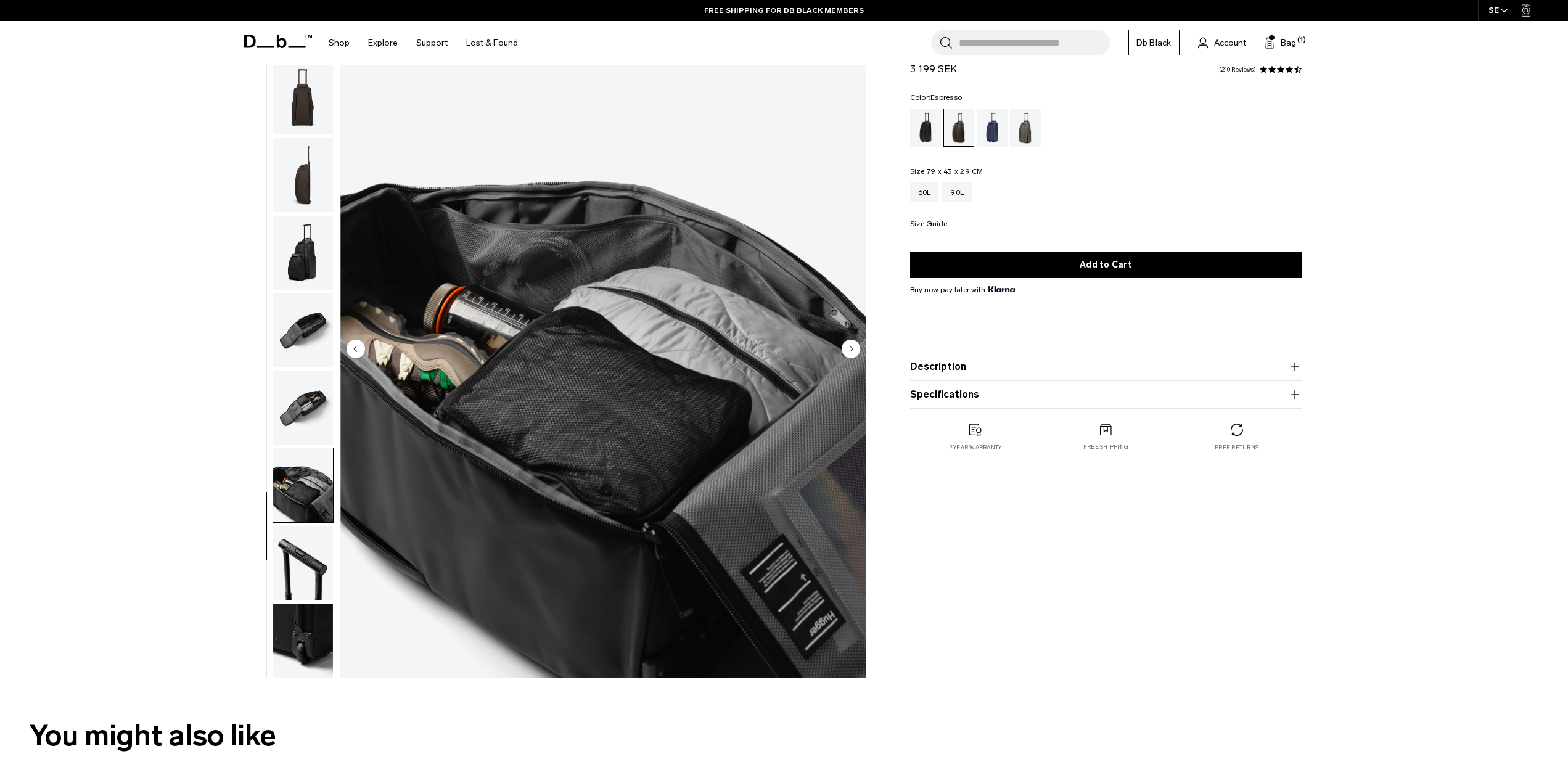
click at [290, 616] on img "button" at bounding box center [303, 641] width 60 height 74
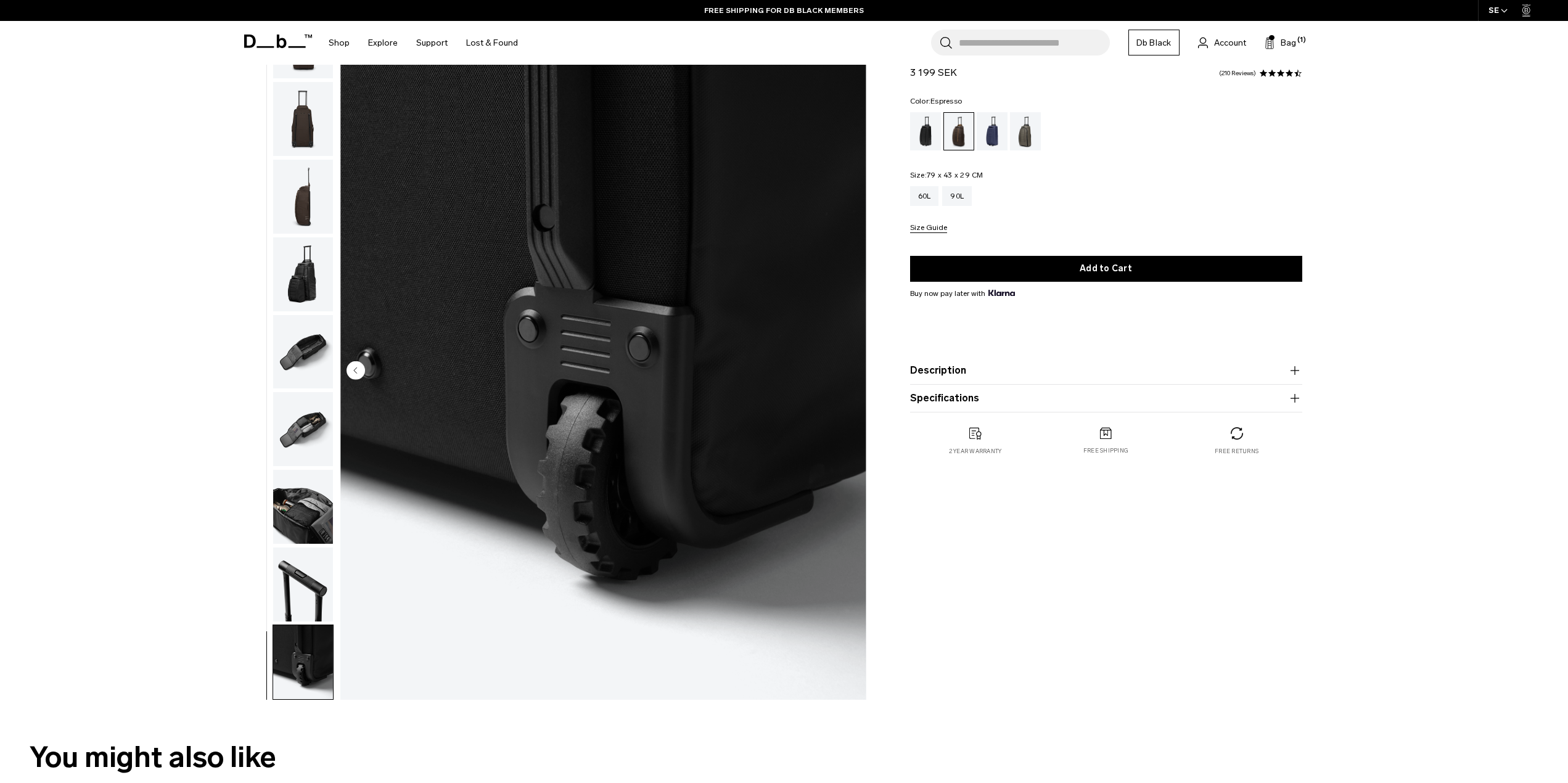
scroll to position [61, 0]
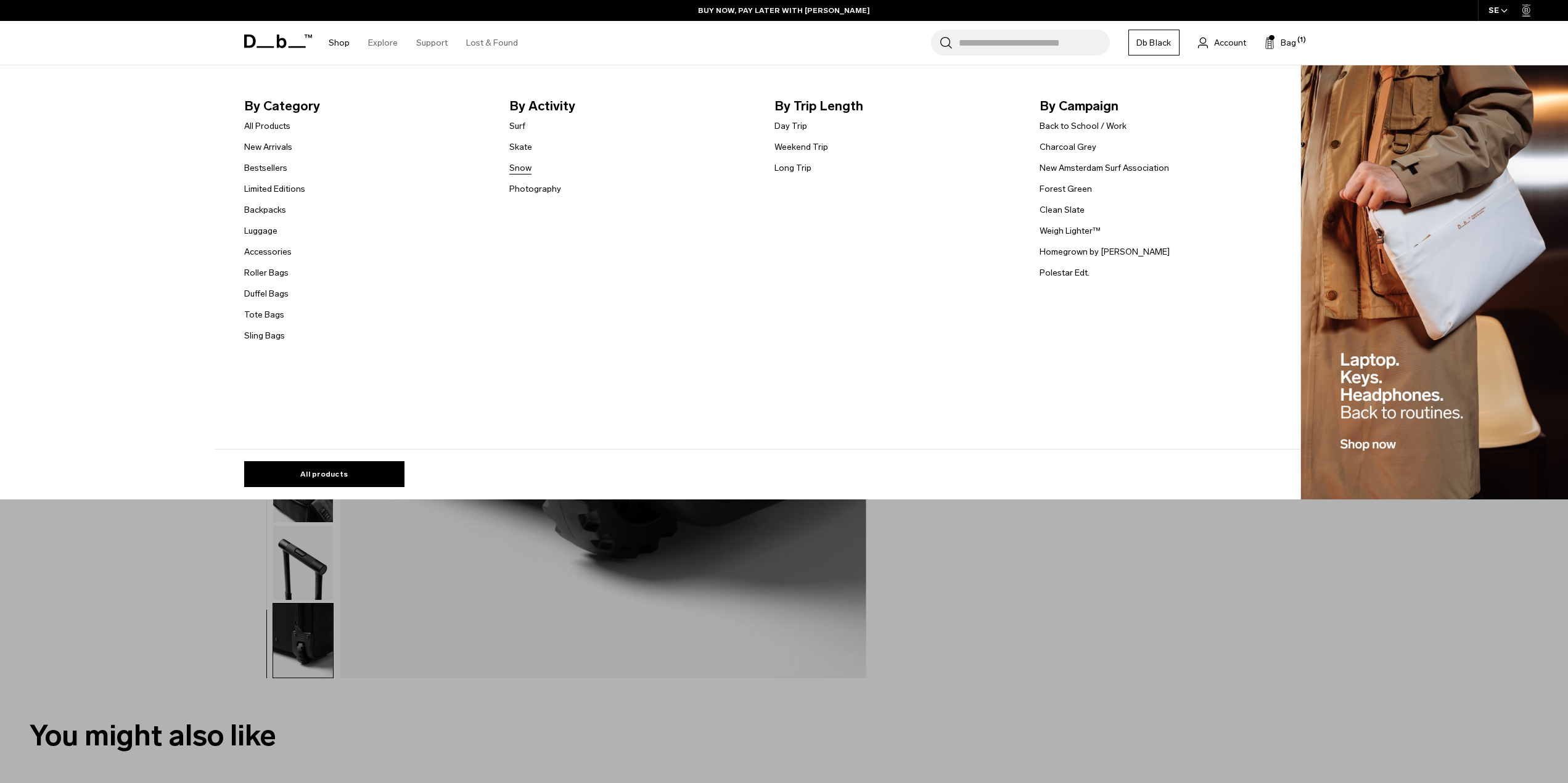
click at [527, 167] on link "Snow" at bounding box center [520, 168] width 22 height 13
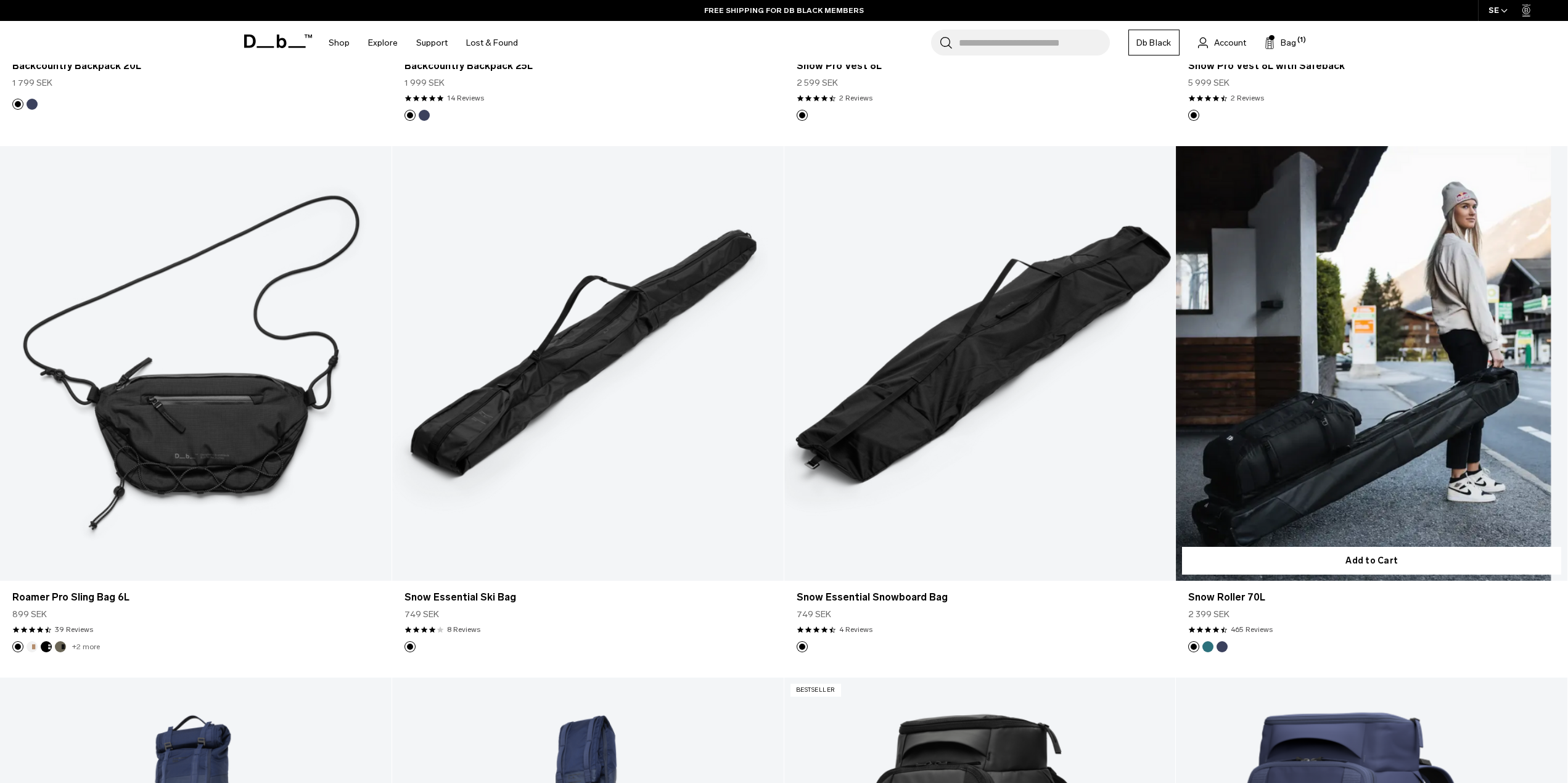
scroll to position [1357, 0]
click at [1377, 374] on link "Snow Roller 70L" at bounding box center [1372, 364] width 392 height 435
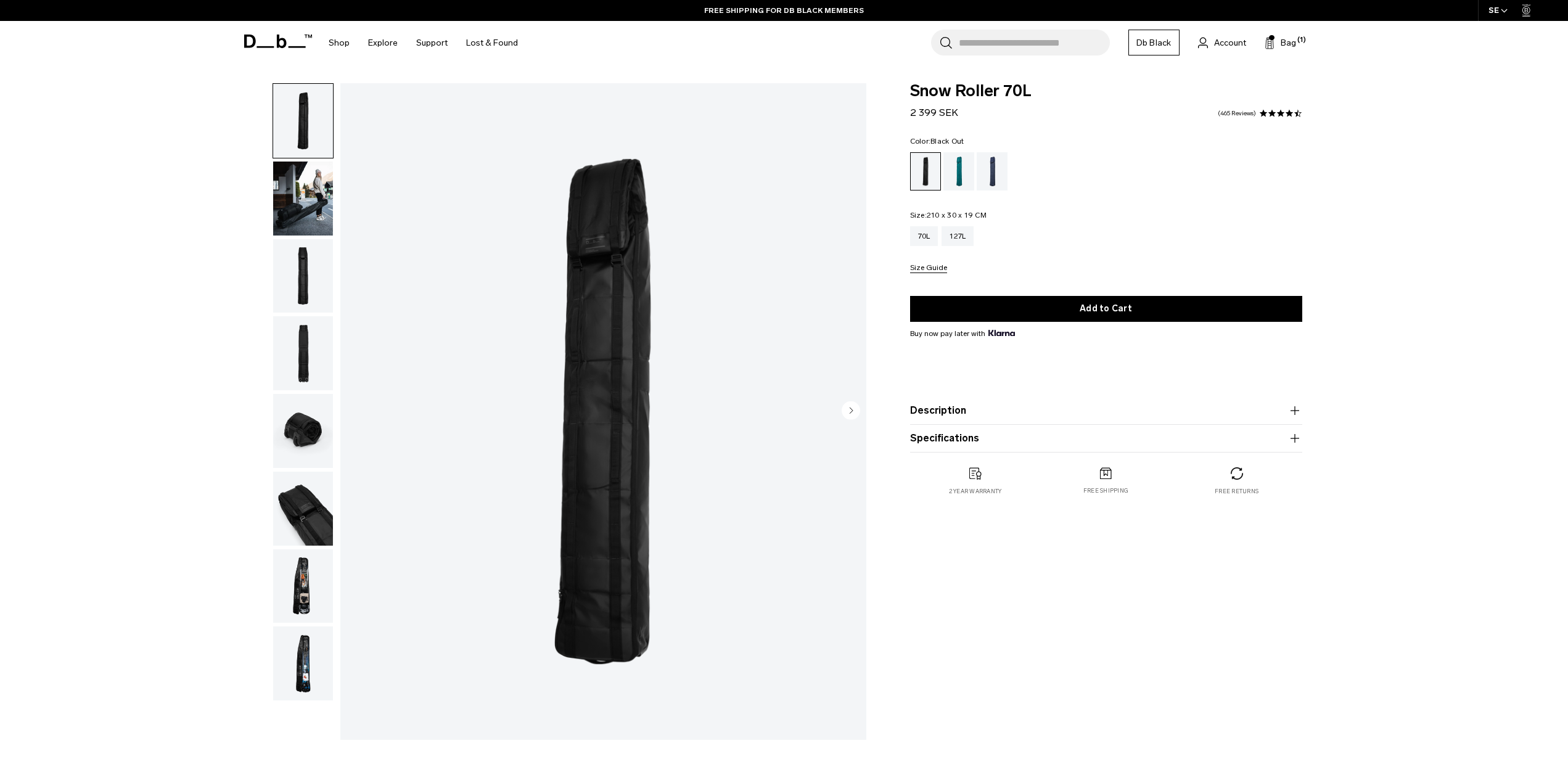
click at [279, 204] on img "button" at bounding box center [303, 199] width 60 height 74
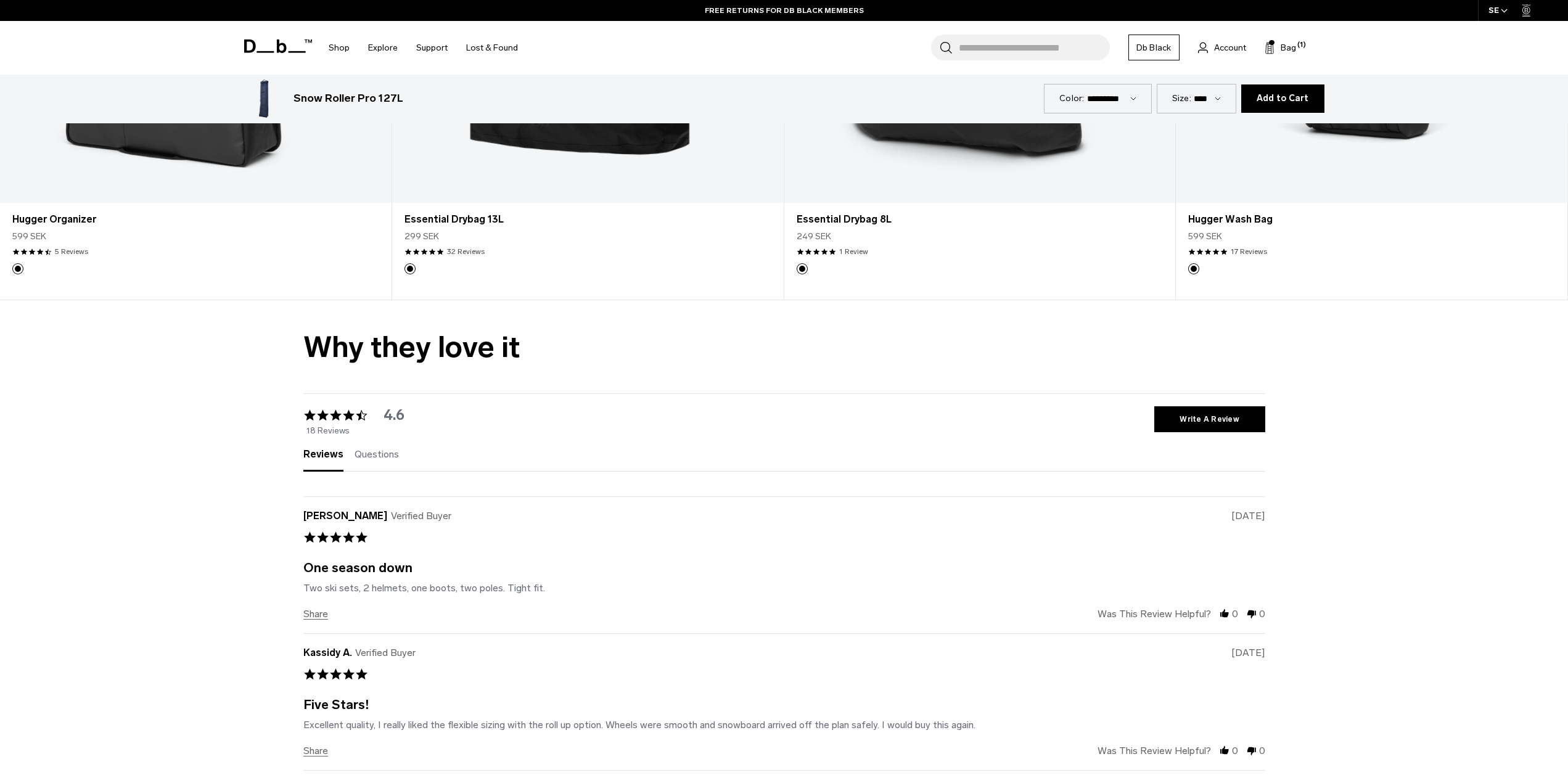
scroll to position [3838, 0]
